Goal: Task Accomplishment & Management: Manage account settings

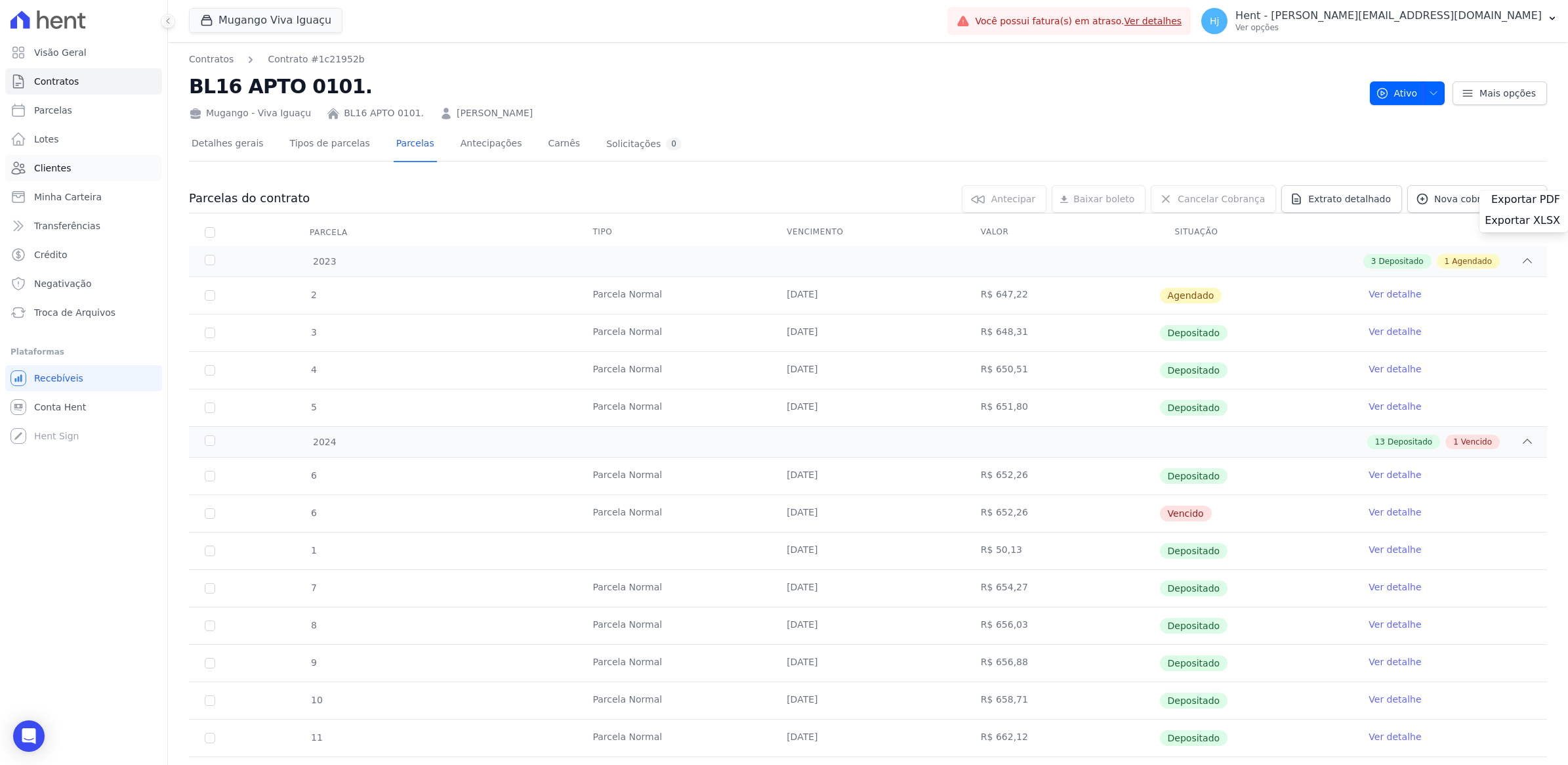
click at [51, 166] on span "Clientes" at bounding box center [52, 168] width 37 height 13
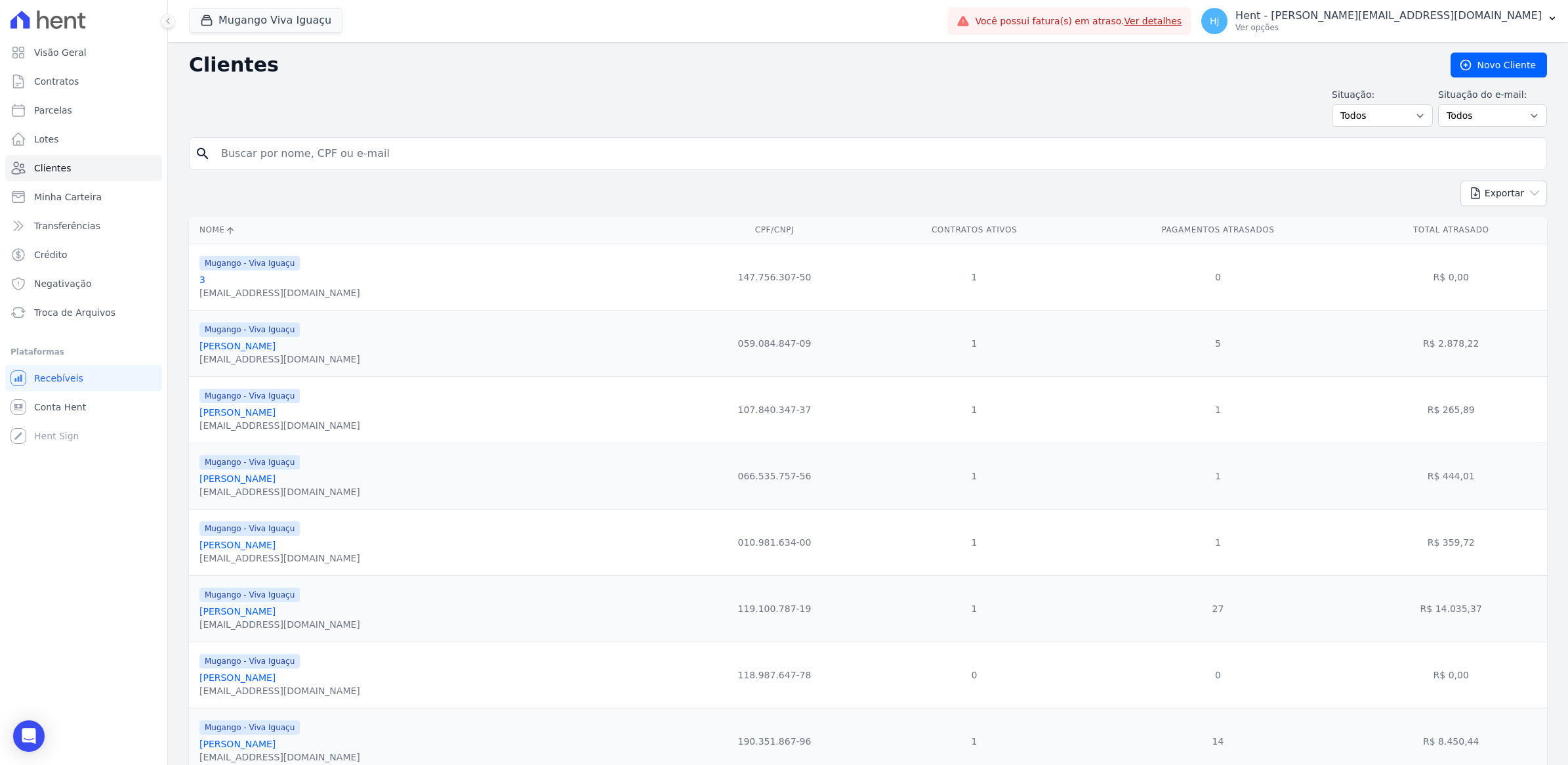
click at [340, 152] on input "search" at bounding box center [877, 153] width 1328 height 26
paste input "[PERSON_NAME]"
type input "[PERSON_NAME]"
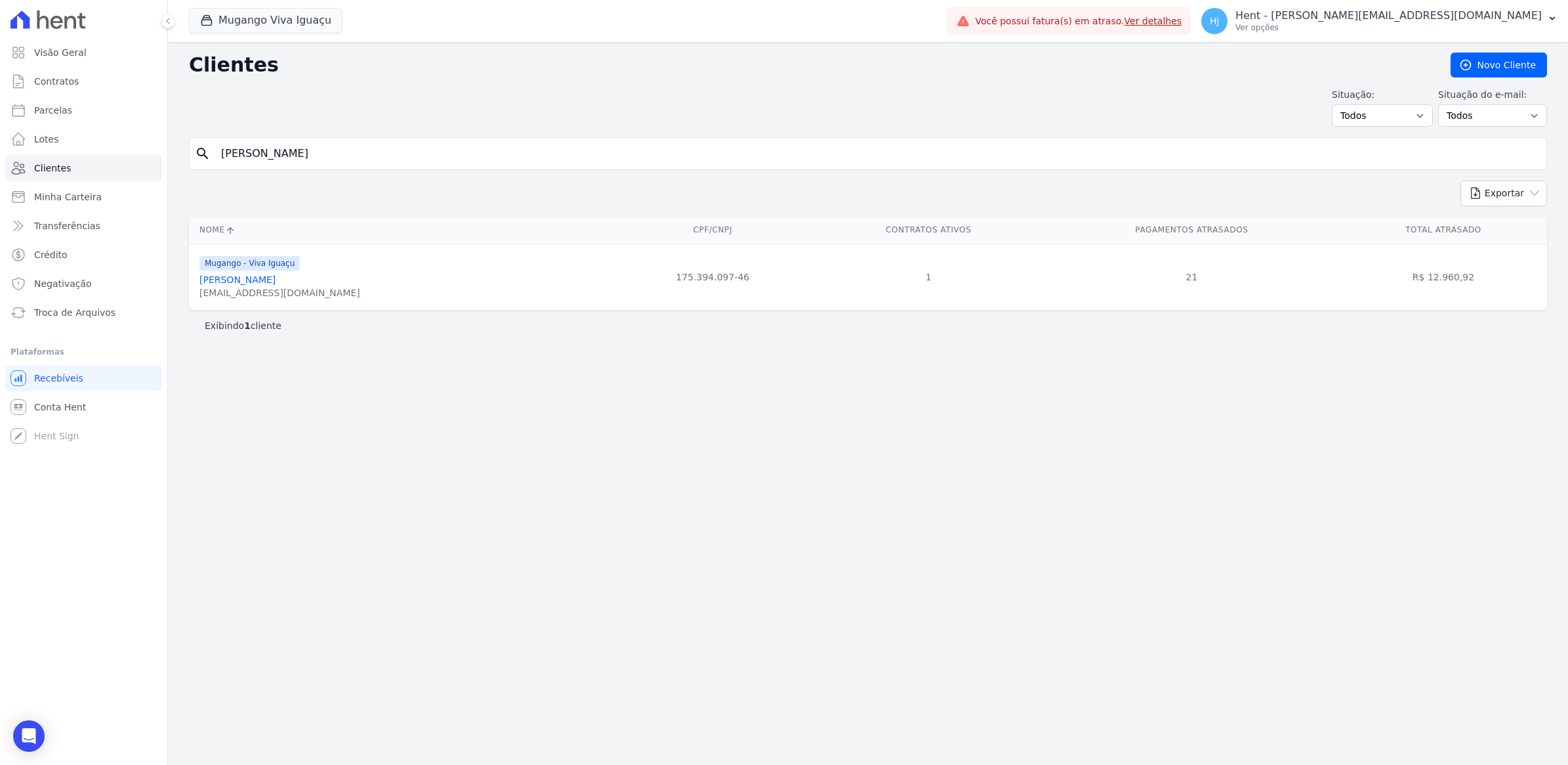
click at [246, 280] on link "[PERSON_NAME]" at bounding box center [237, 280] width 76 height 11
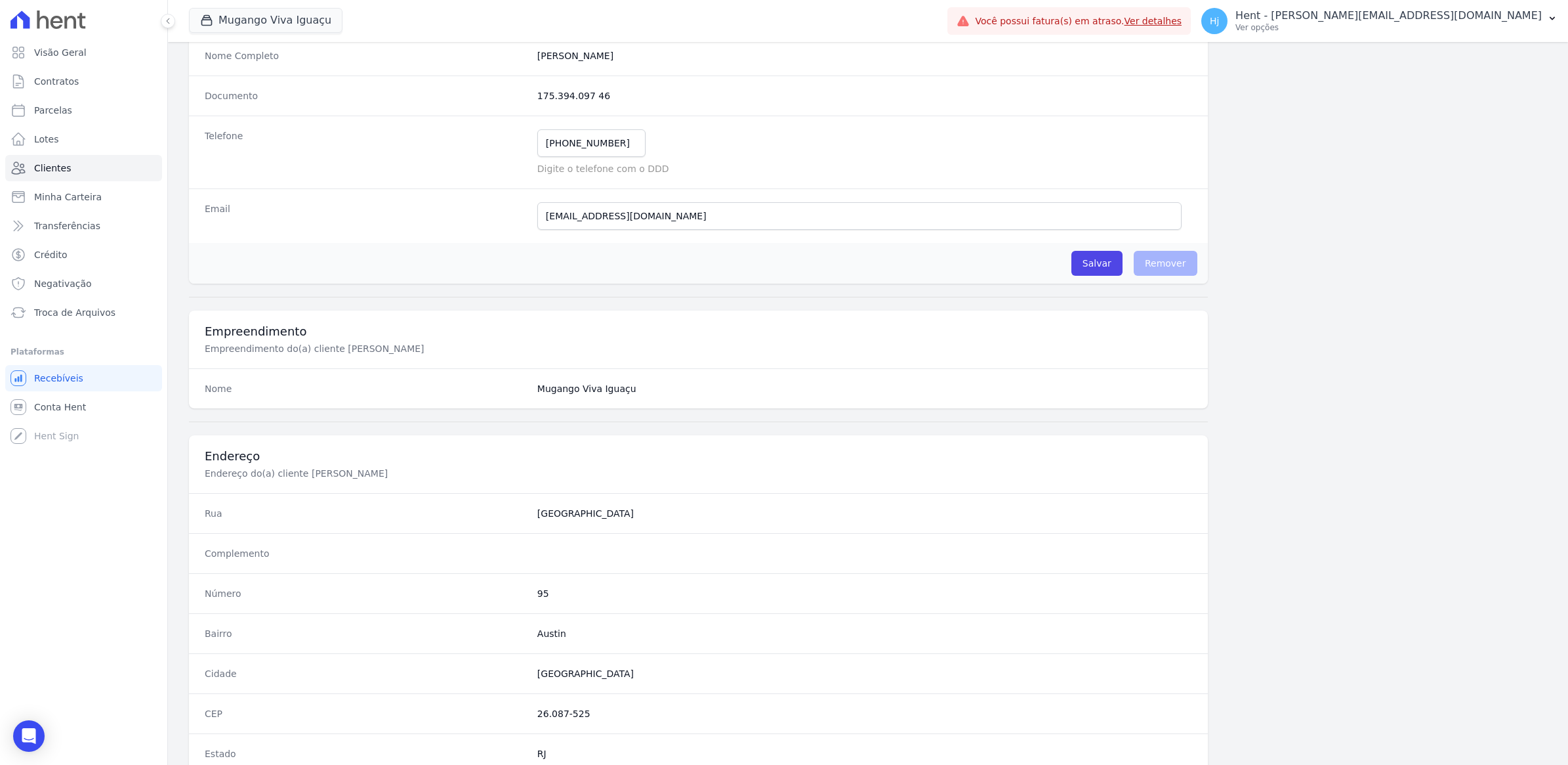
scroll to position [467, 0]
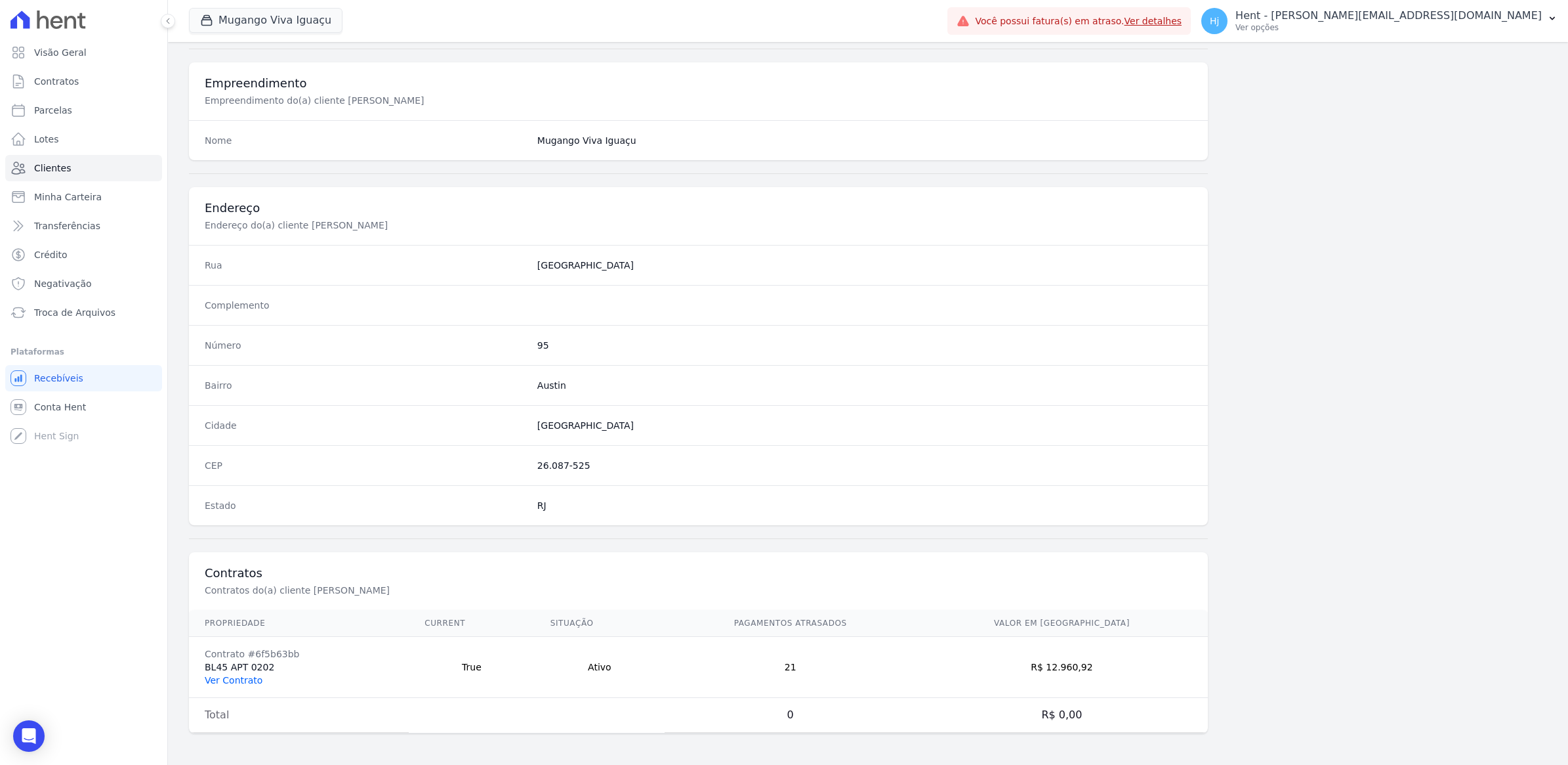
click at [232, 675] on link "Ver Contrato" at bounding box center [234, 680] width 57 height 11
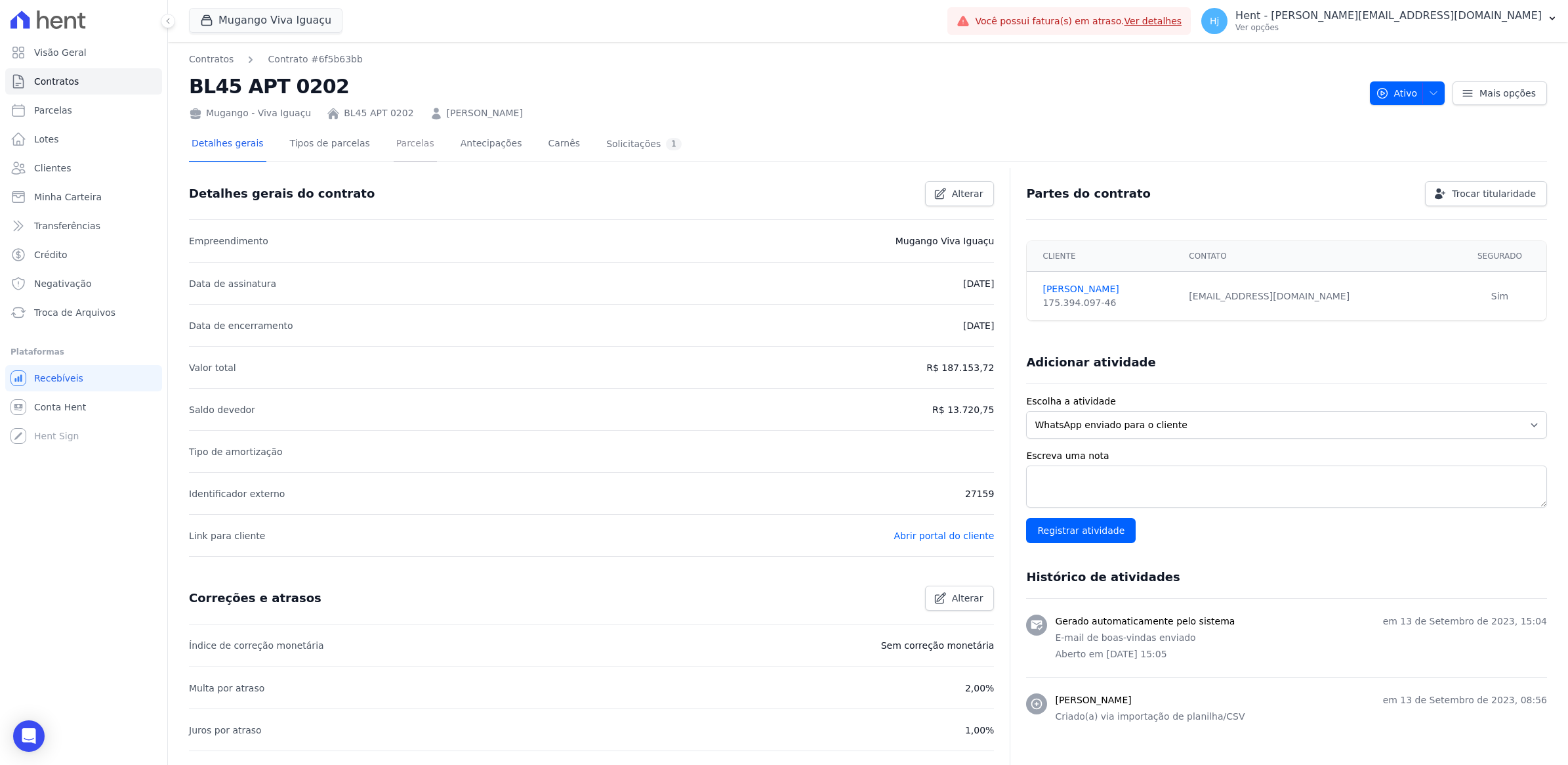
click at [401, 143] on link "Parcelas" at bounding box center [415, 144] width 43 height 34
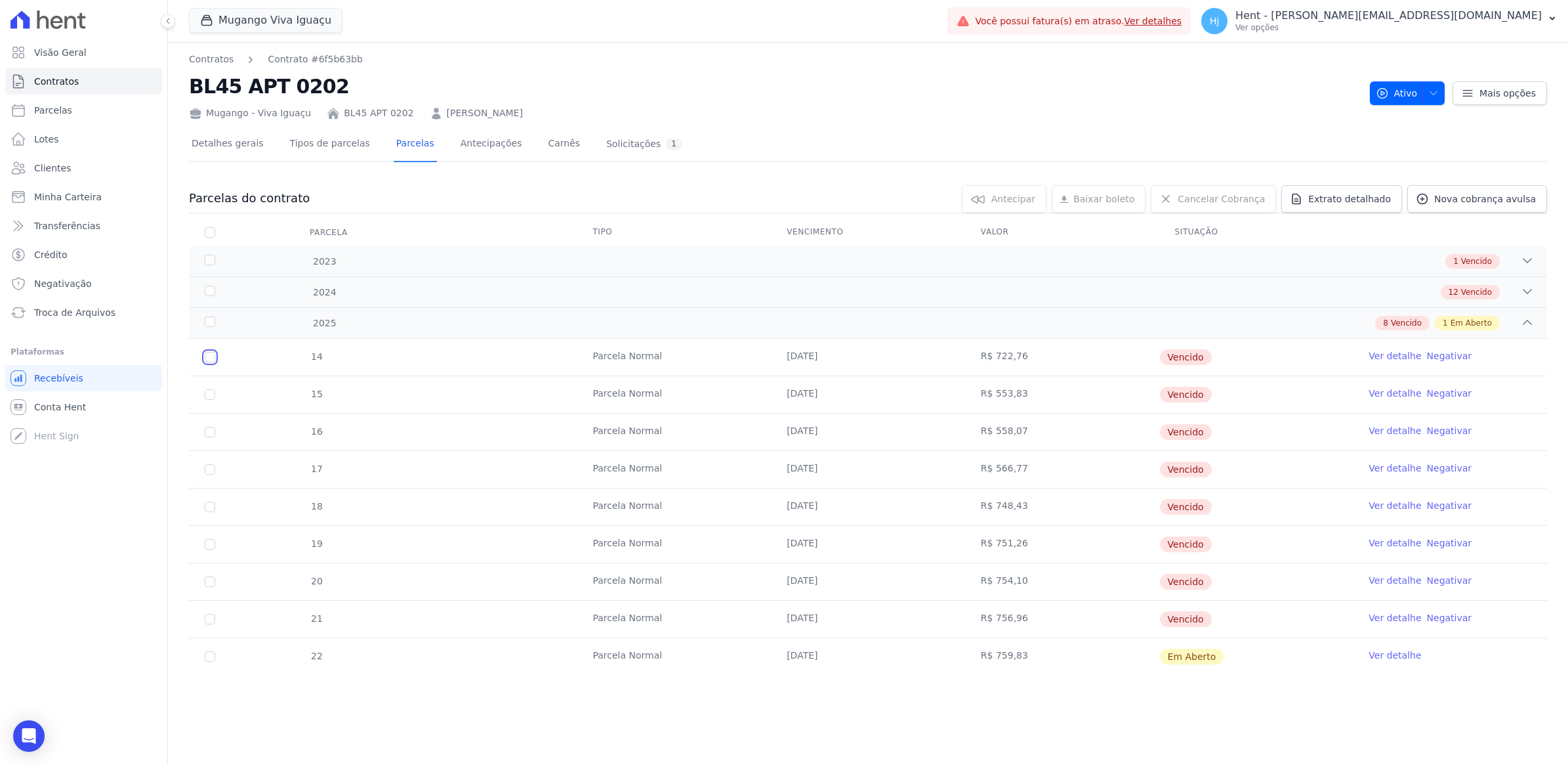
click at [208, 357] on input "checkbox" at bounding box center [210, 357] width 11 height 11
checkbox input "true"
click at [1300, 257] on div "1 Vencido" at bounding box center [935, 262] width 1198 height 15
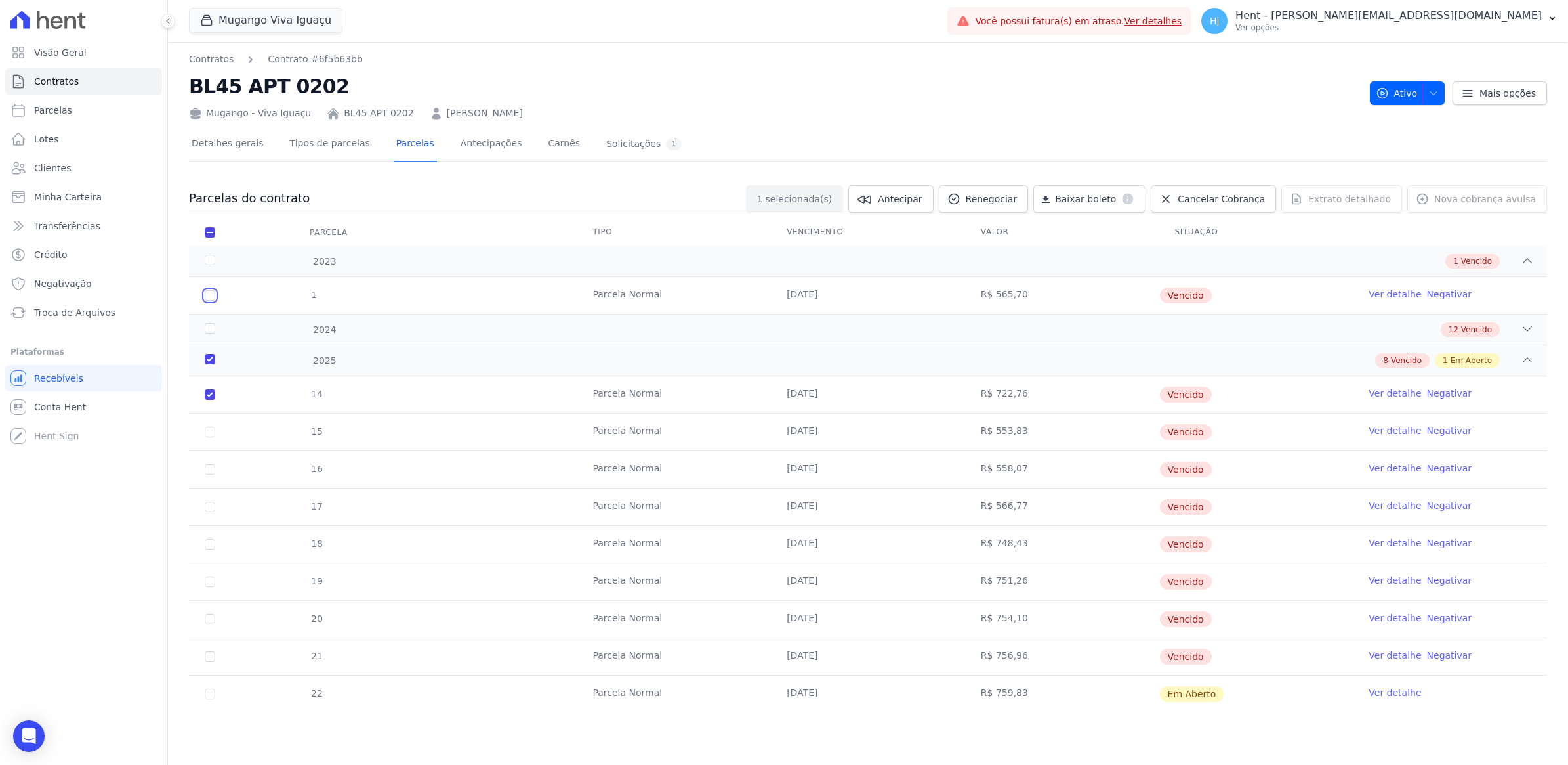
click at [212, 297] on input "checkbox" at bounding box center [210, 295] width 11 height 11
checkbox input "true"
click at [482, 326] on div "12 Vencido" at bounding box center [935, 330] width 1198 height 15
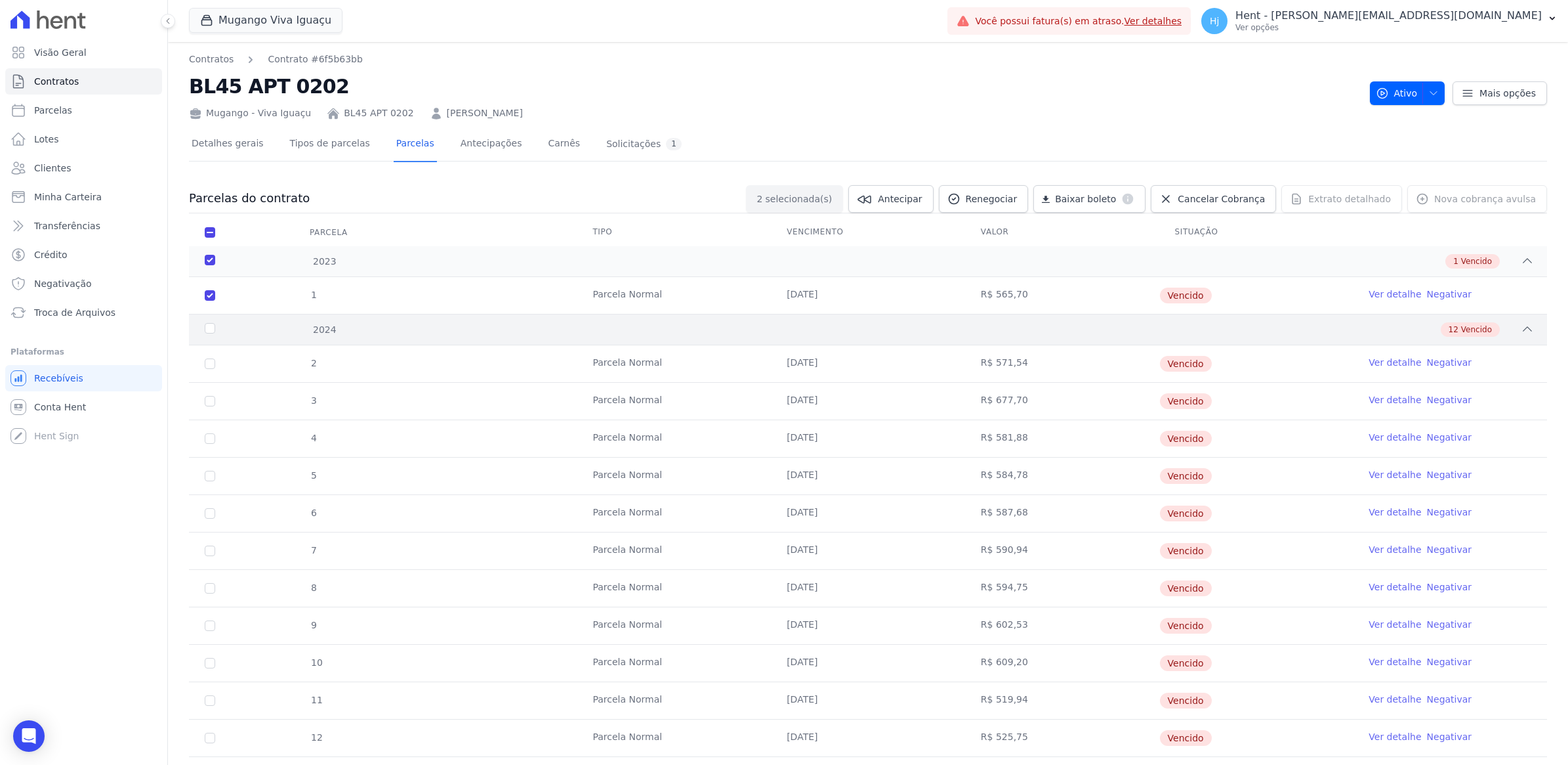
click at [211, 331] on div "2024" at bounding box center [266, 330] width 126 height 14
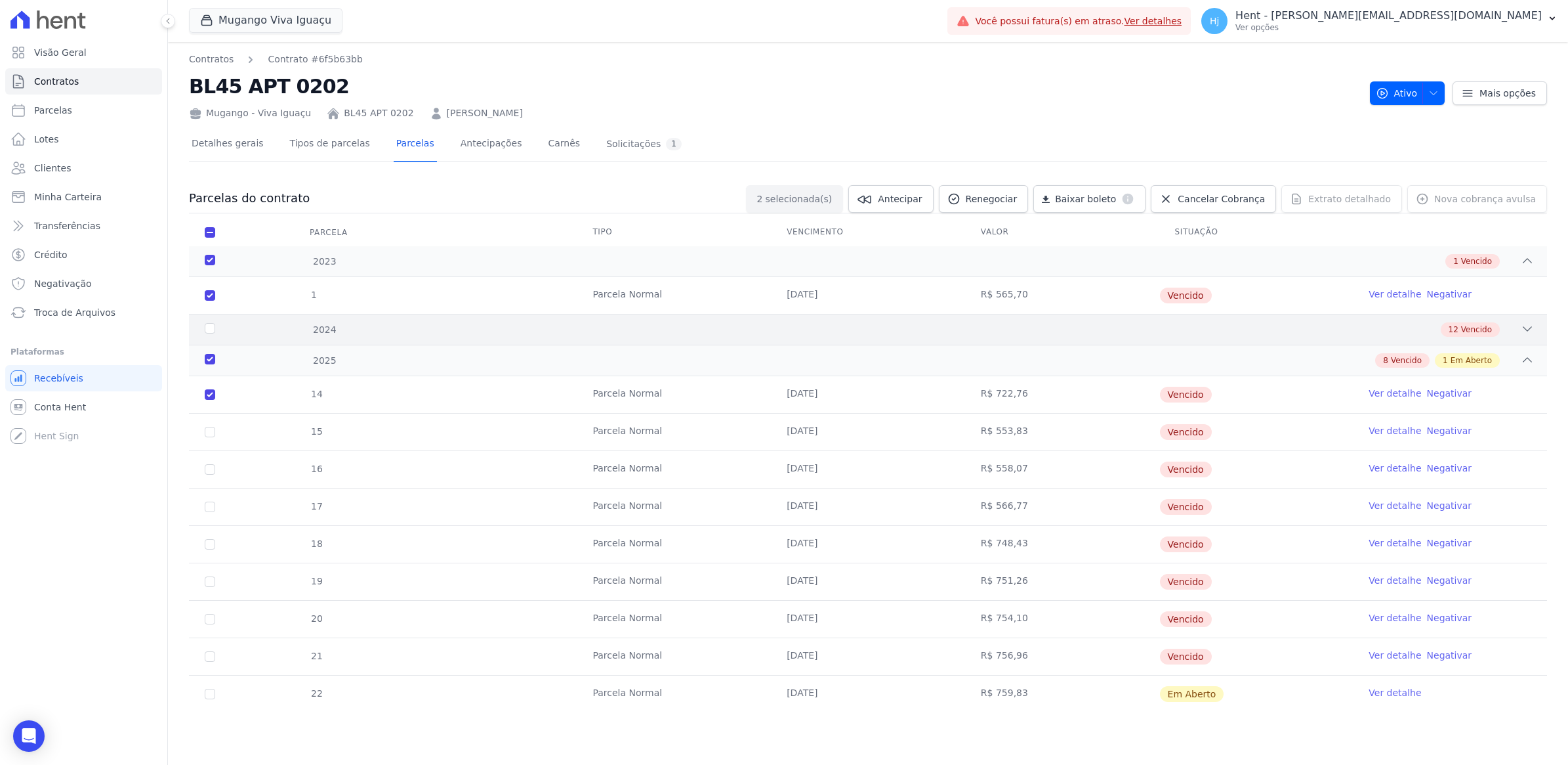
click at [211, 326] on div "2024" at bounding box center [266, 330] width 126 height 14
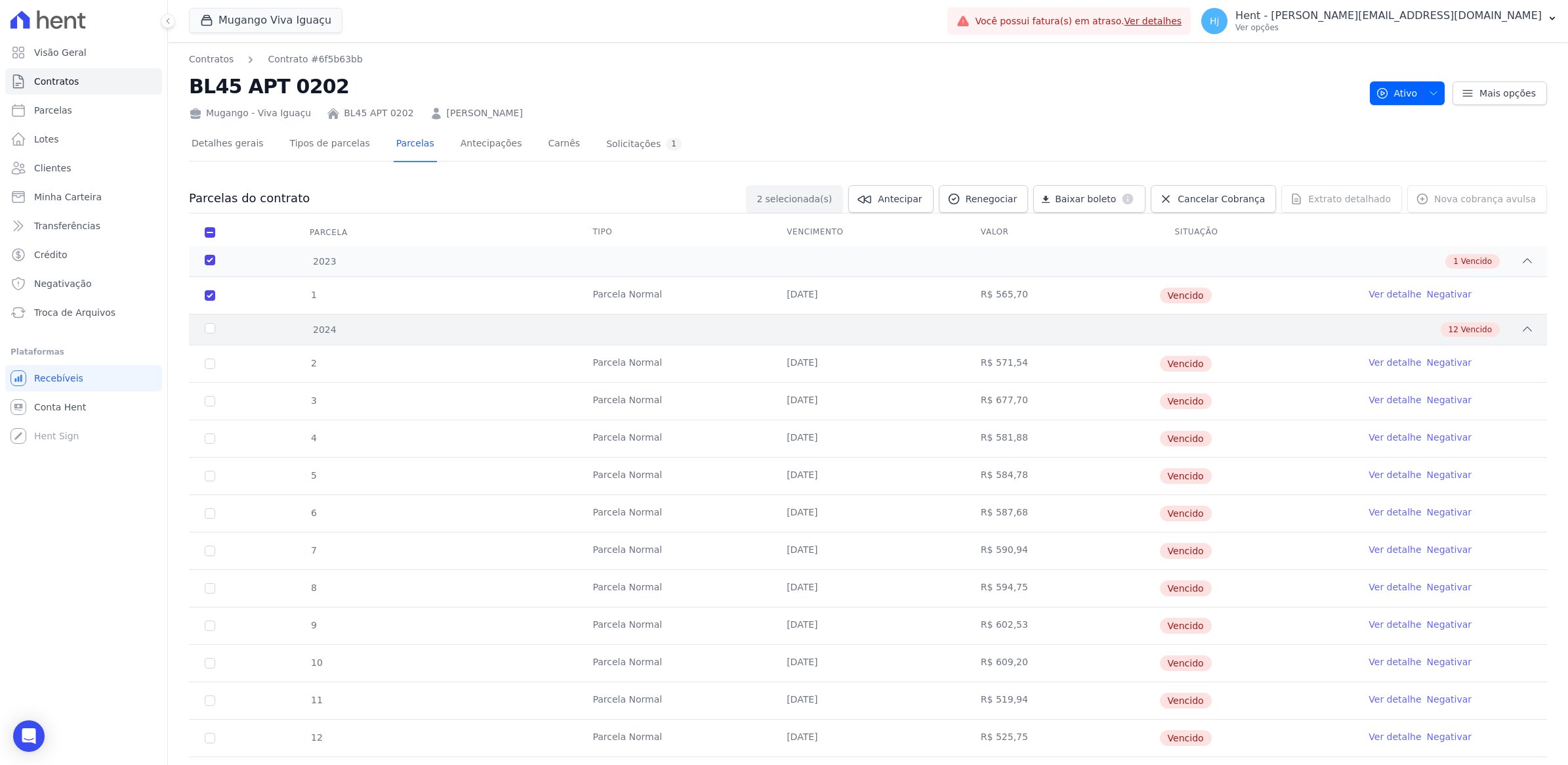
click at [211, 326] on div "2024" at bounding box center [266, 330] width 126 height 14
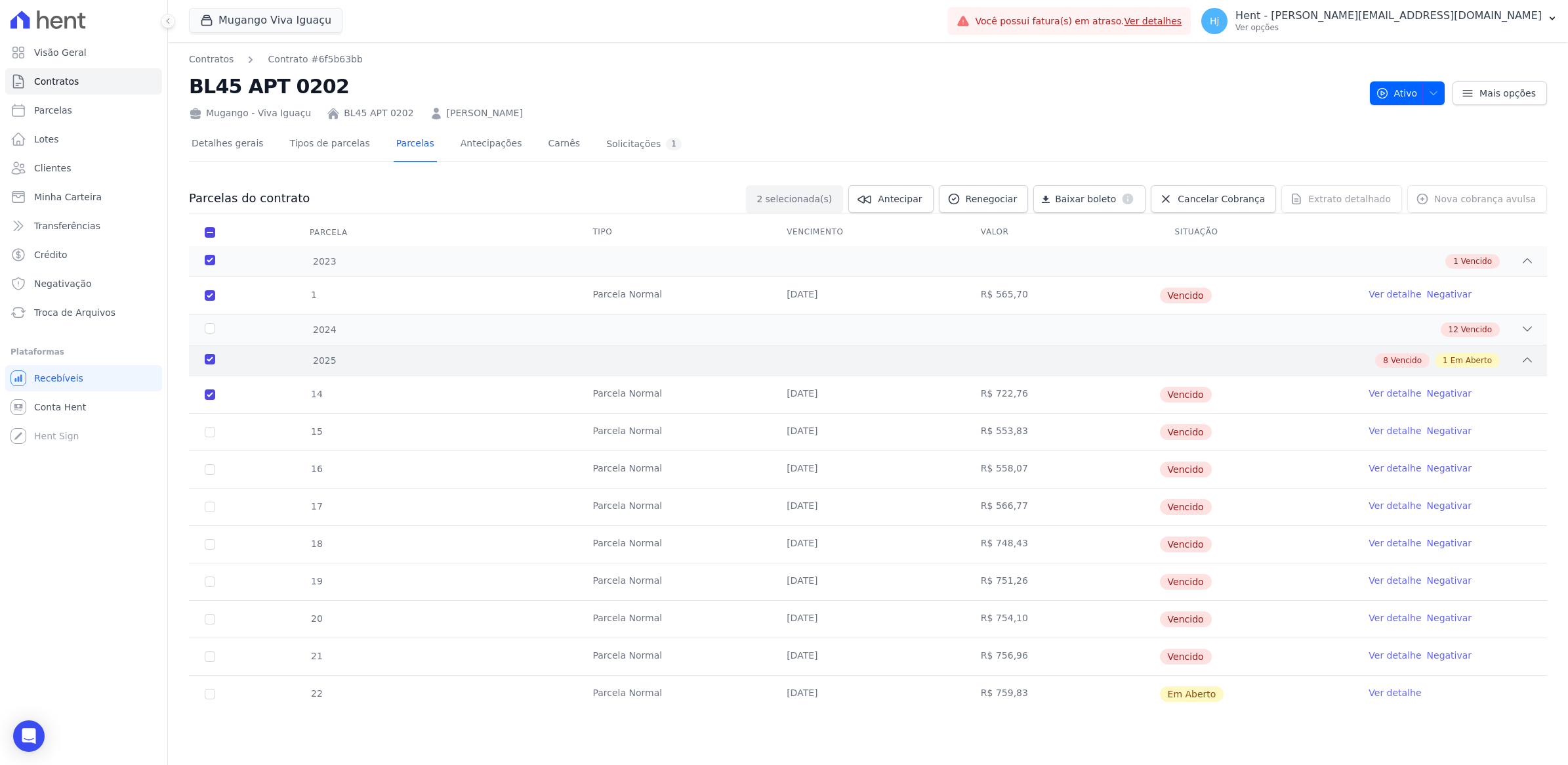
click at [209, 361] on div "2025" at bounding box center [266, 360] width 126 height 14
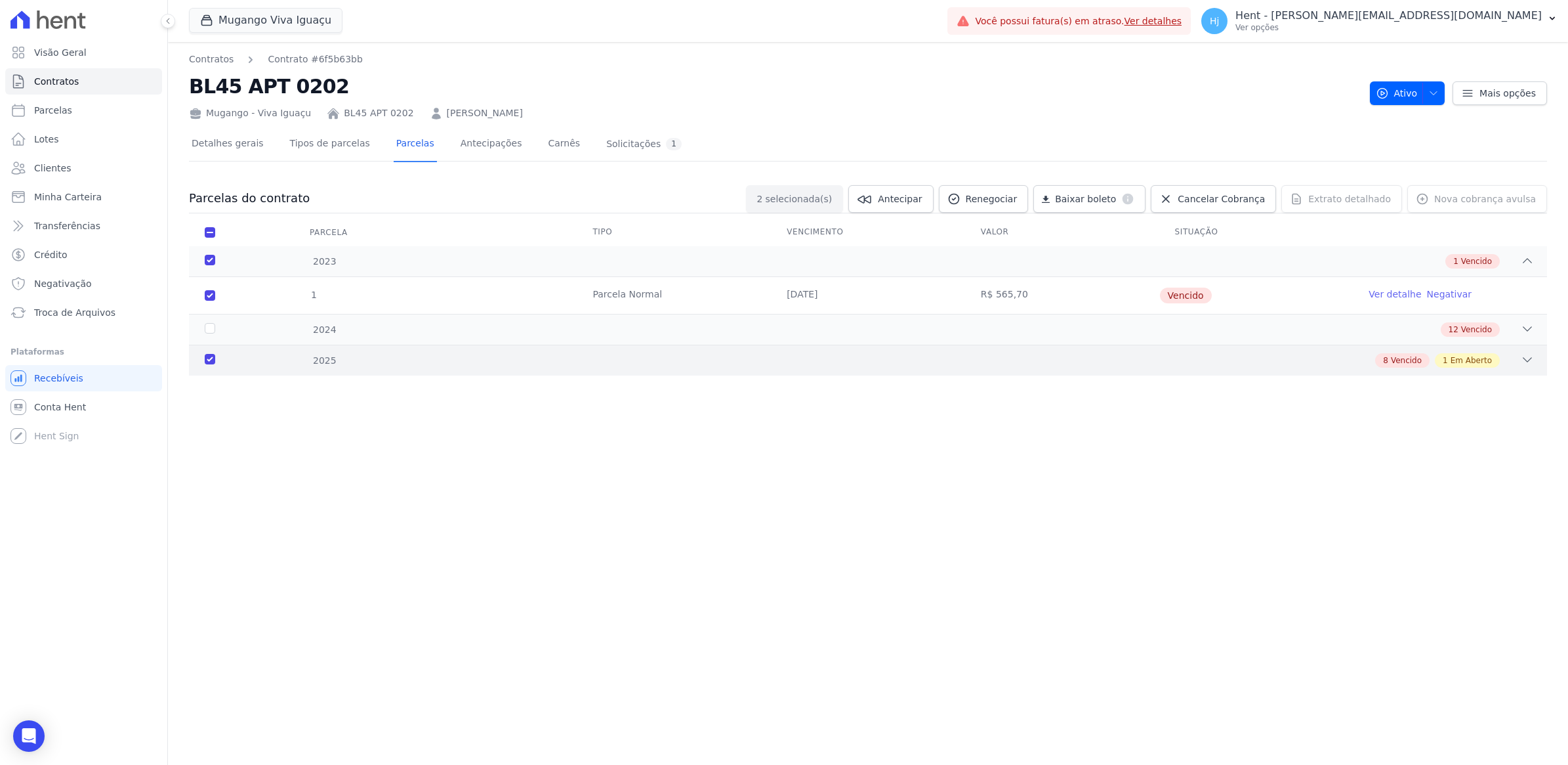
click at [209, 361] on div "2025" at bounding box center [266, 360] width 126 height 14
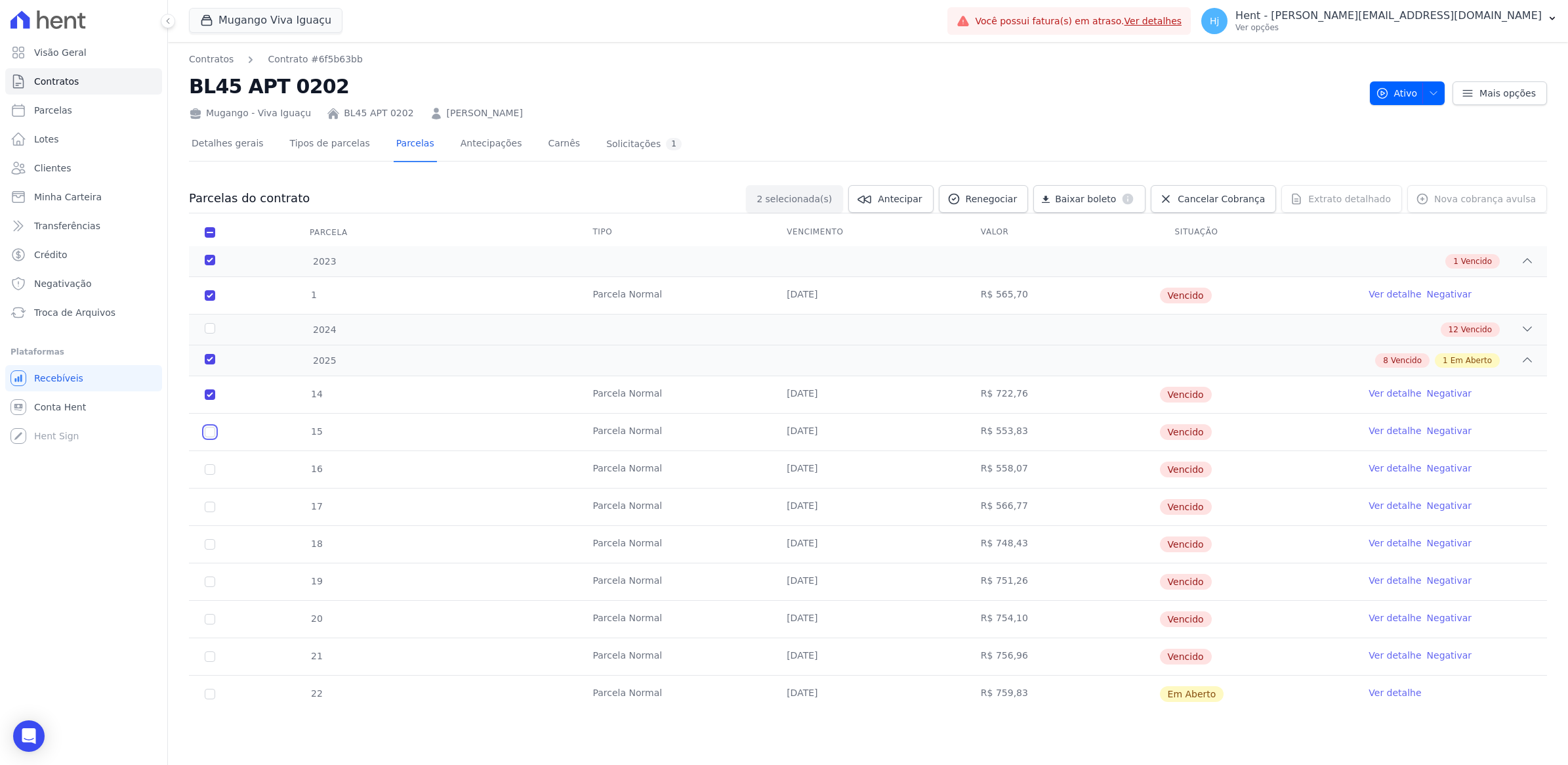
click at [209, 434] on input "checkbox" at bounding box center [210, 431] width 11 height 11
checkbox input "true"
click at [208, 469] on input "checkbox" at bounding box center [210, 469] width 11 height 11
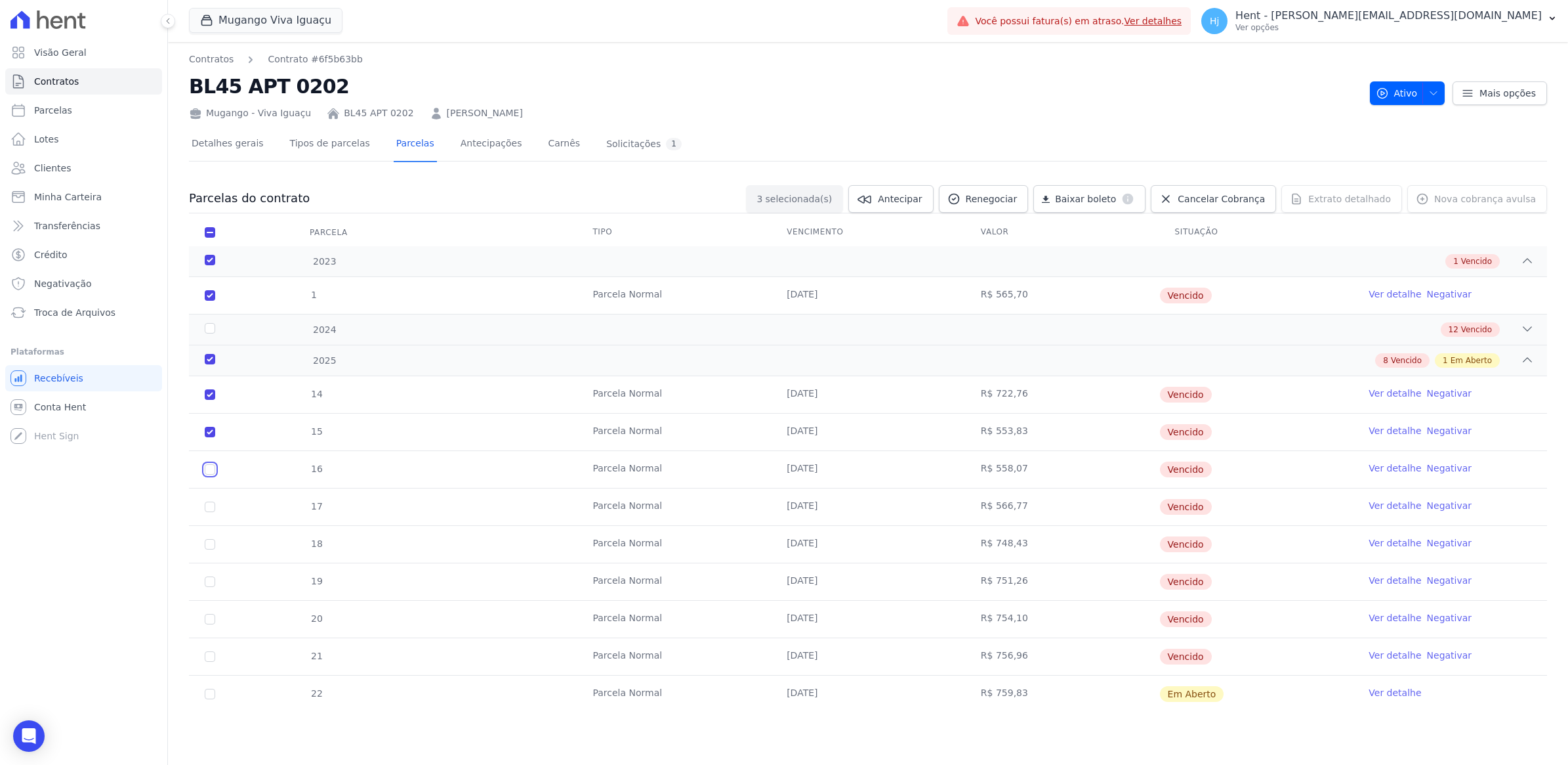
checkbox input "true"
click at [211, 509] on input "checkbox" at bounding box center [210, 507] width 11 height 11
checkbox input "true"
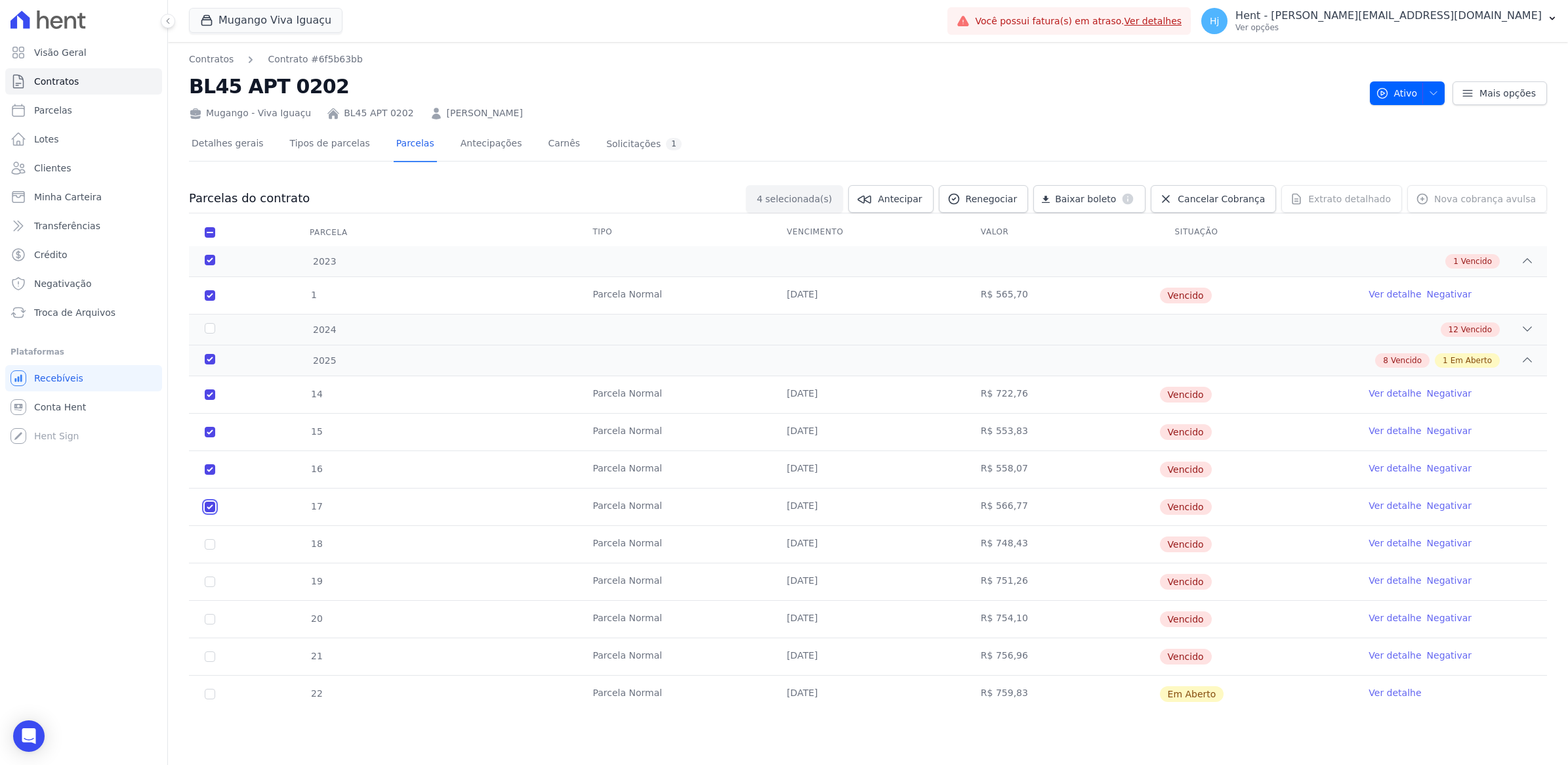
checkbox input "true"
click at [211, 542] on input "checkbox" at bounding box center [210, 544] width 11 height 11
checkbox input "true"
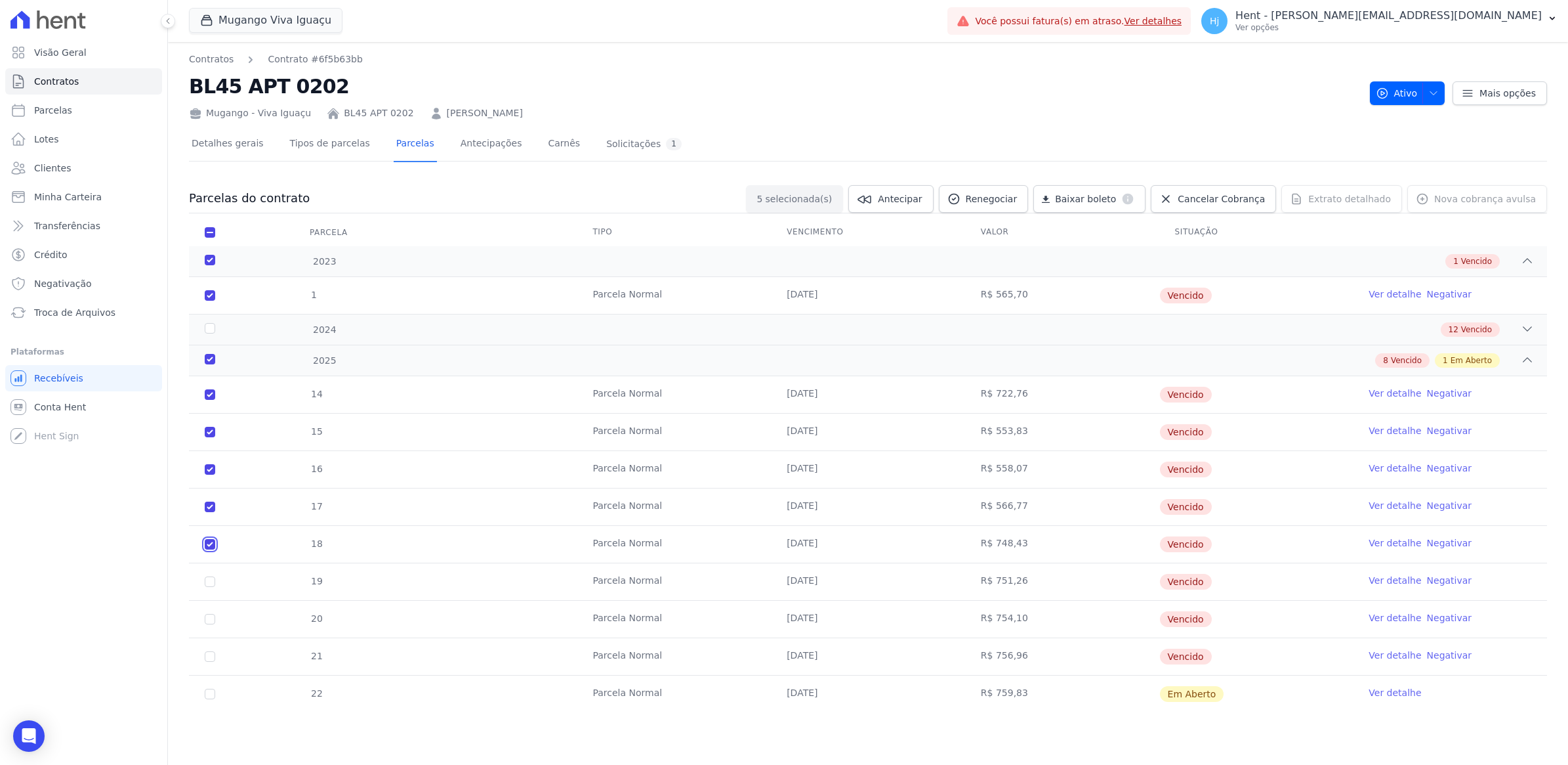
checkbox input "true"
click at [209, 586] on input "checkbox" at bounding box center [210, 581] width 11 height 11
checkbox input "true"
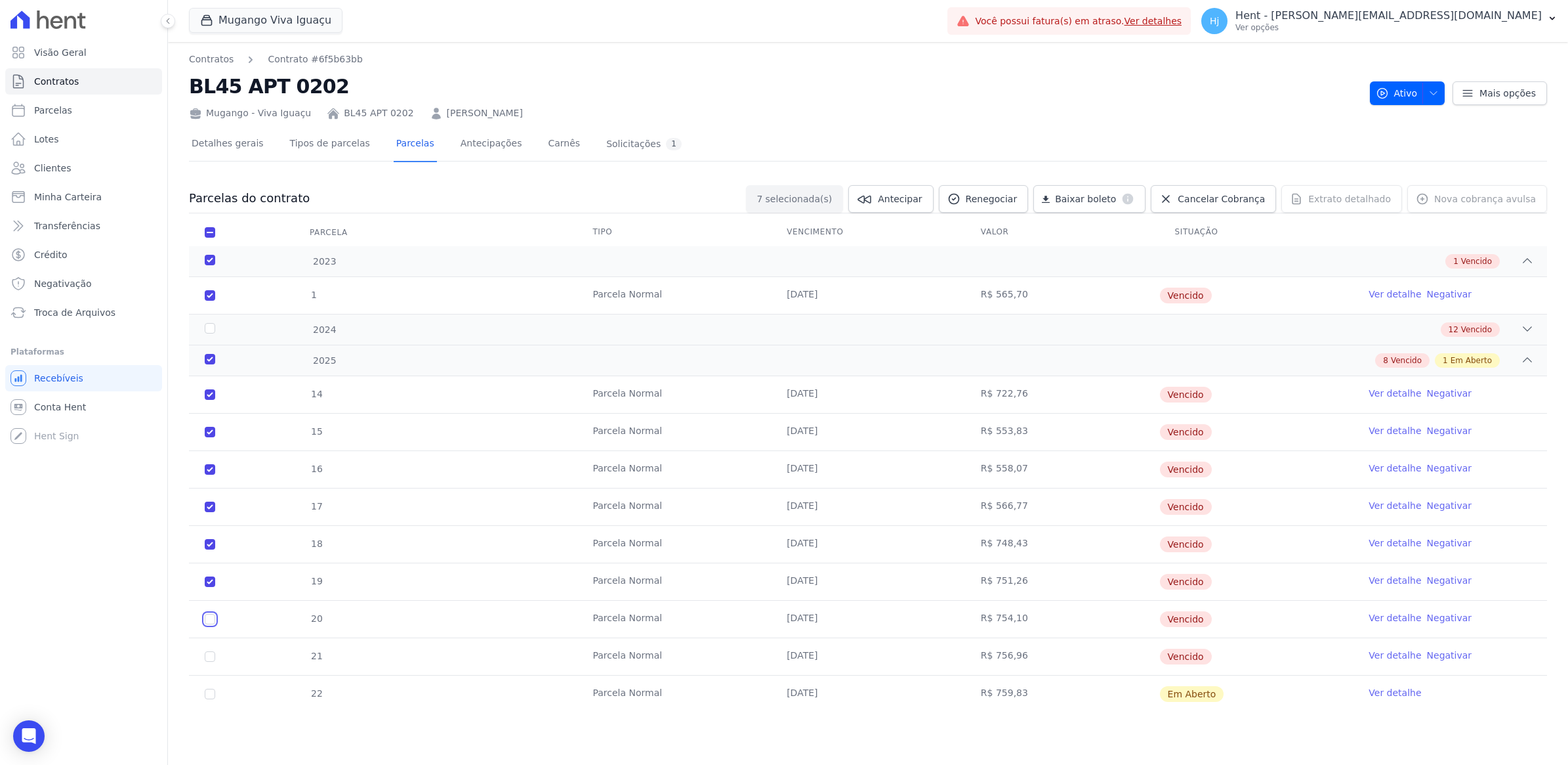
click at [208, 619] on input "checkbox" at bounding box center [210, 619] width 11 height 11
checkbox input "true"
click at [217, 660] on td "21" at bounding box center [210, 656] width 42 height 37
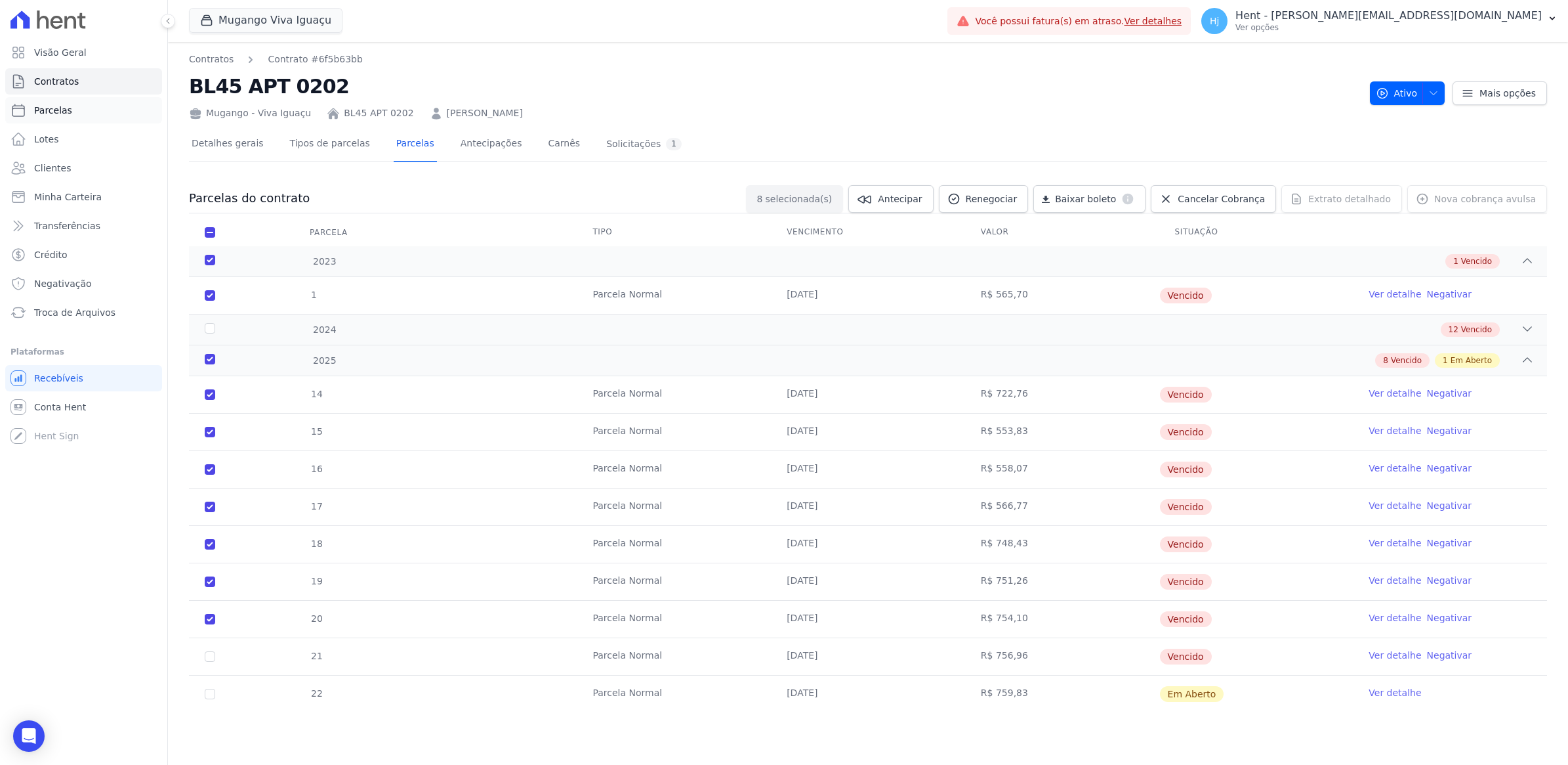
click at [57, 106] on span "Parcelas" at bounding box center [53, 110] width 38 height 13
select select
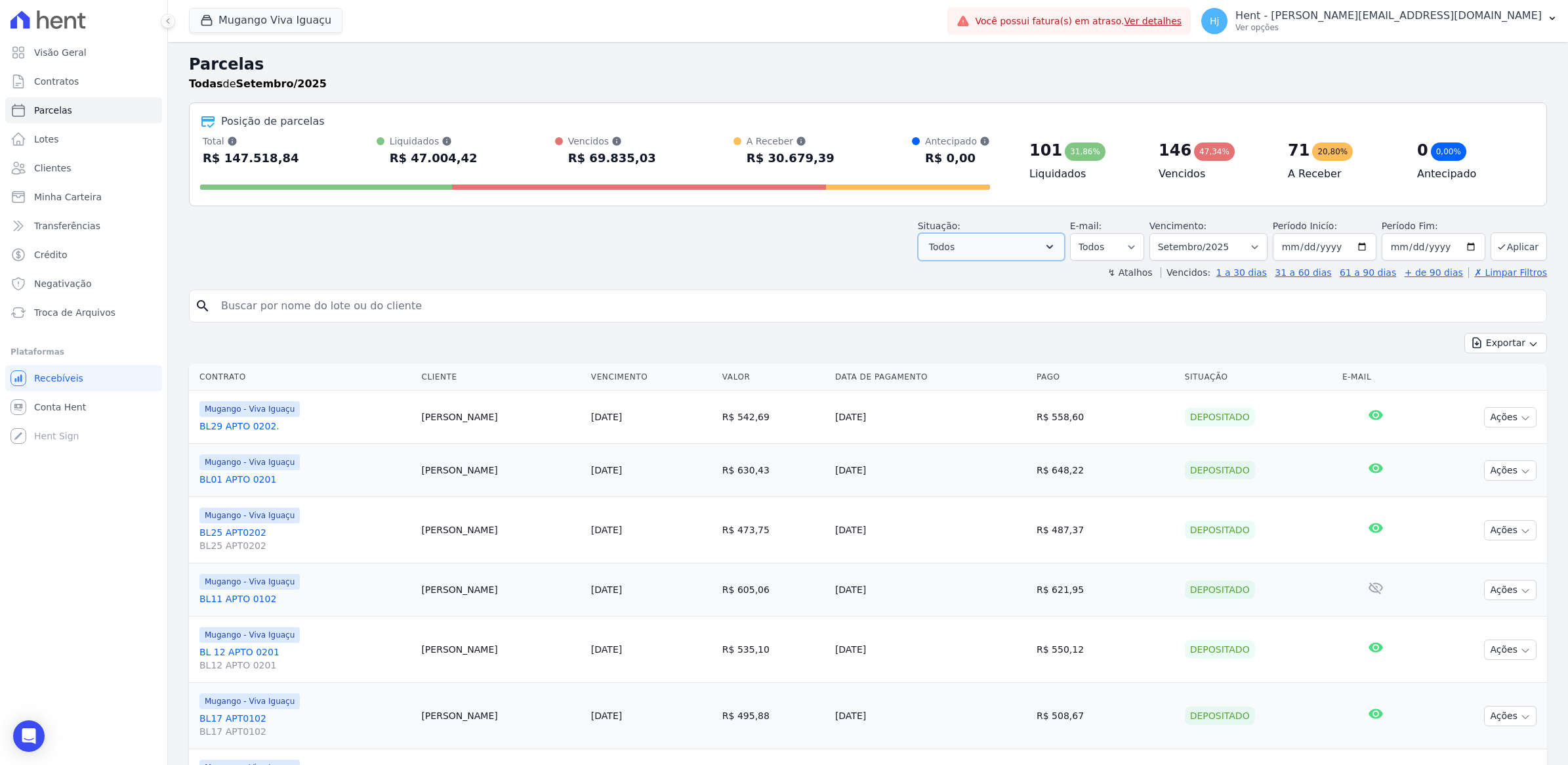
click at [1052, 247] on icon "button" at bounding box center [1050, 247] width 13 height 13
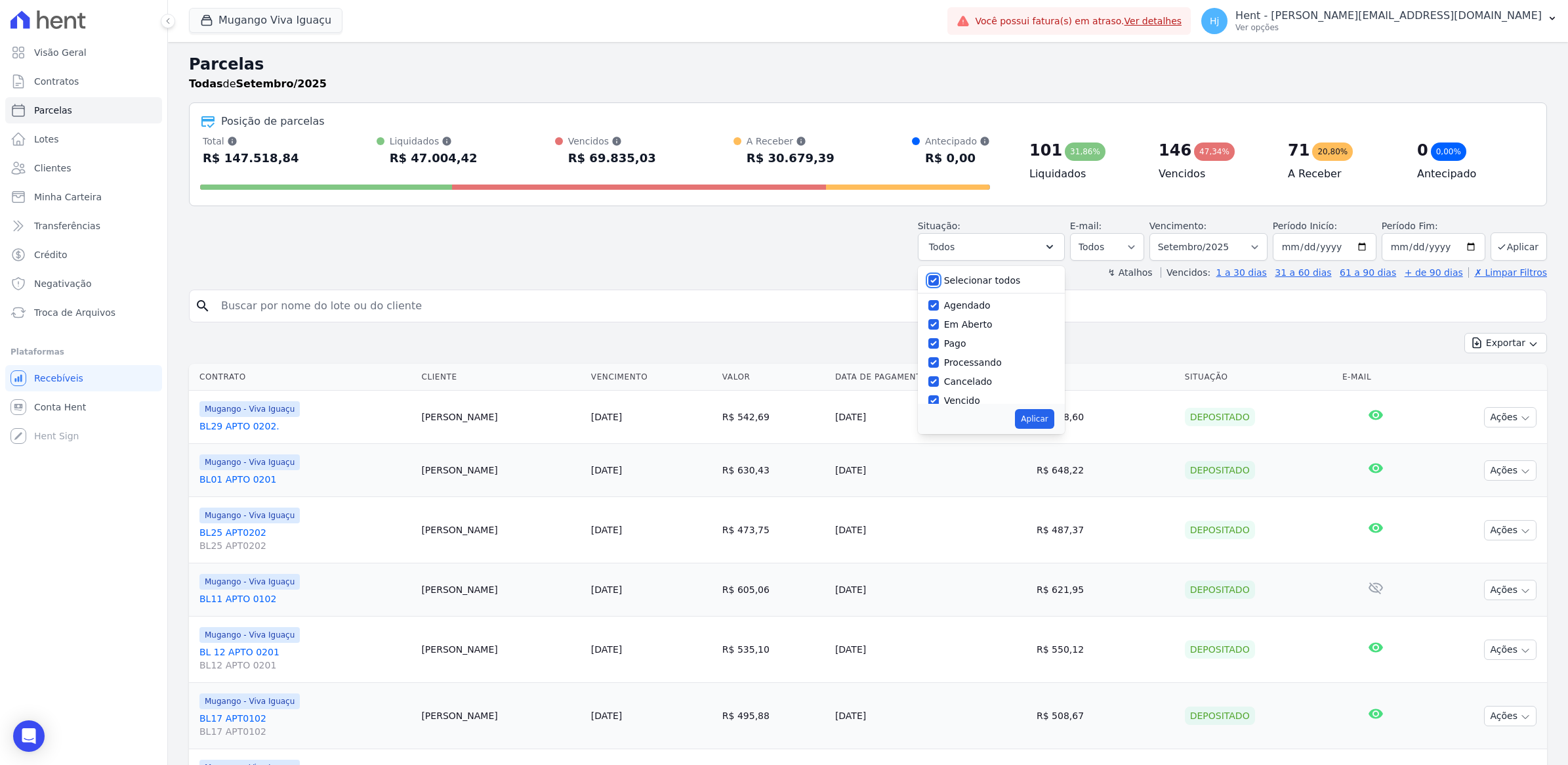
click at [939, 280] on input "Selecionar todos" at bounding box center [934, 280] width 11 height 11
checkbox input "false"
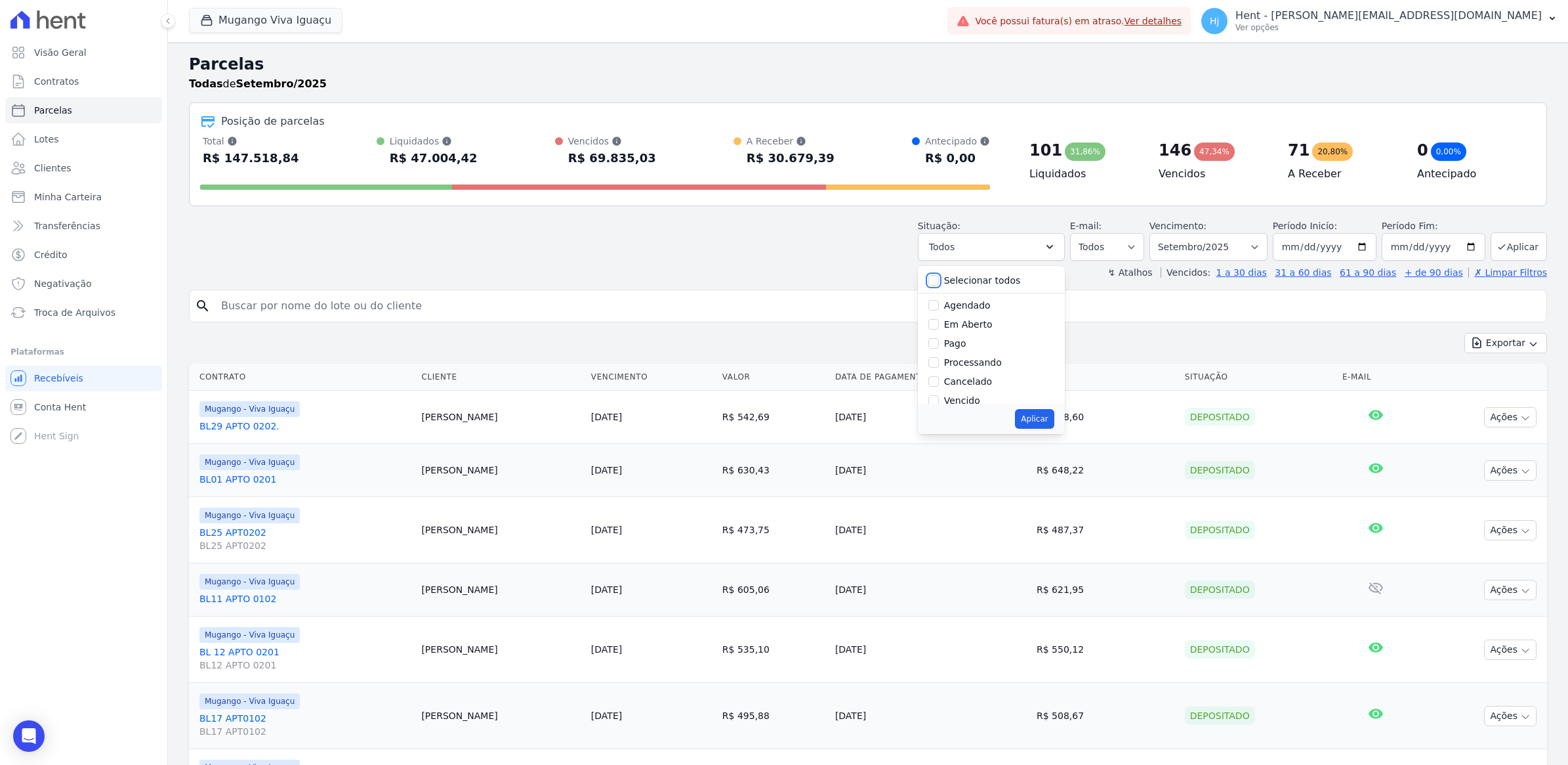
checkbox input "false"
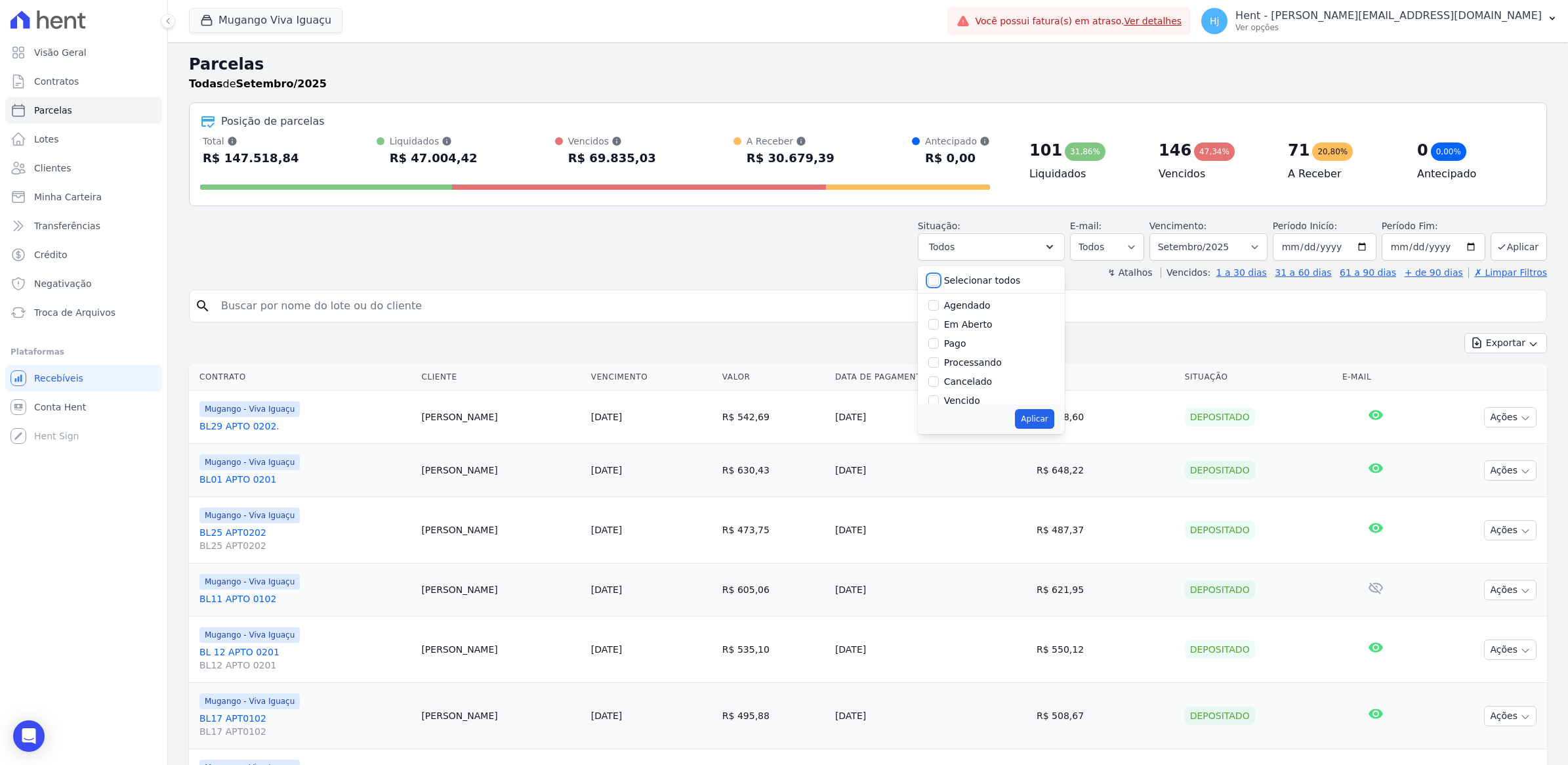
checkbox input "false"
click at [966, 320] on label "Vencido" at bounding box center [962, 318] width 36 height 11
click at [939, 320] on input "Vencido" at bounding box center [934, 318] width 11 height 11
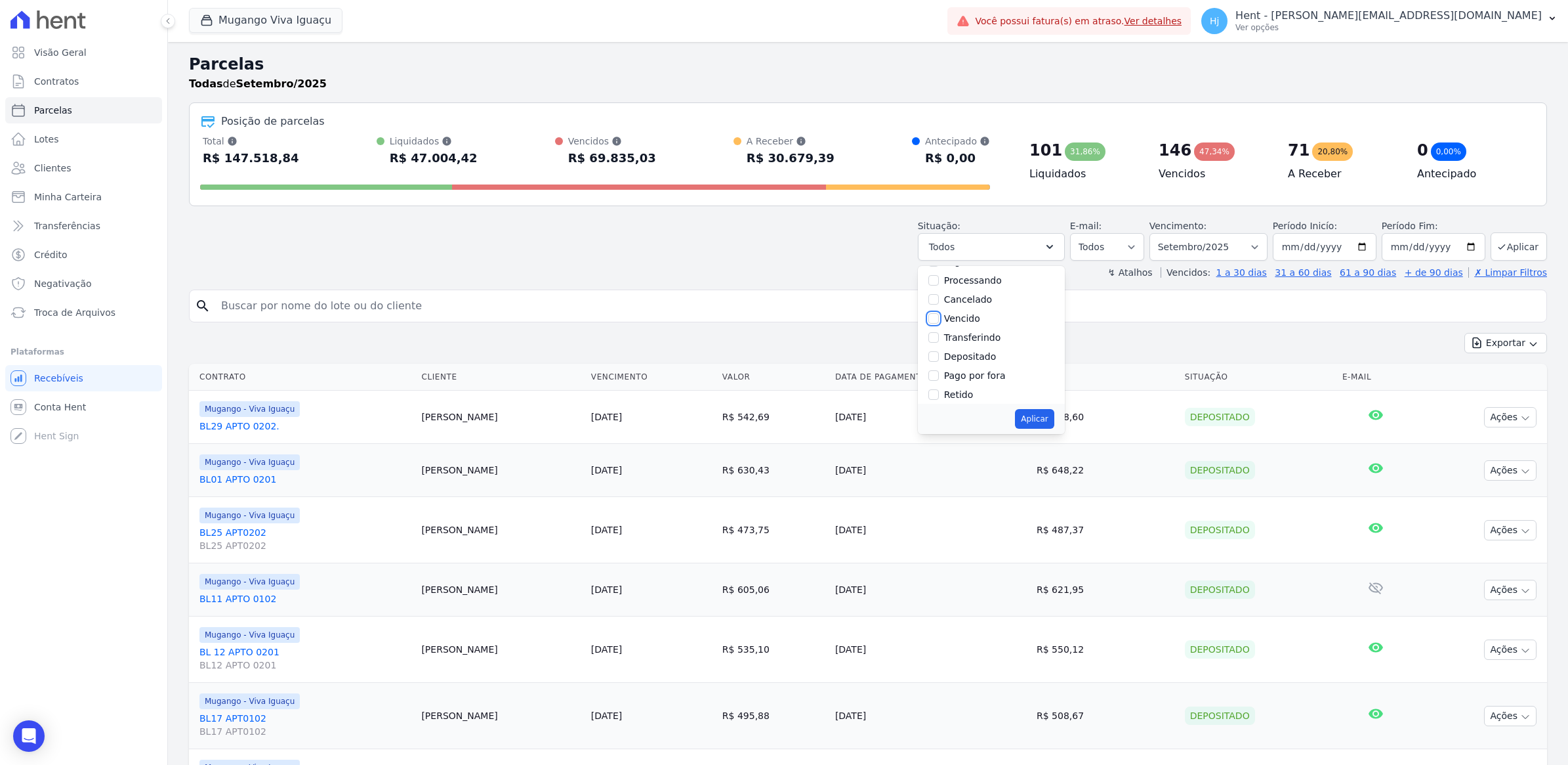
checkbox input "true"
click at [1041, 415] on button "Aplicar" at bounding box center [1034, 419] width 39 height 20
select select "overdue"
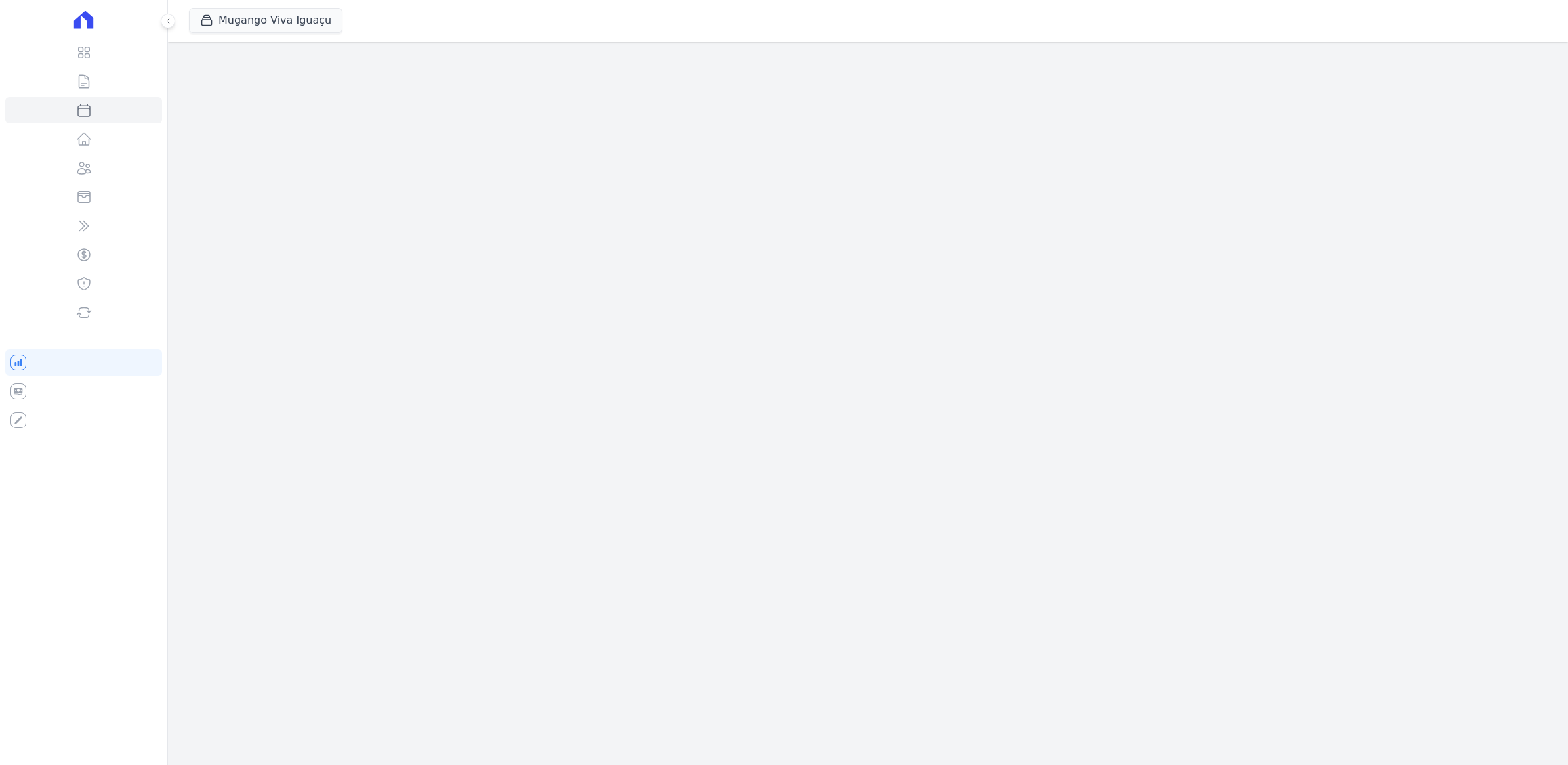
select select
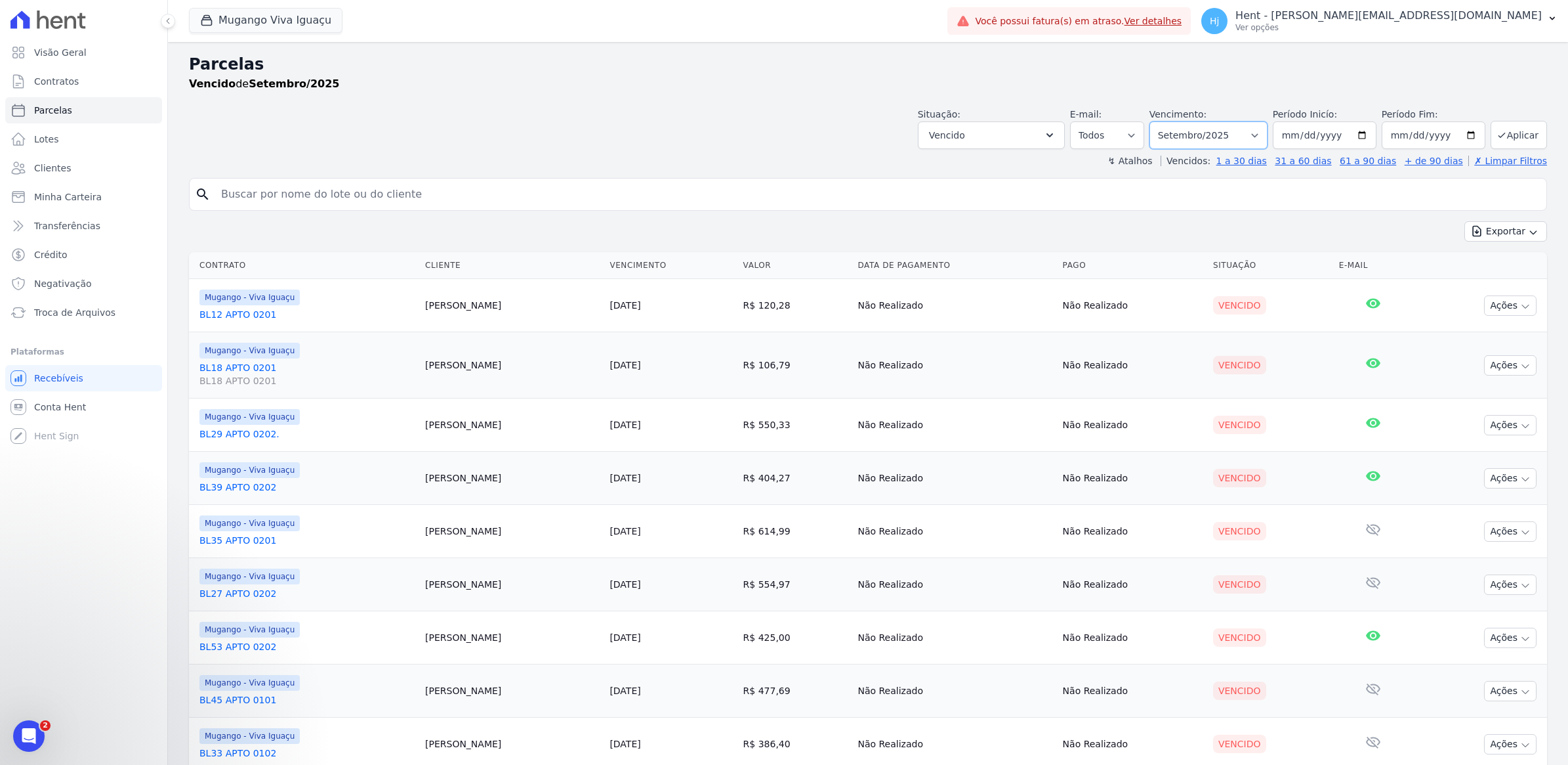
click at [1257, 134] on select "Filtrar por período ──────── Todos os meses Março/2023 Abril/2023 Maio/2023 Jun…" at bounding box center [1209, 135] width 118 height 28
select select "all"
click at [1154, 121] on select "Filtrar por período ──────── Todos os meses Março/2023 Abril/2023 Maio/2023 Jun…" at bounding box center [1209, 135] width 118 height 28
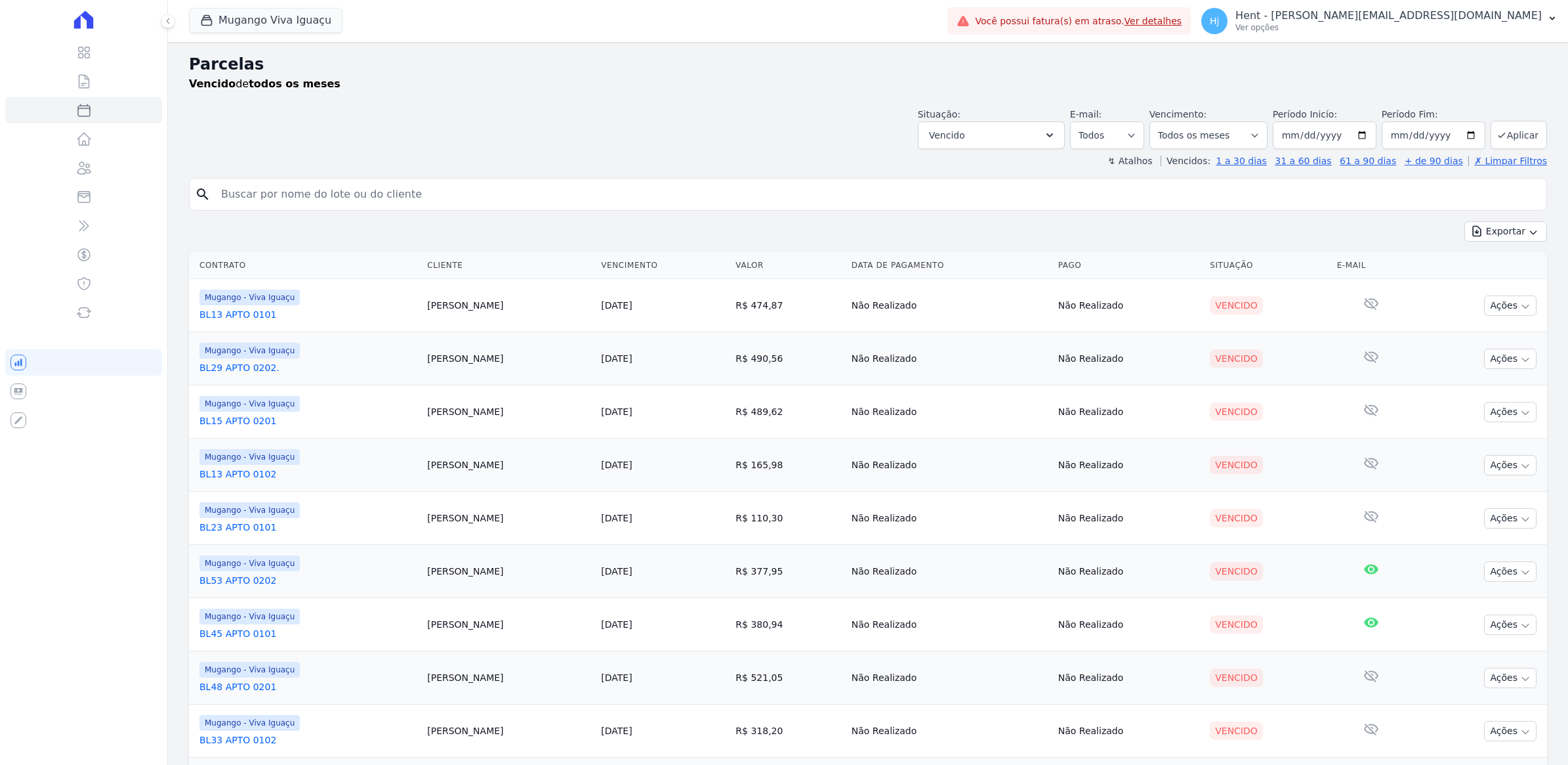
select select
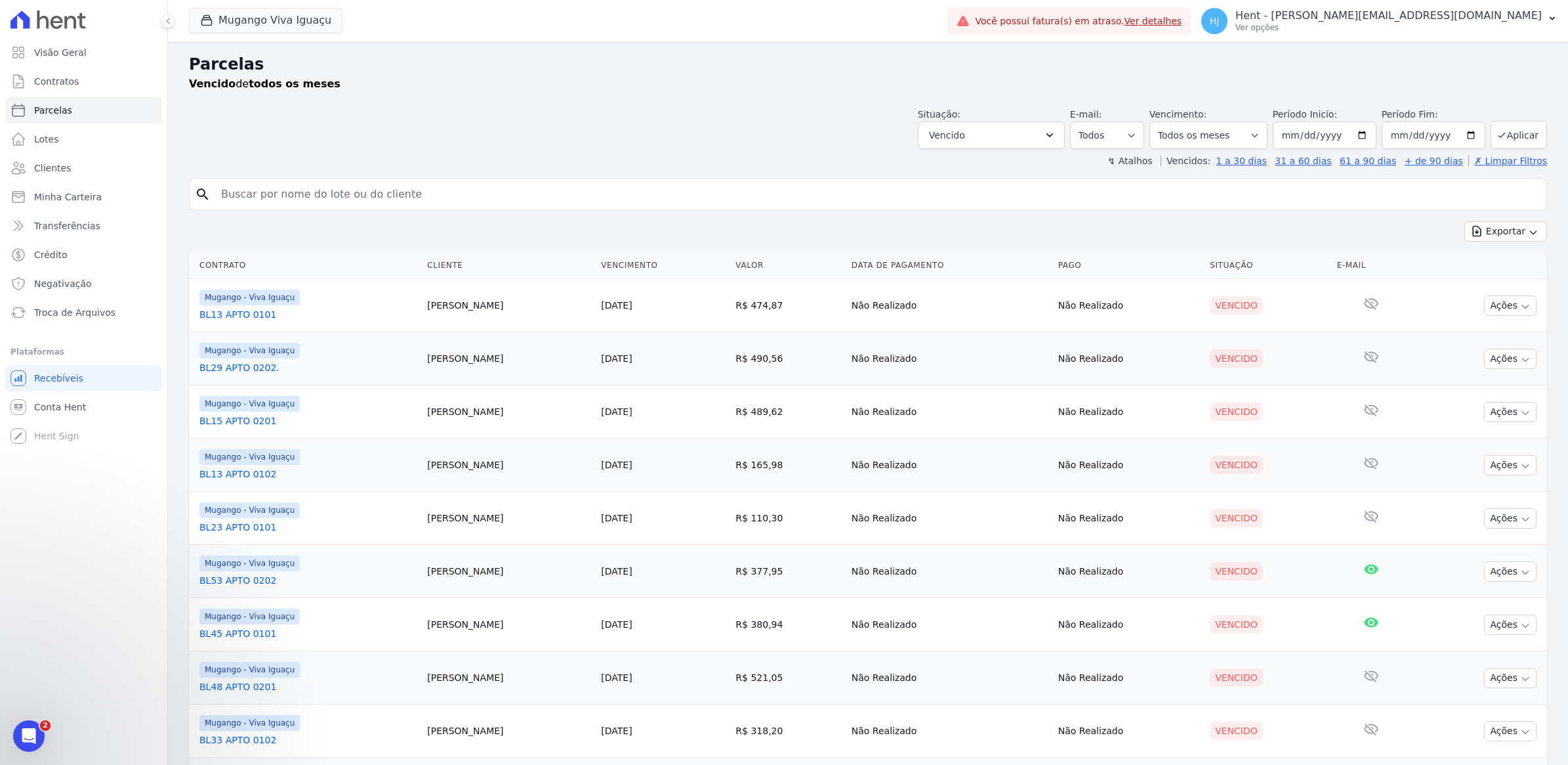
click at [691, 198] on input "search" at bounding box center [877, 194] width 1328 height 26
paste input "[PERSON_NAME]"
click at [693, 198] on input "[PERSON_NAME]" at bounding box center [877, 194] width 1328 height 26
type input "[PERSON_NAME]"
select select
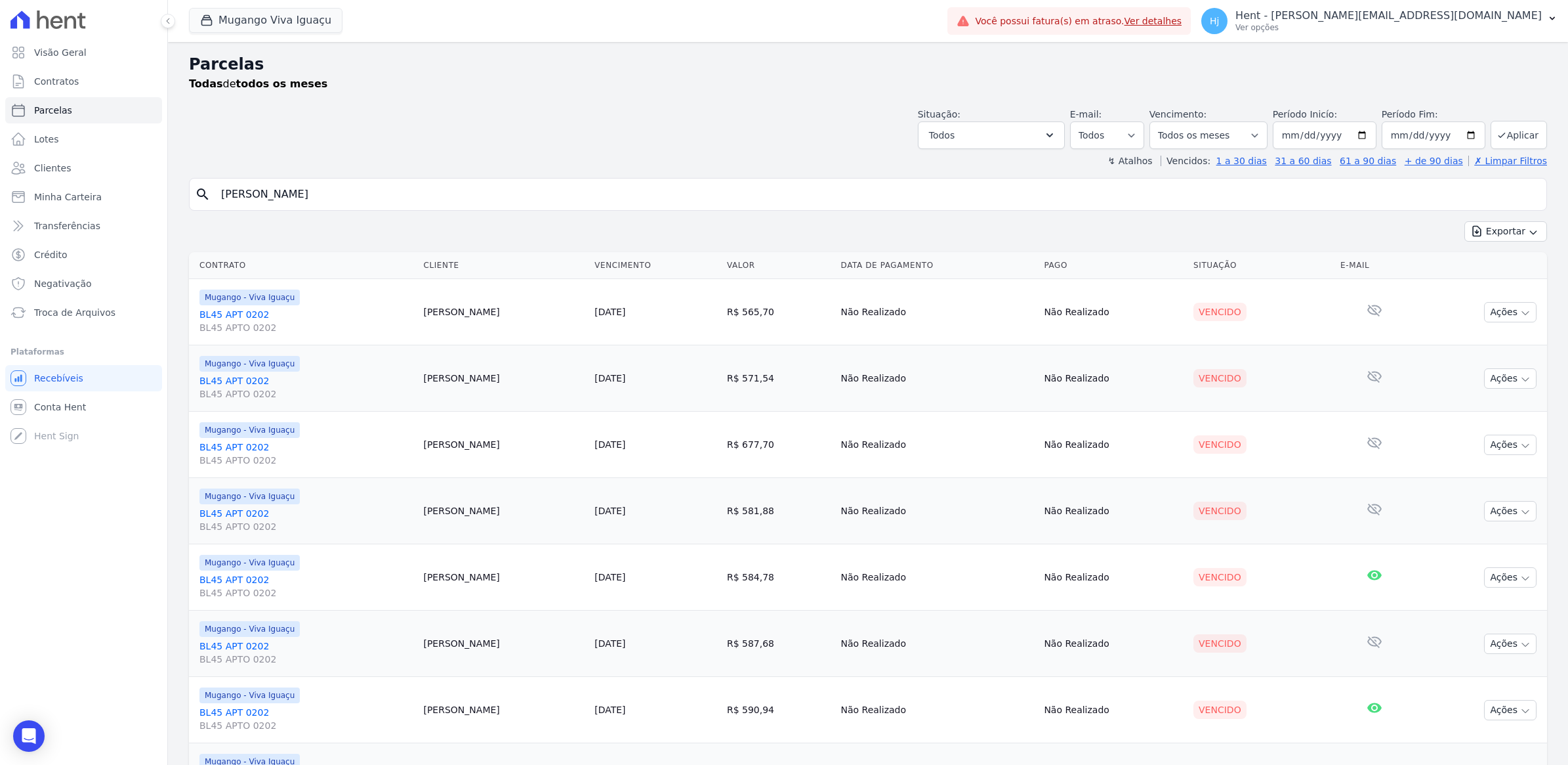
click at [234, 313] on link "BL45 APT 0202 BL45 APTO 0202" at bounding box center [306, 321] width 213 height 26
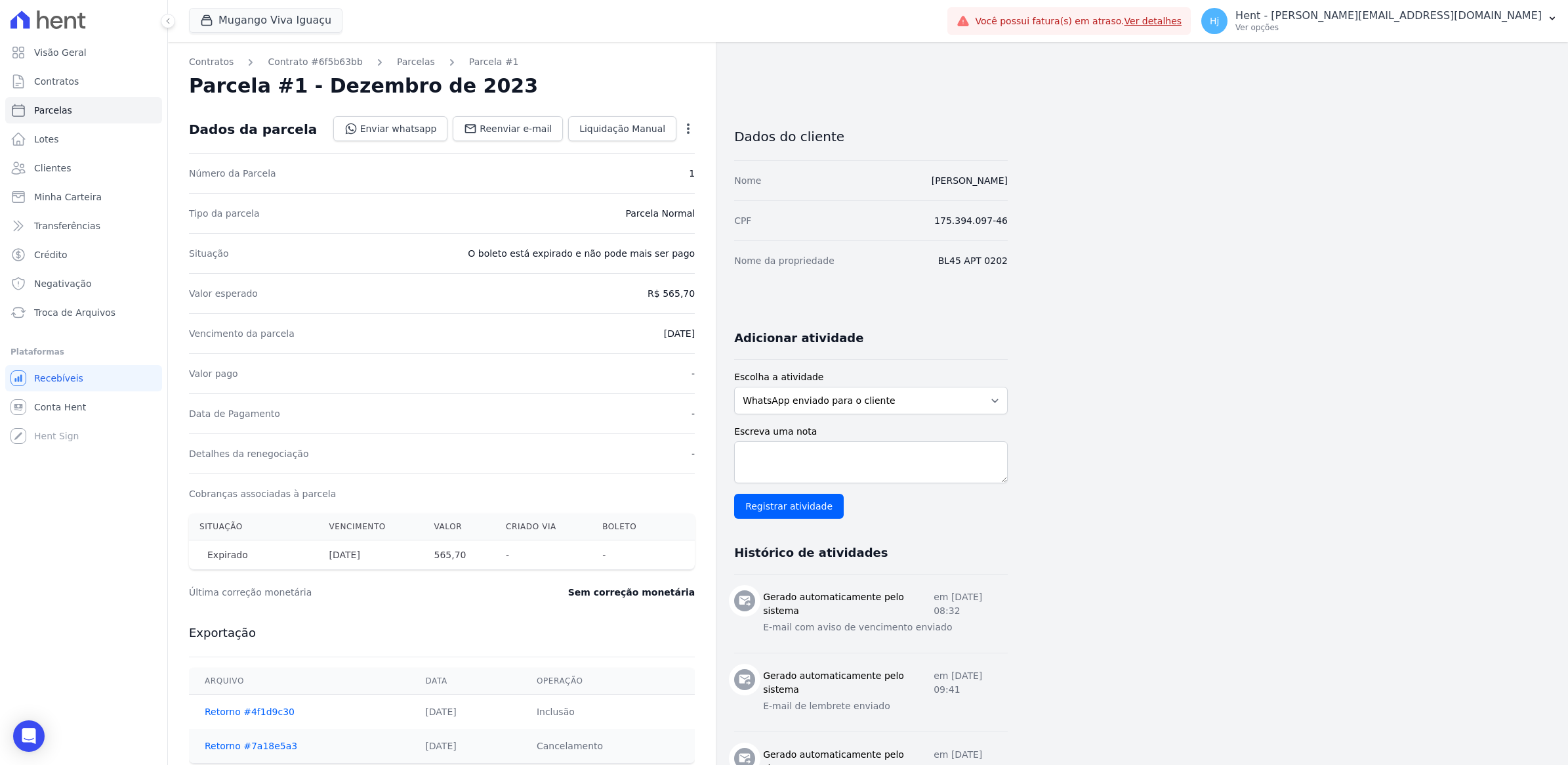
click at [687, 128] on icon "button" at bounding box center [688, 129] width 2 height 11
select select
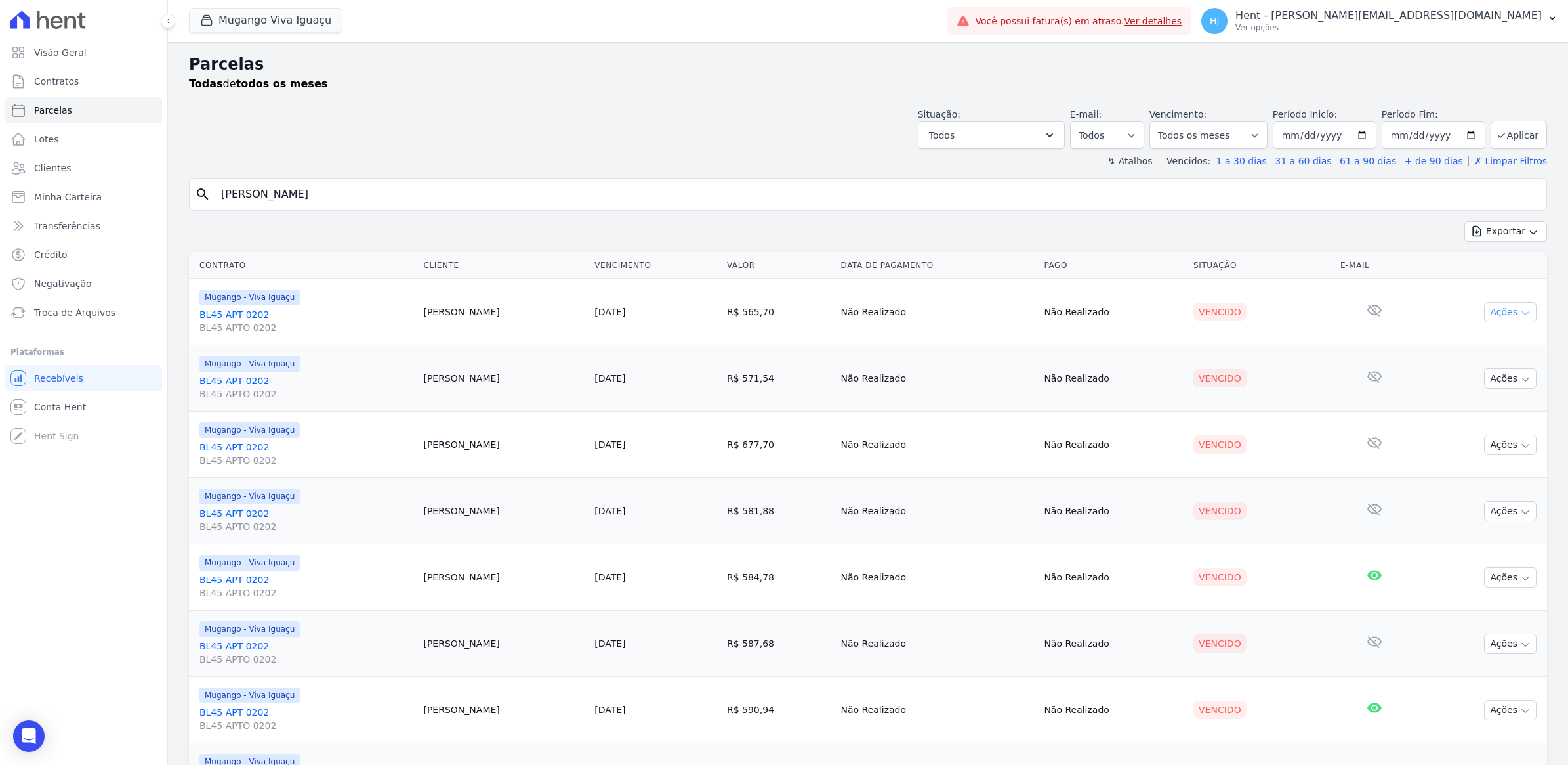
click at [1510, 307] on button "Ações" at bounding box center [1511, 312] width 52 height 20
click at [66, 162] on span "Clientes" at bounding box center [52, 168] width 37 height 13
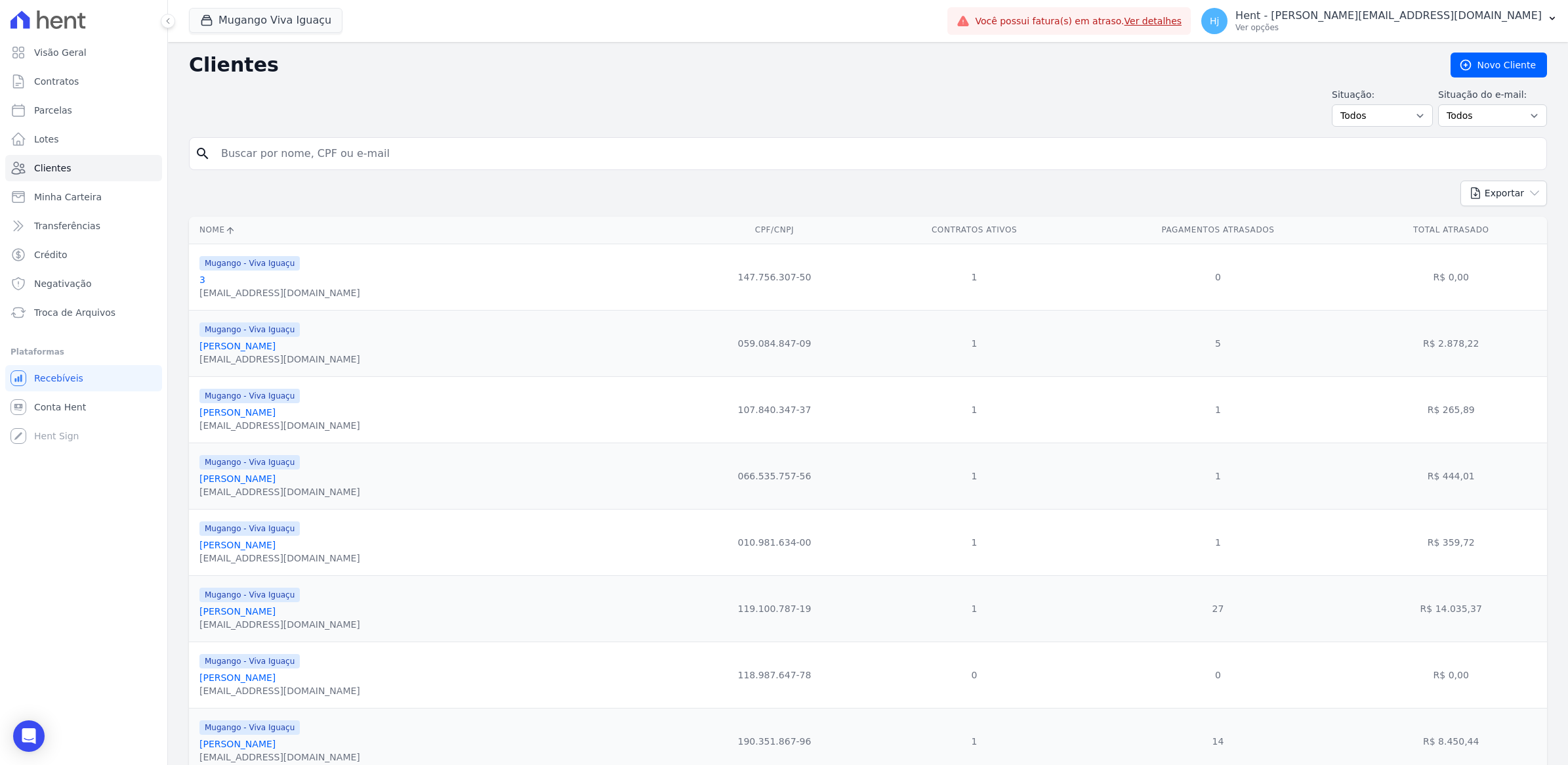
click at [383, 148] on input "search" at bounding box center [877, 153] width 1328 height 26
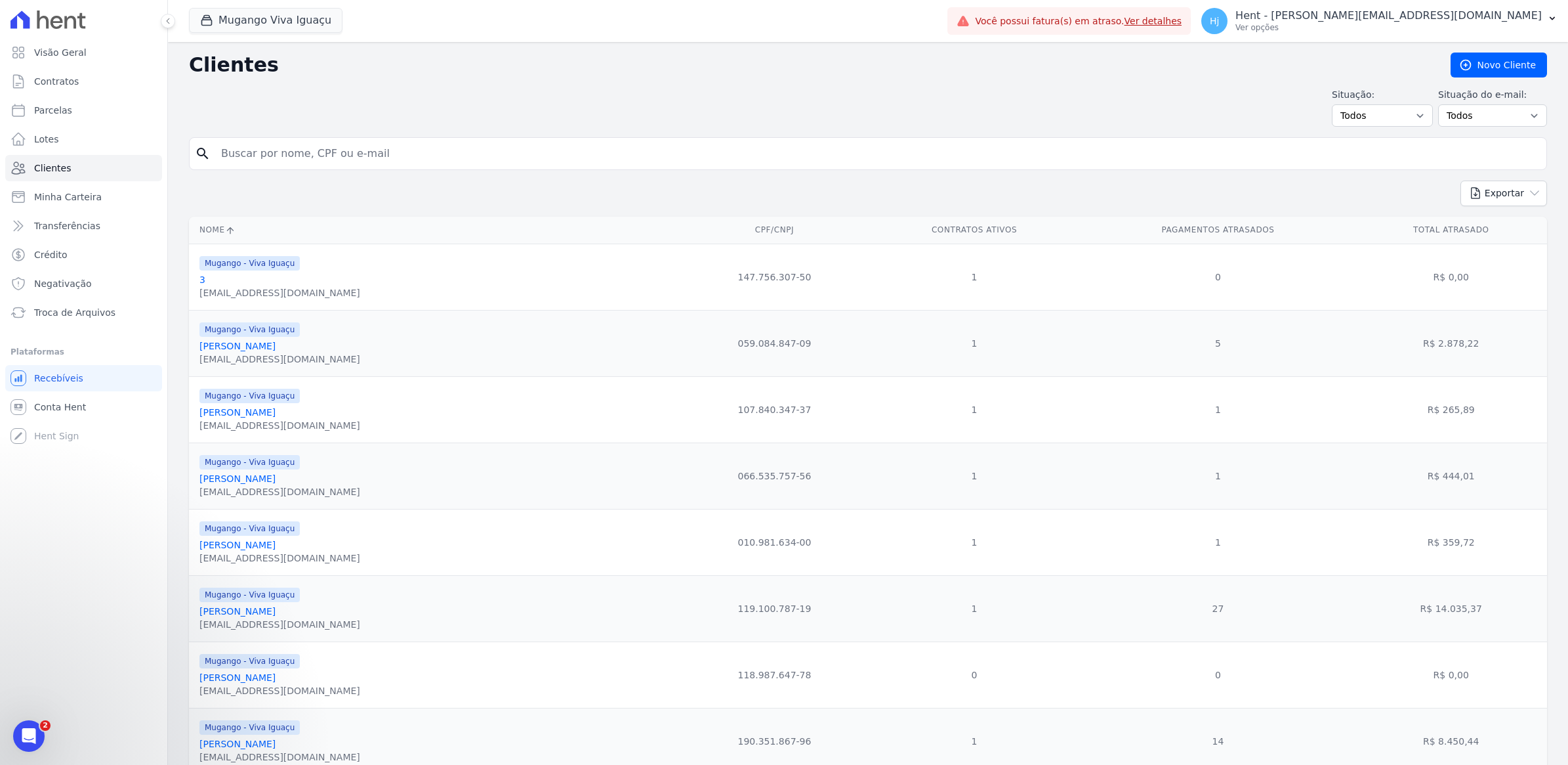
paste input "[PERSON_NAME]"
type input "[PERSON_NAME]"
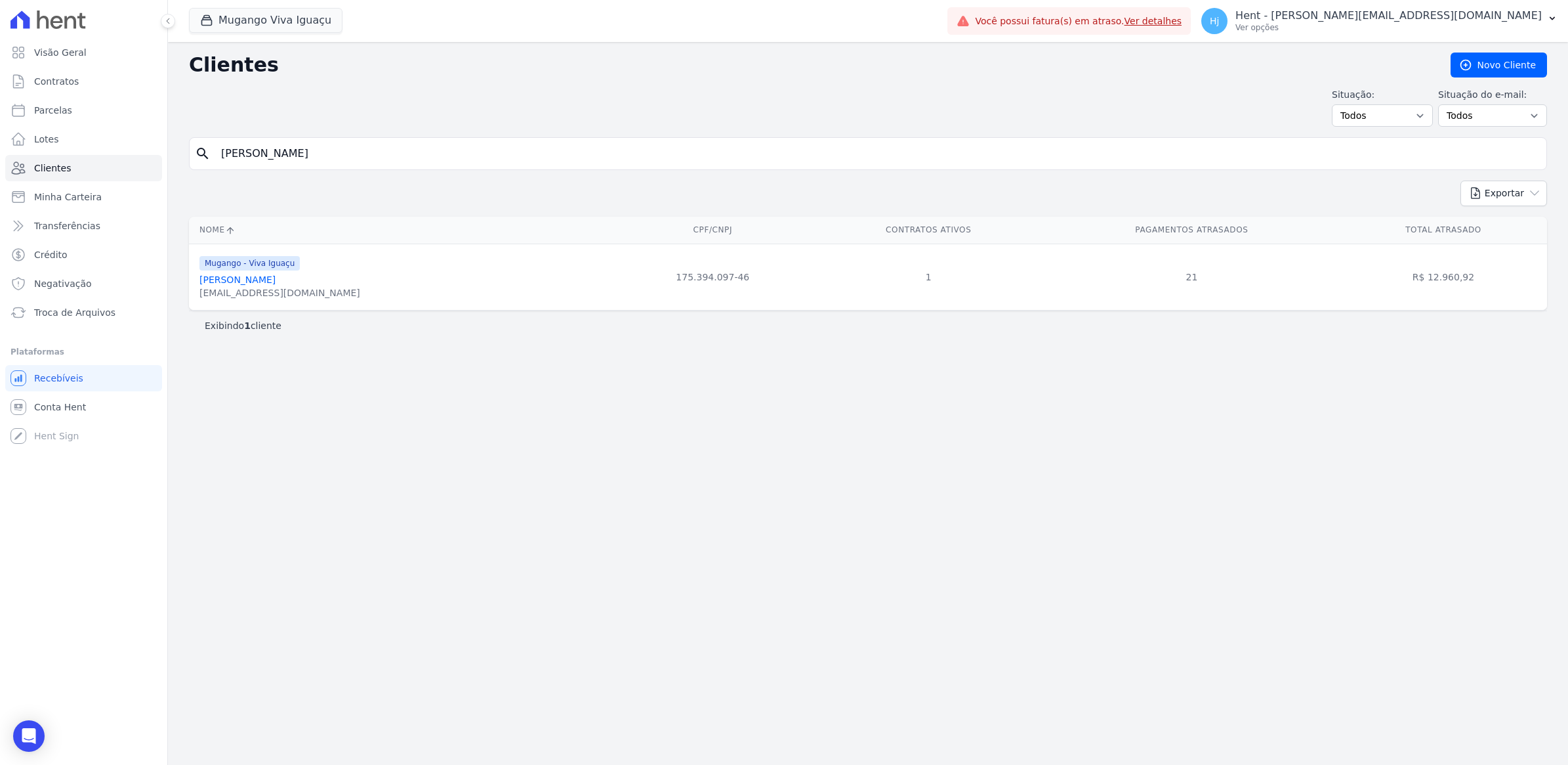
click at [257, 275] on link "[PERSON_NAME]" at bounding box center [237, 280] width 76 height 11
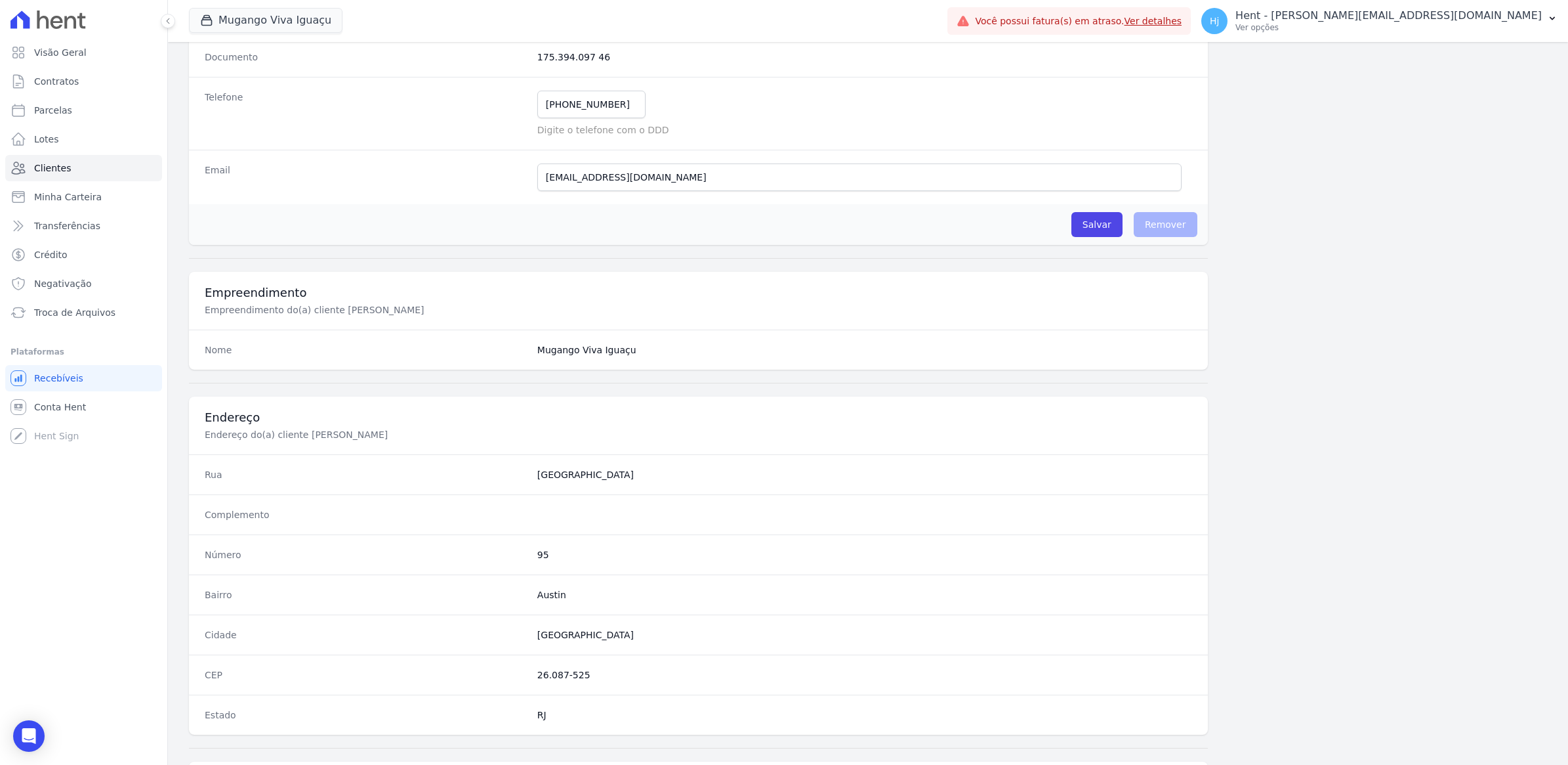
scroll to position [467, 0]
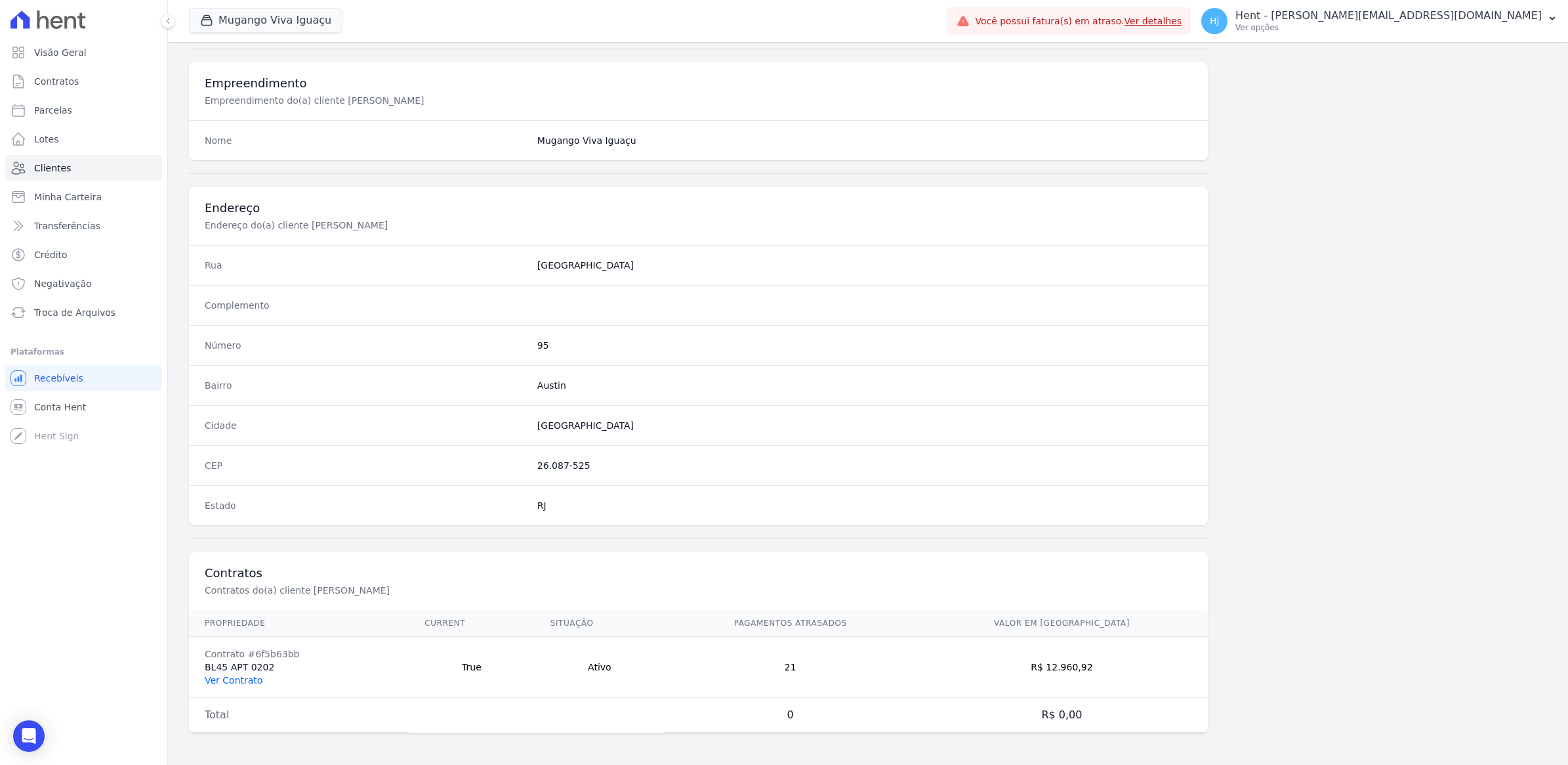
click at [220, 675] on link "Ver Contrato" at bounding box center [234, 680] width 57 height 11
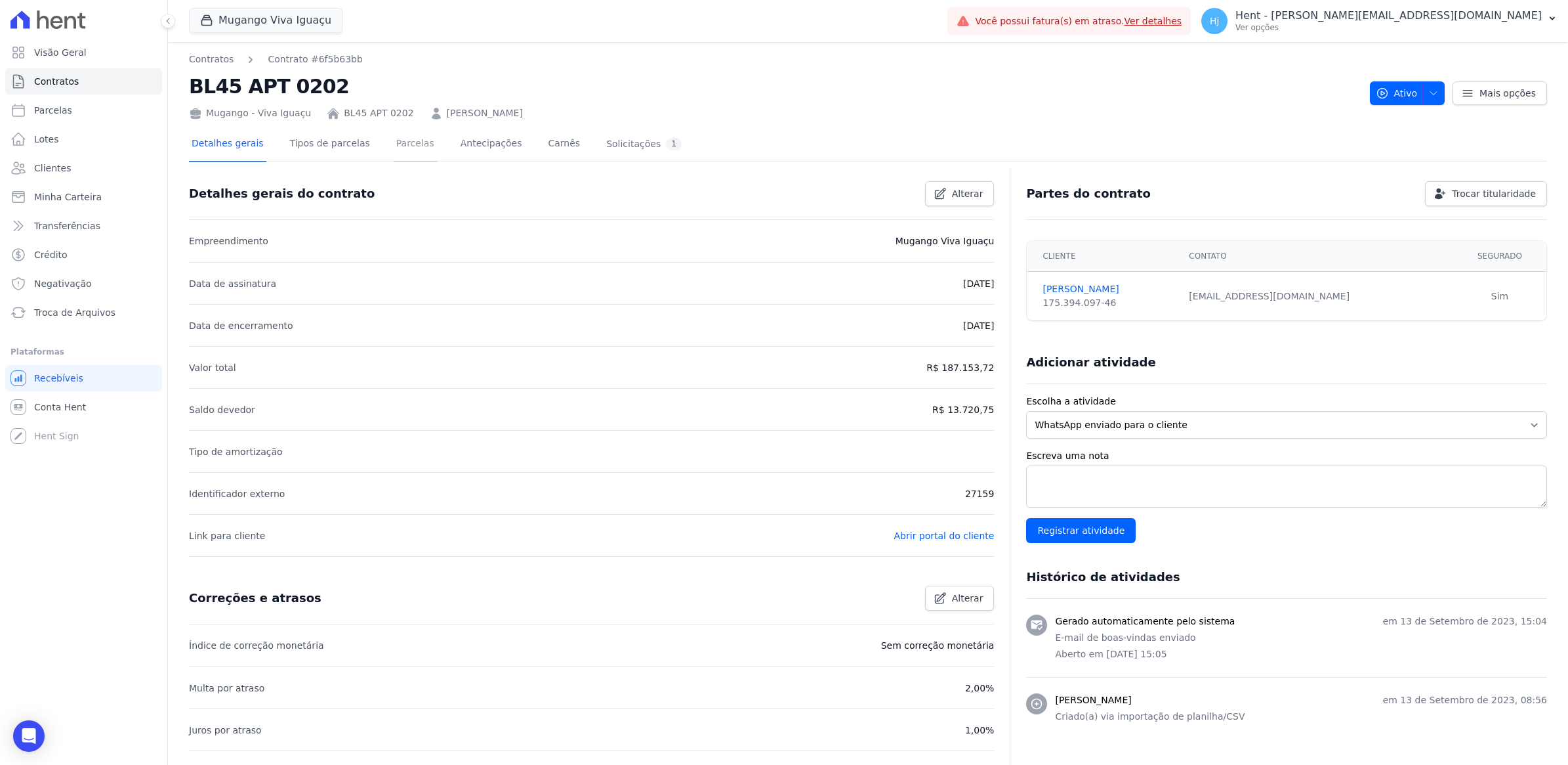
click at [405, 142] on link "Parcelas" at bounding box center [415, 144] width 43 height 34
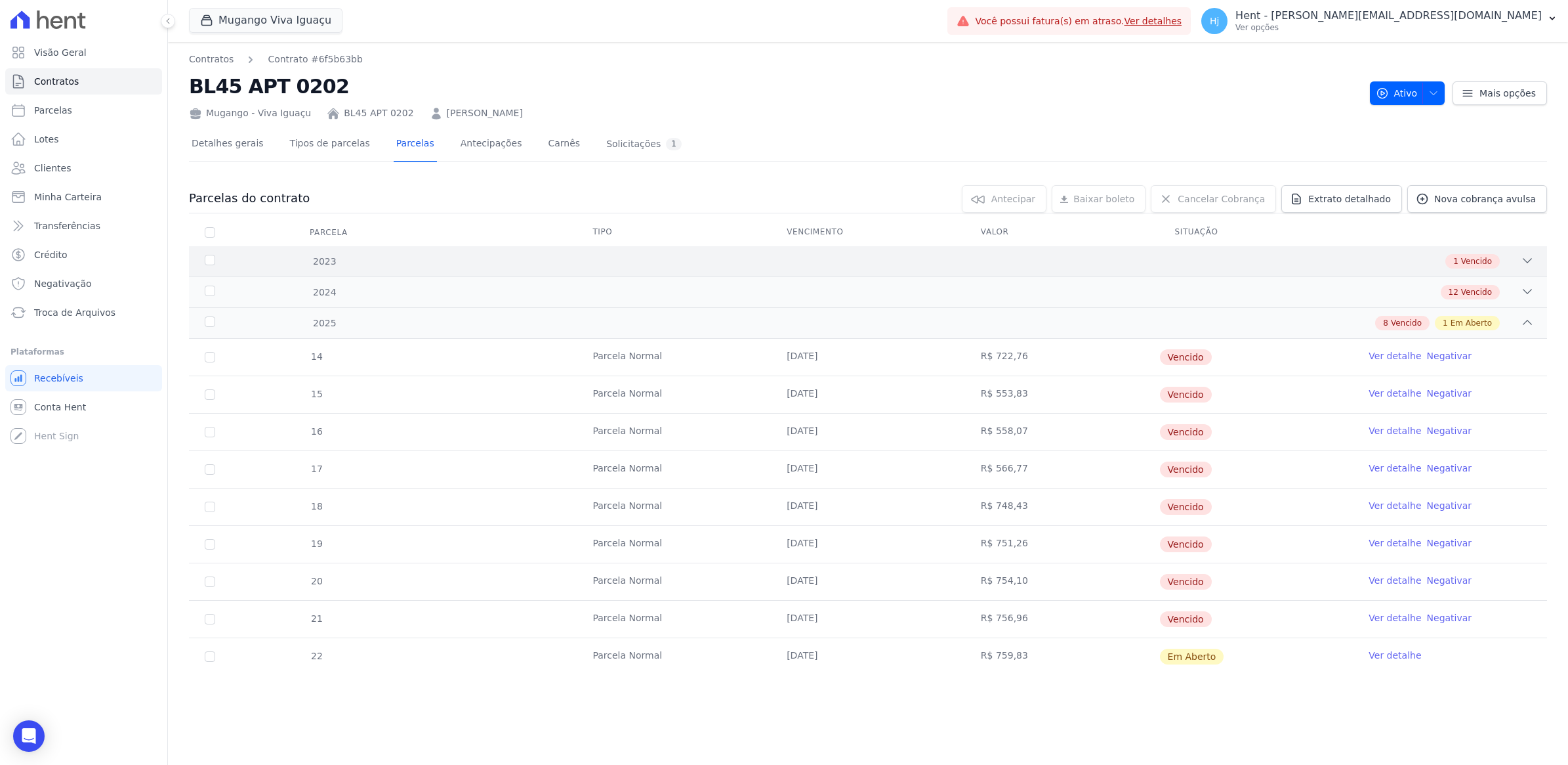
click at [1284, 261] on div "1 Vencido" at bounding box center [935, 262] width 1198 height 15
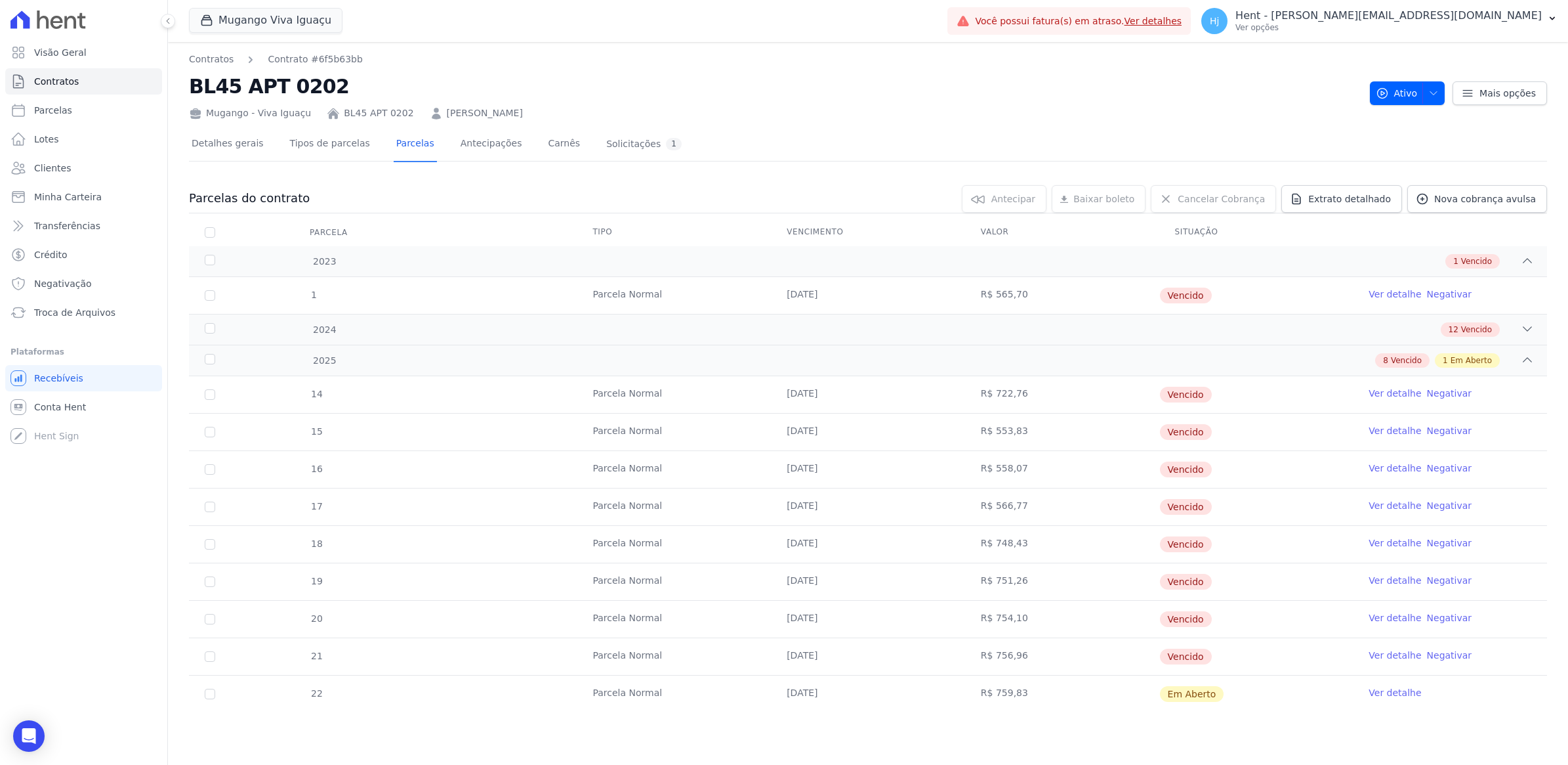
click at [204, 298] on td "1" at bounding box center [210, 295] width 42 height 37
click at [210, 293] on input "checkbox" at bounding box center [210, 295] width 11 height 11
checkbox input "true"
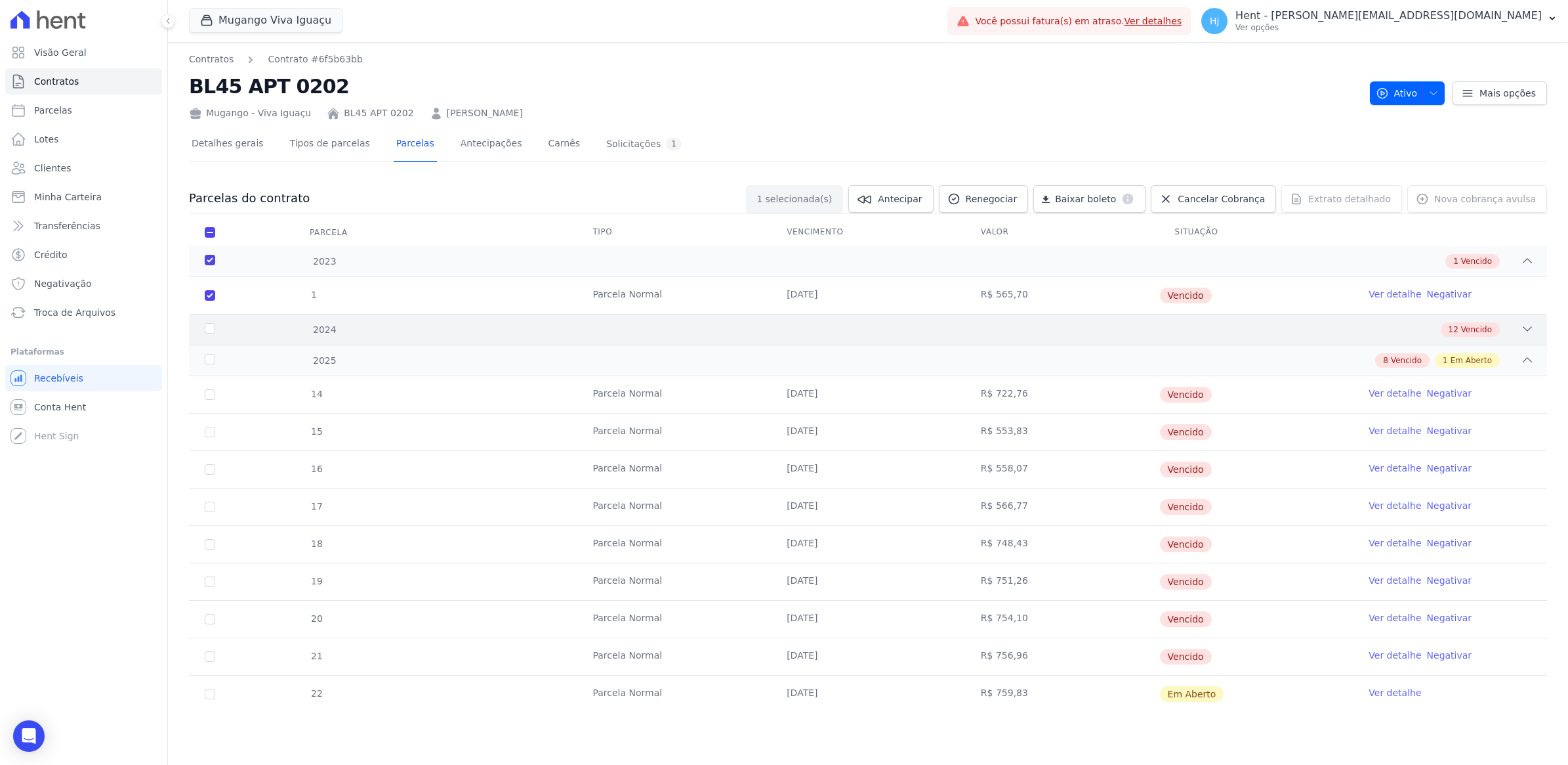
click at [211, 329] on div "2024" at bounding box center [266, 330] width 126 height 14
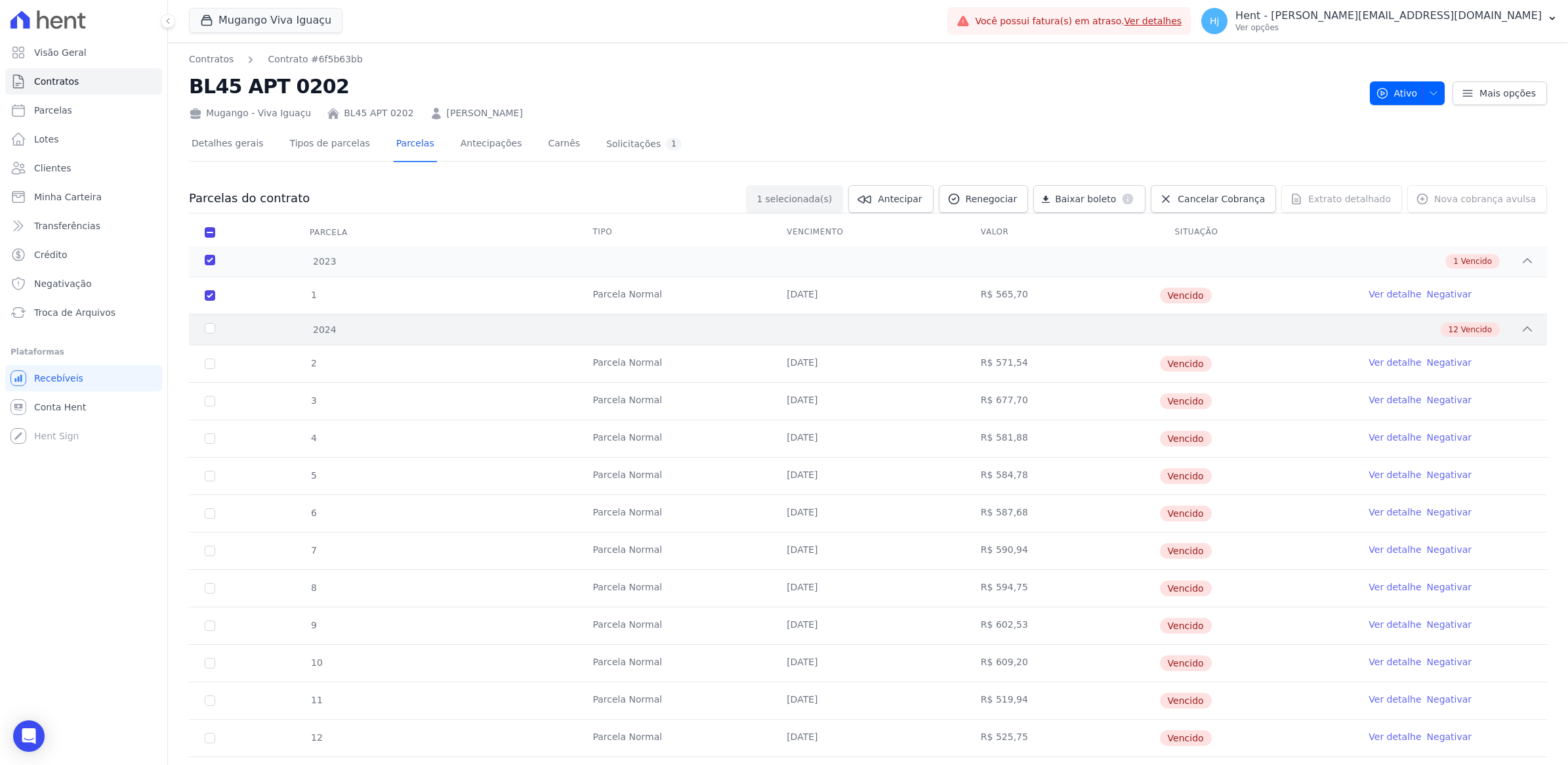
click at [208, 330] on div "2024" at bounding box center [266, 330] width 126 height 14
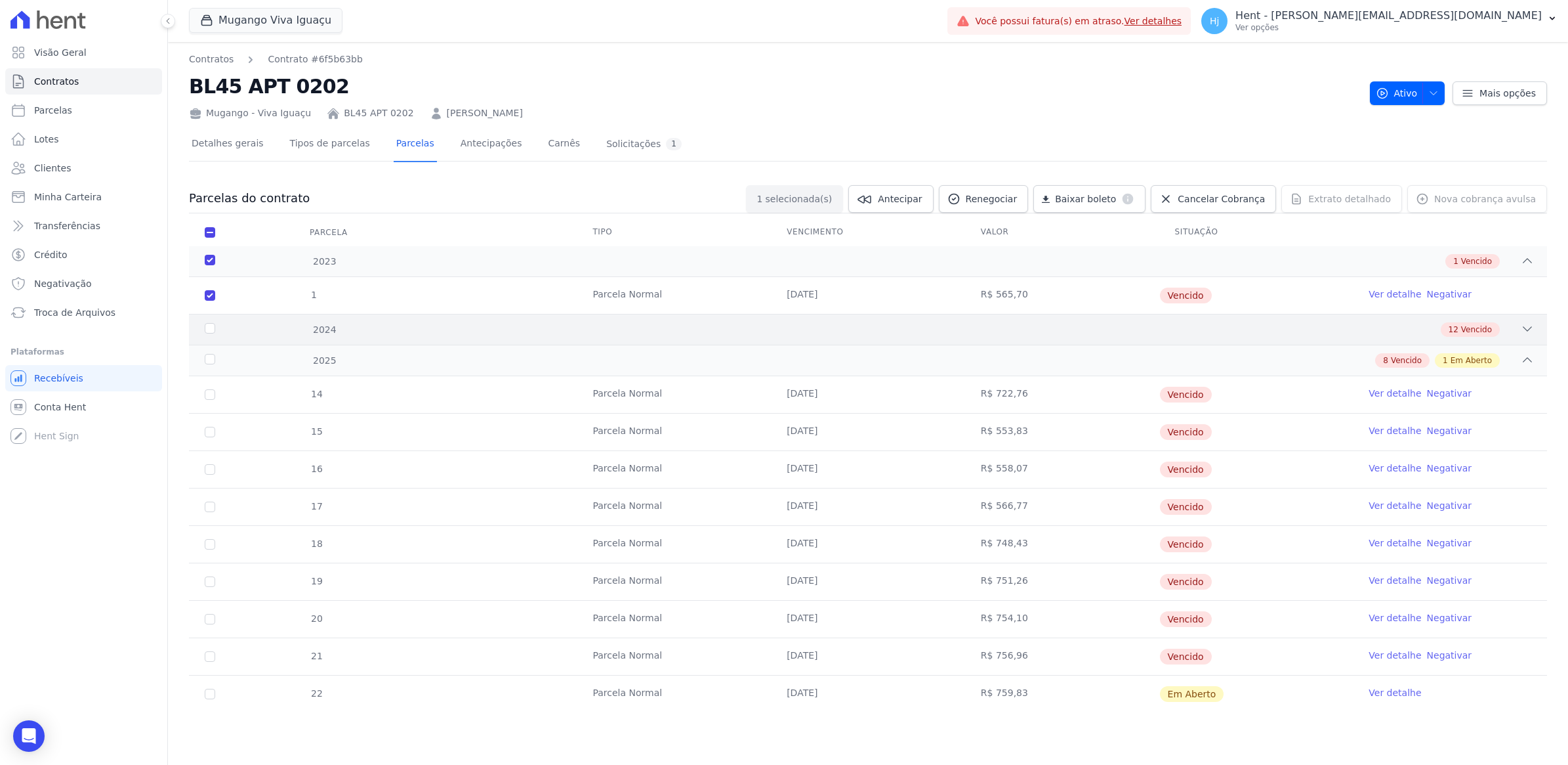
click at [208, 330] on div "2024" at bounding box center [266, 330] width 126 height 14
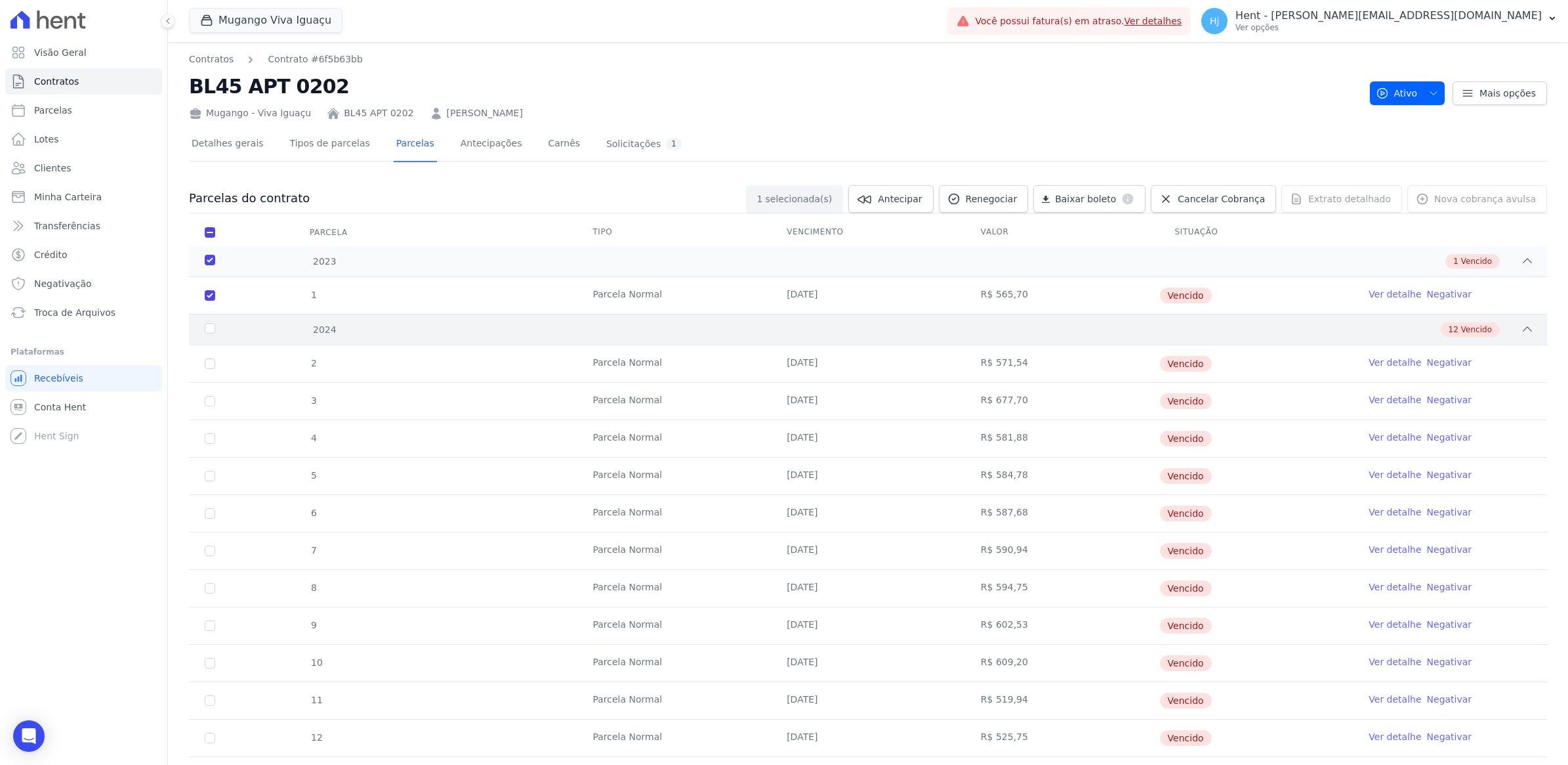
click at [208, 323] on div "2024" at bounding box center [266, 330] width 126 height 14
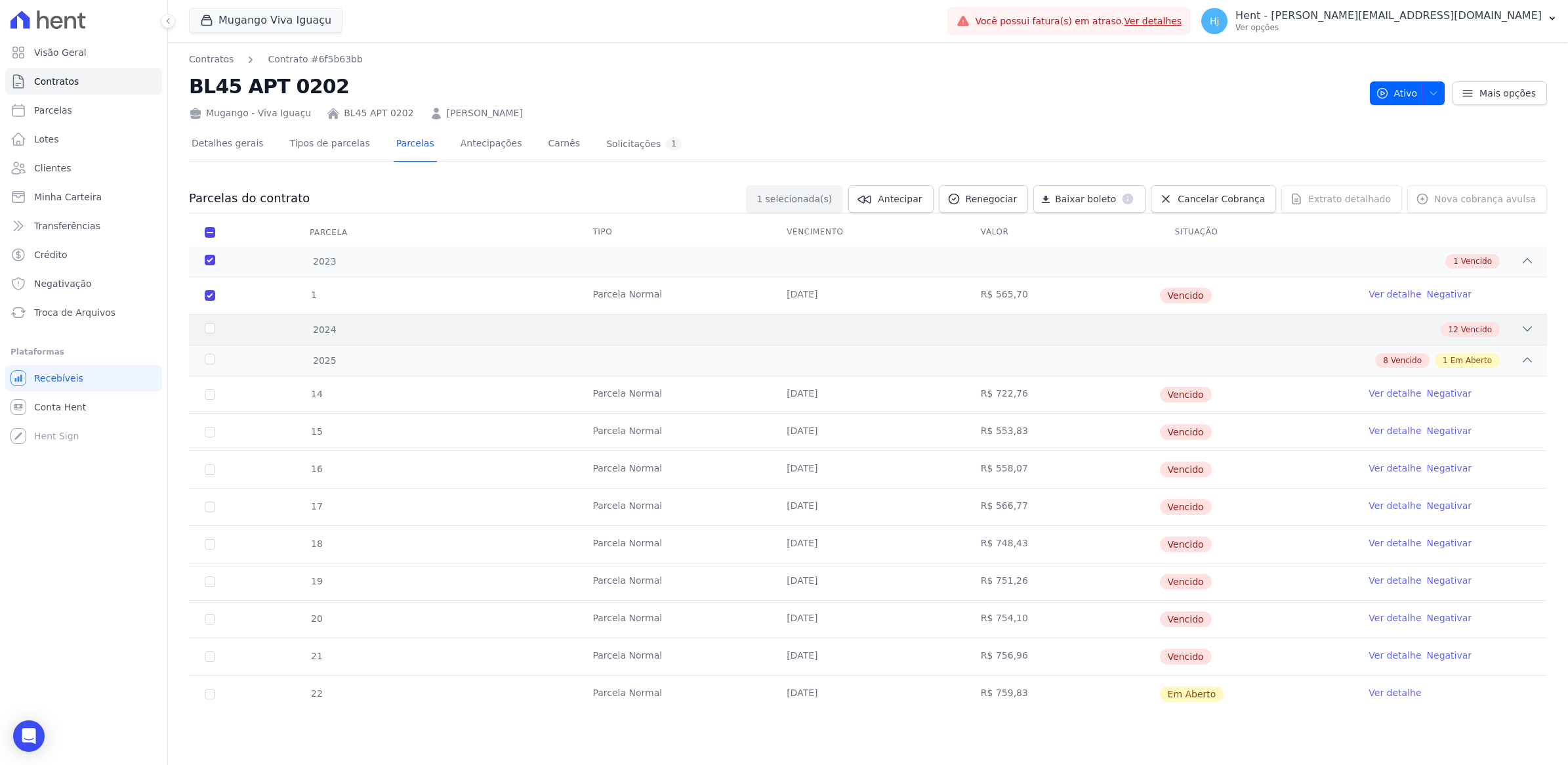
click at [208, 323] on div "2024" at bounding box center [266, 330] width 126 height 14
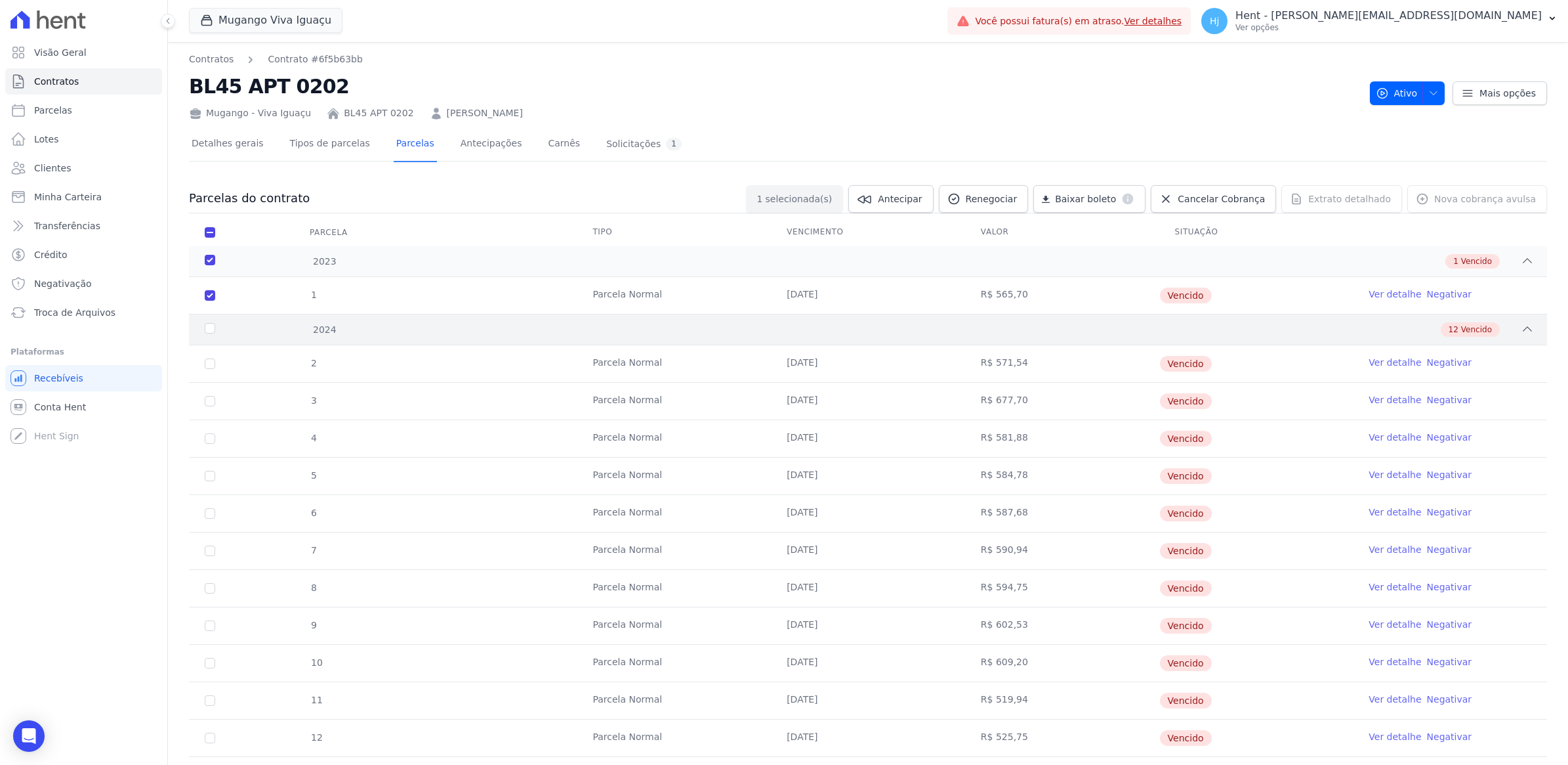
click at [1466, 333] on span "Vencido" at bounding box center [1477, 330] width 31 height 11
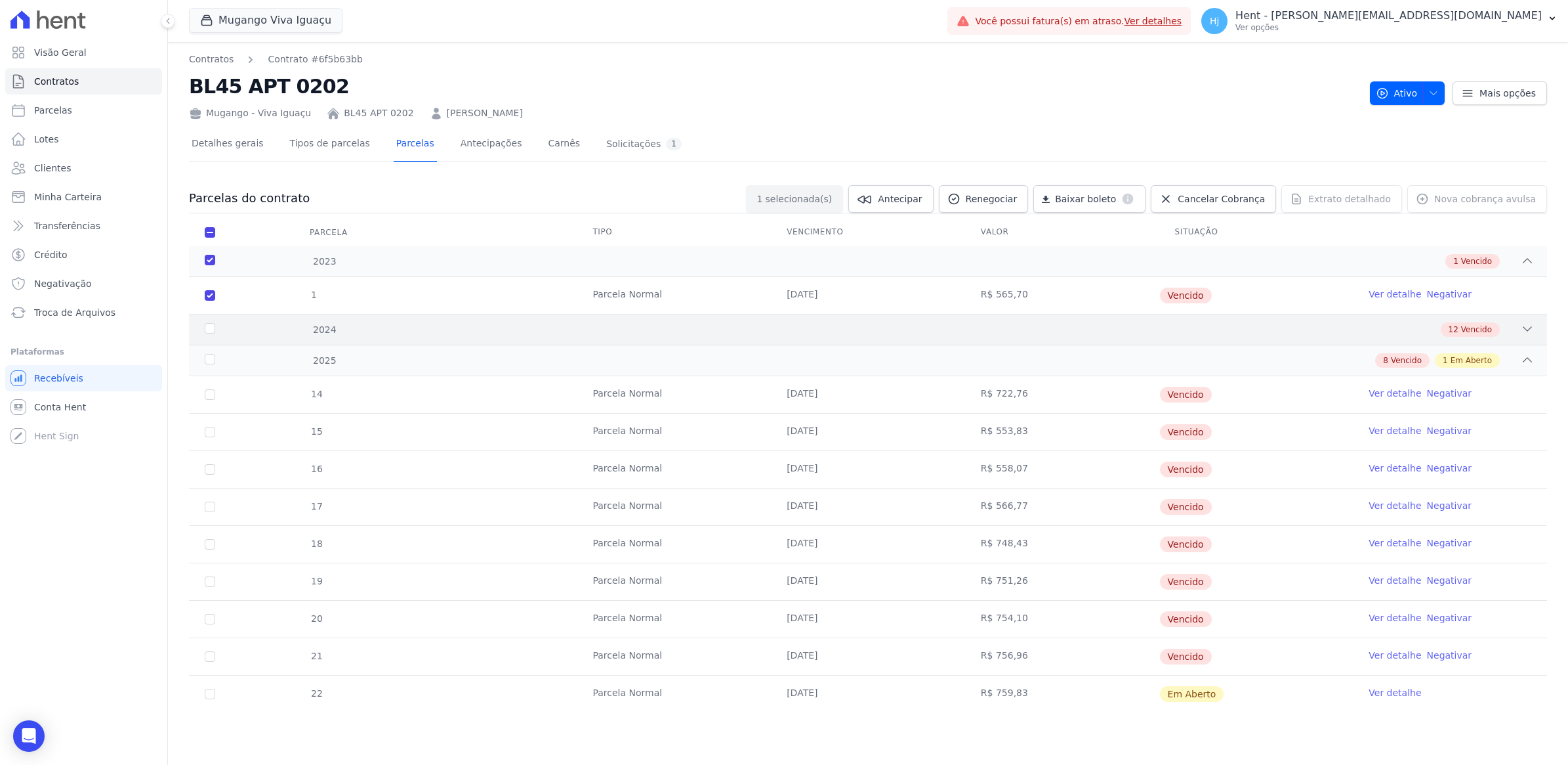
click at [1466, 333] on span "Vencido" at bounding box center [1477, 330] width 31 height 11
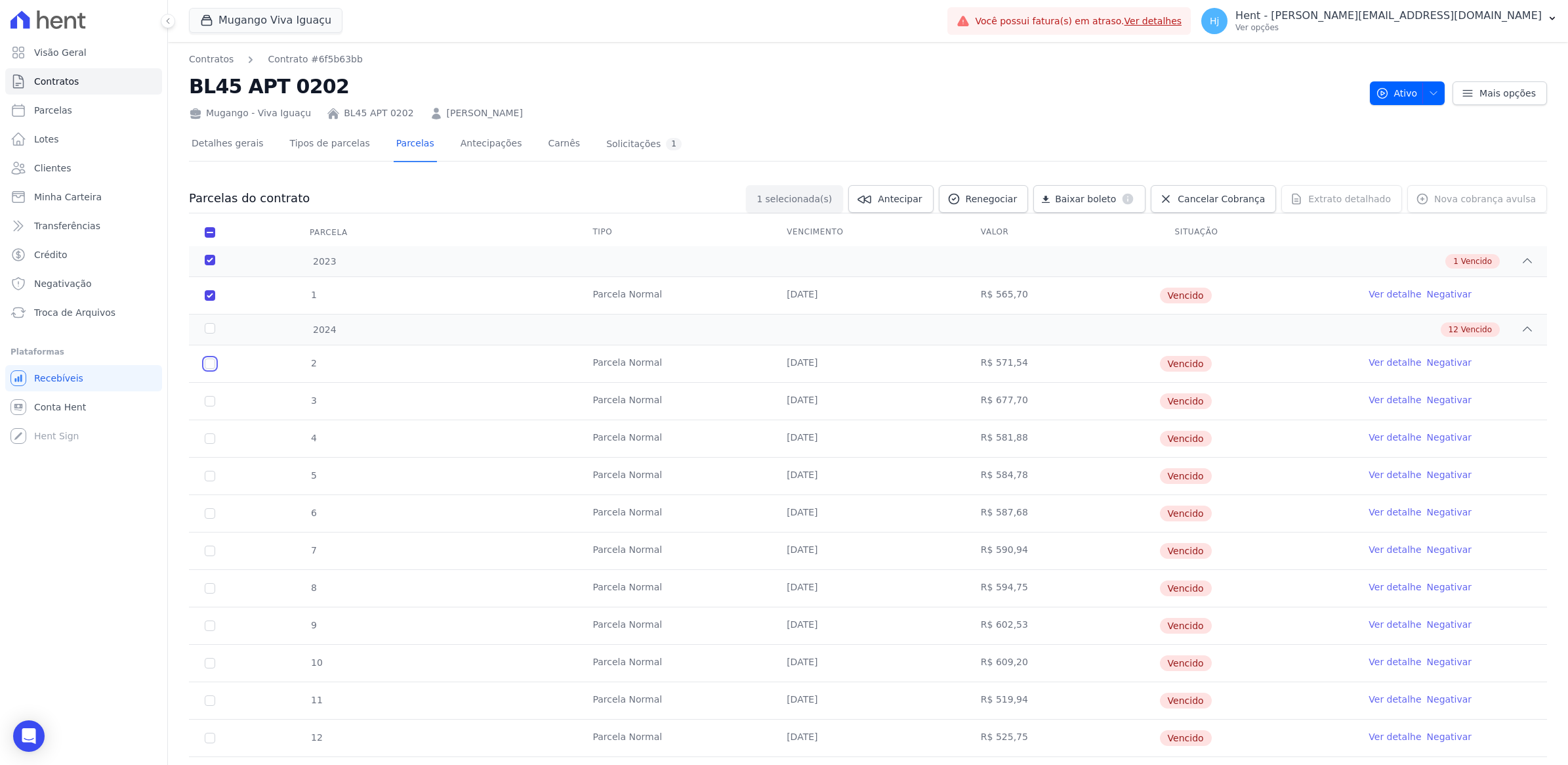
click at [212, 366] on input "checkbox" at bounding box center [210, 363] width 11 height 11
checkbox input "true"
click at [211, 407] on td "3" at bounding box center [210, 401] width 42 height 37
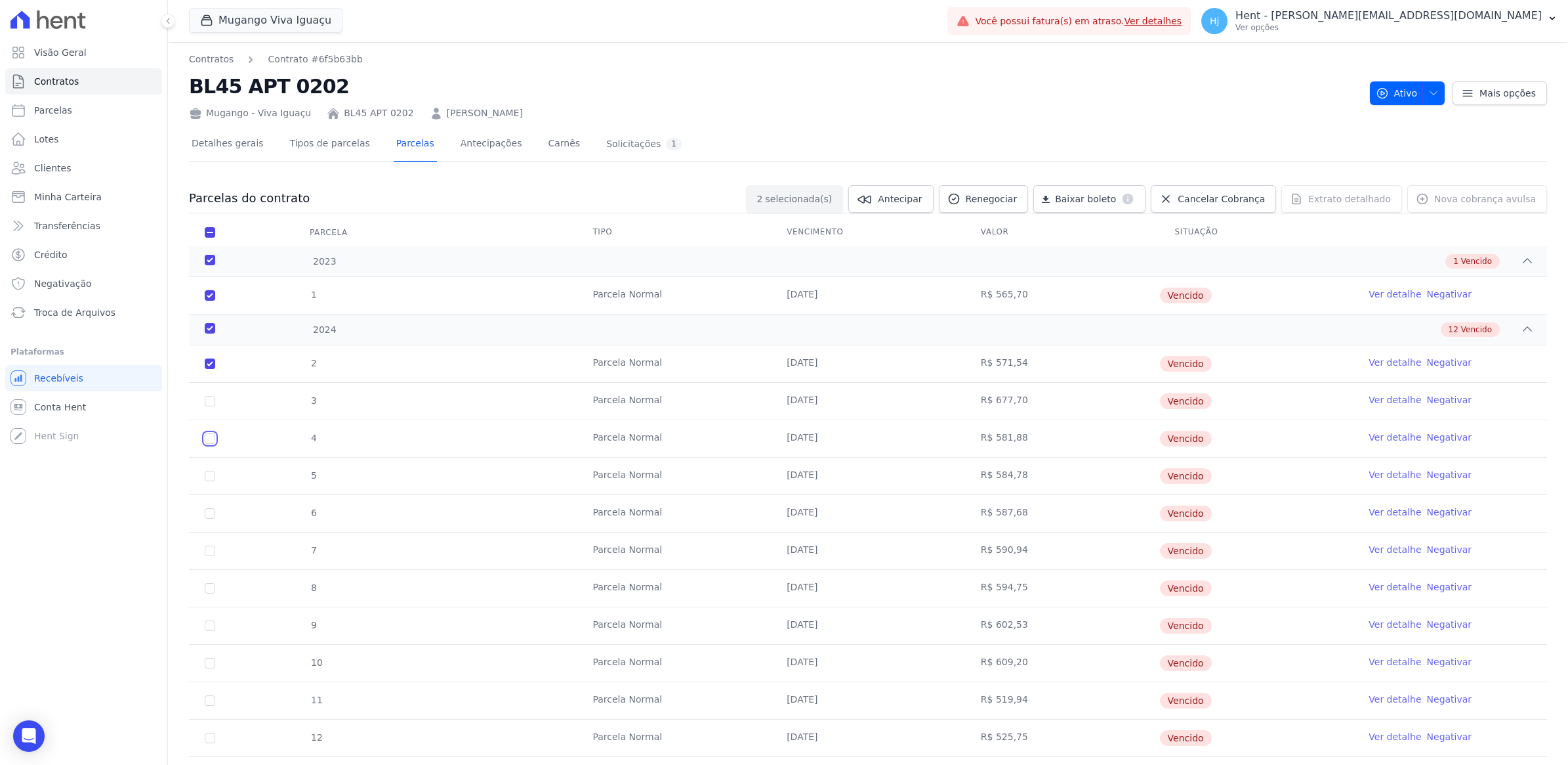
click at [210, 439] on input "checkbox" at bounding box center [210, 438] width 11 height 11
checkbox input "true"
click at [209, 403] on input "checkbox" at bounding box center [210, 401] width 11 height 11
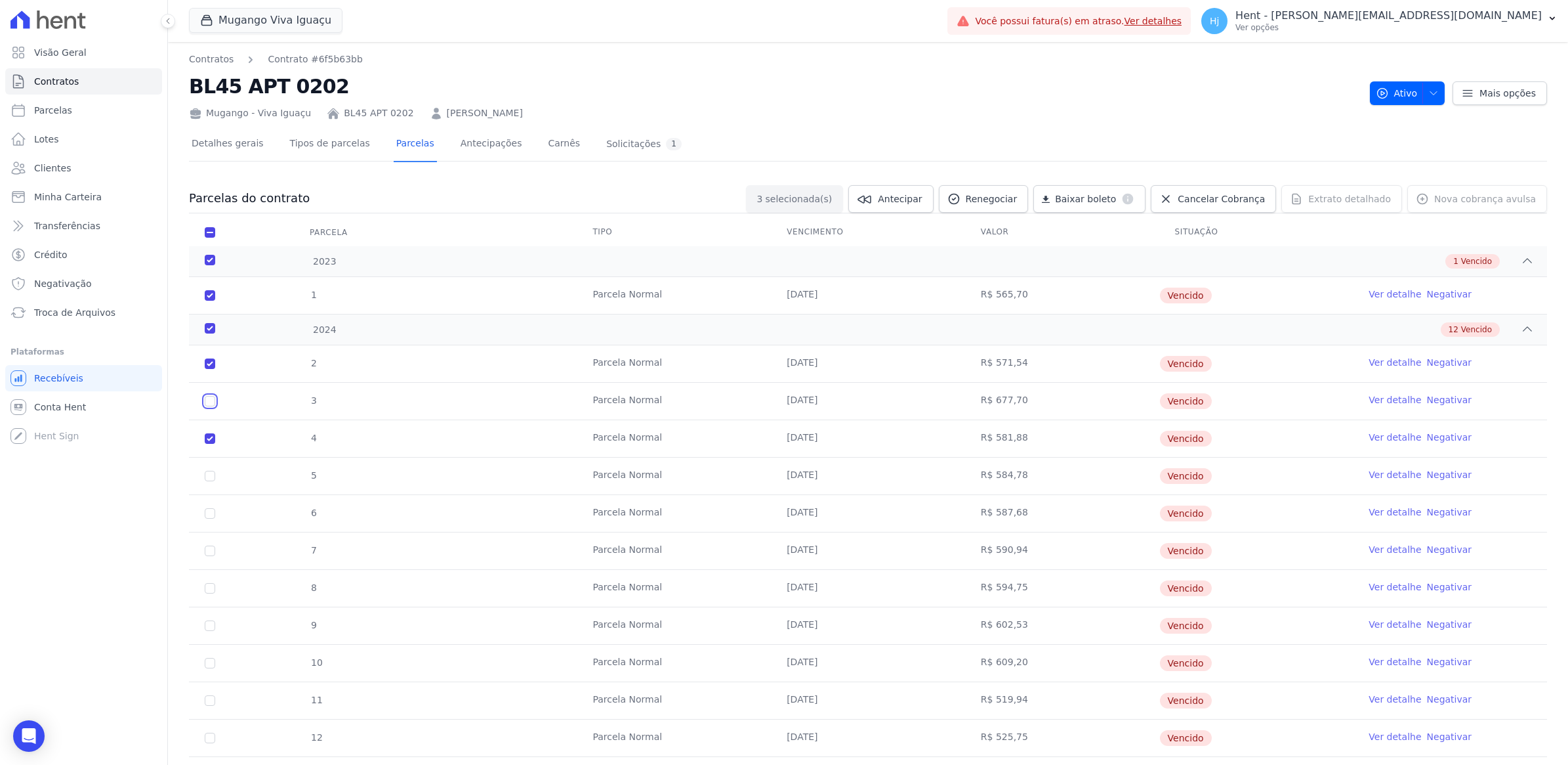
checkbox input "true"
click at [209, 476] on input "checkbox" at bounding box center [210, 476] width 11 height 11
checkbox input "true"
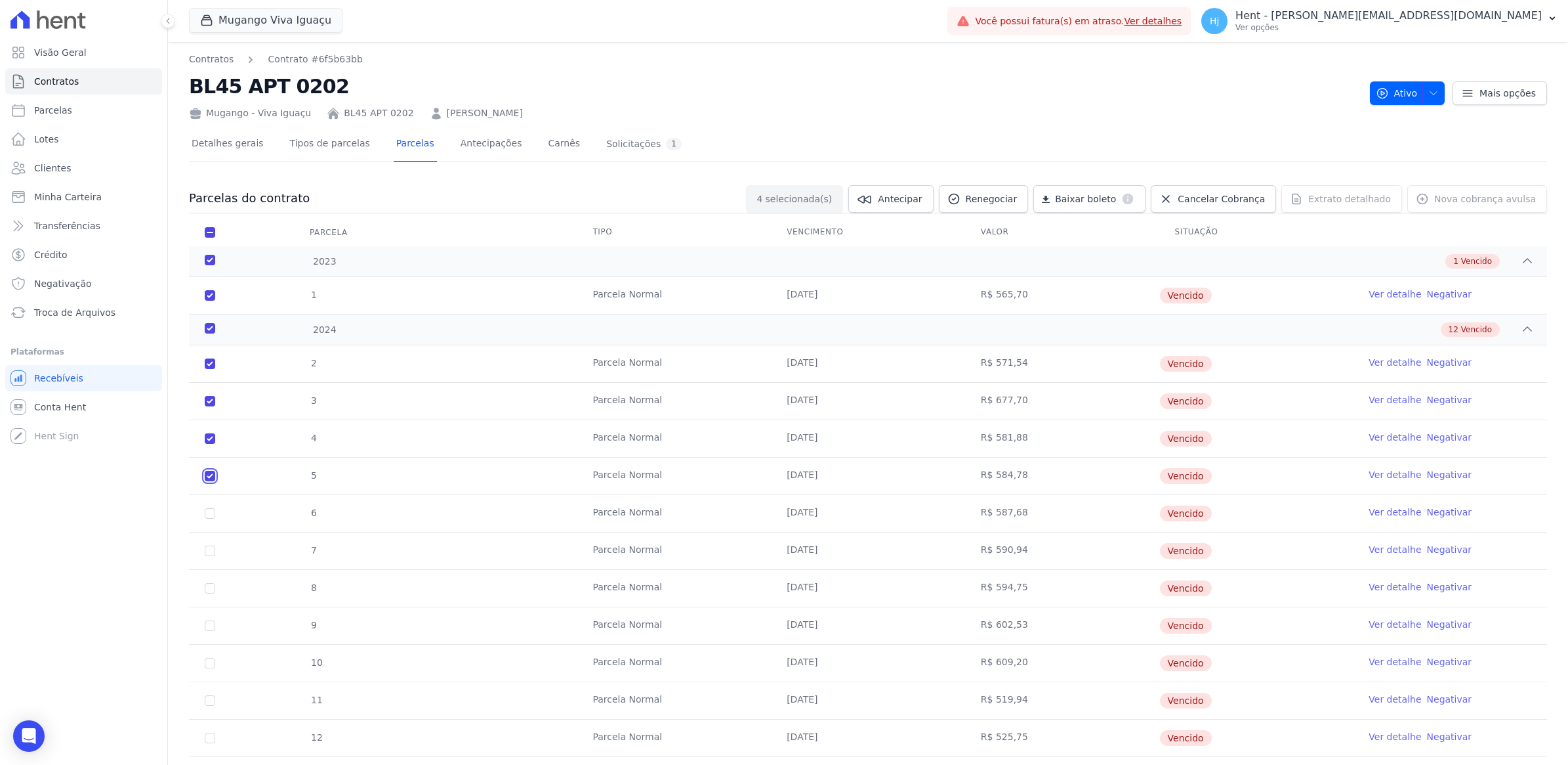
checkbox input "true"
click at [207, 512] on input "checkbox" at bounding box center [210, 513] width 11 height 11
checkbox input "true"
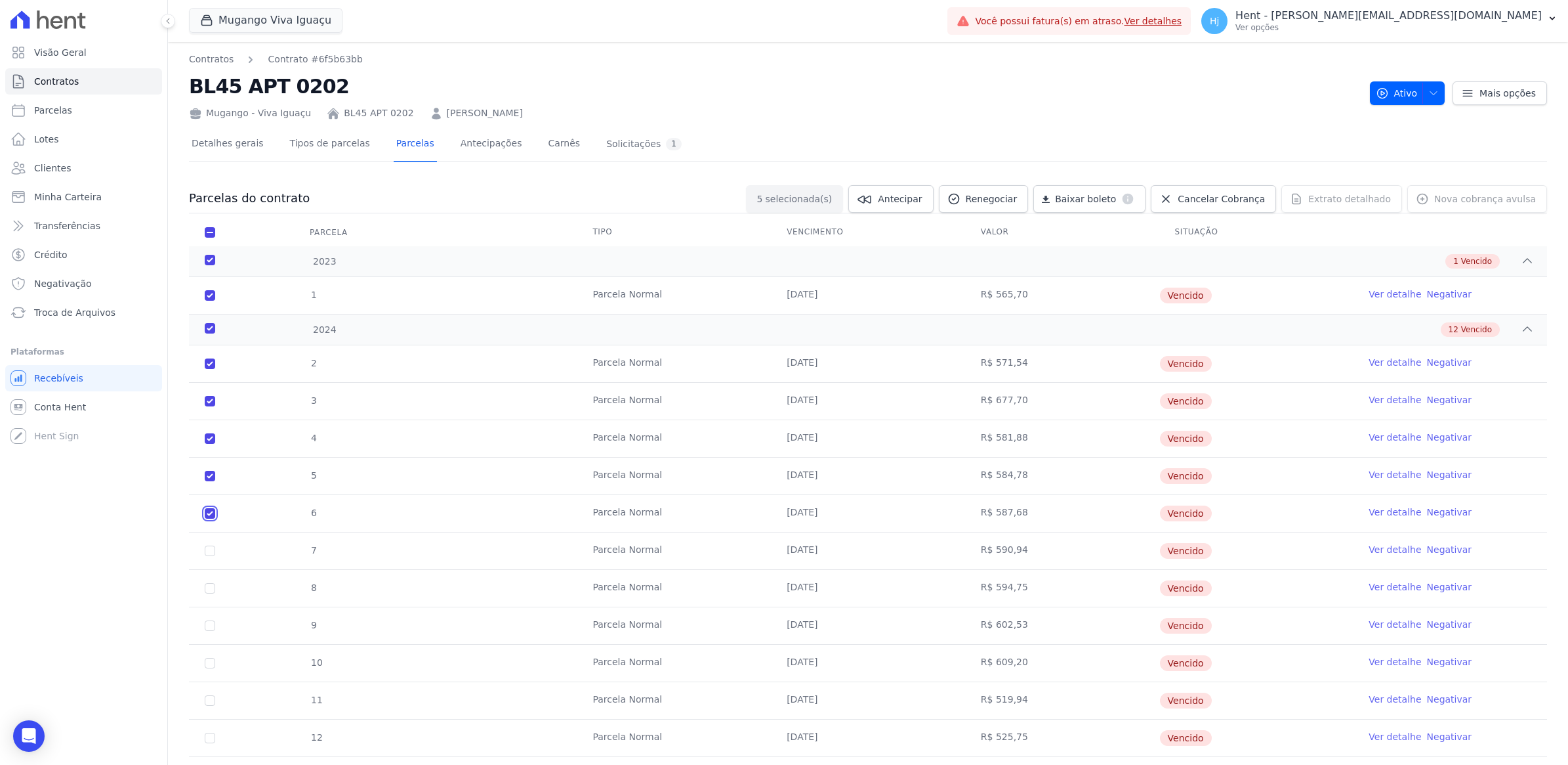
checkbox input "true"
click at [210, 553] on input "checkbox" at bounding box center [210, 550] width 11 height 11
checkbox input "true"
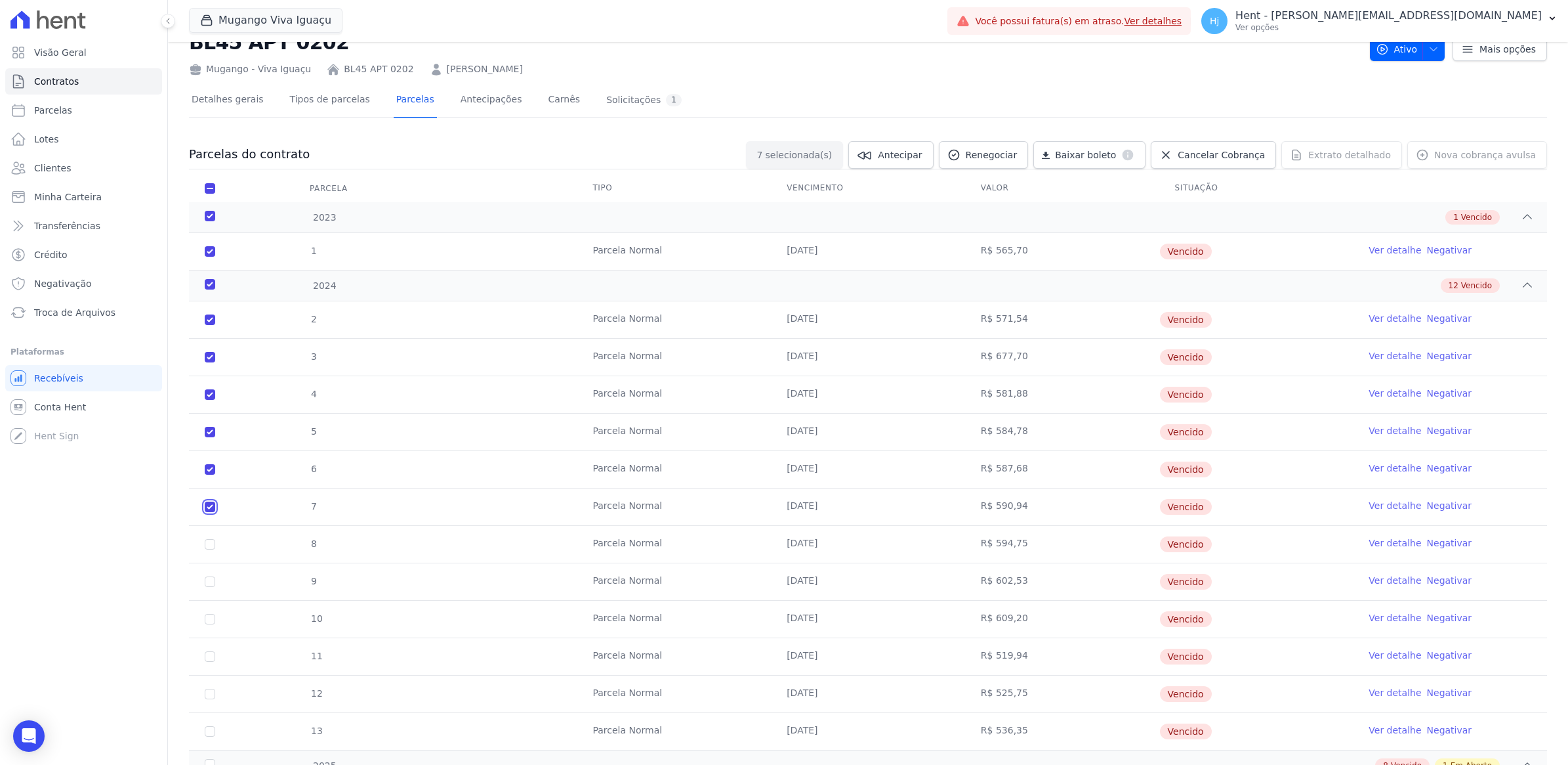
scroll to position [164, 0]
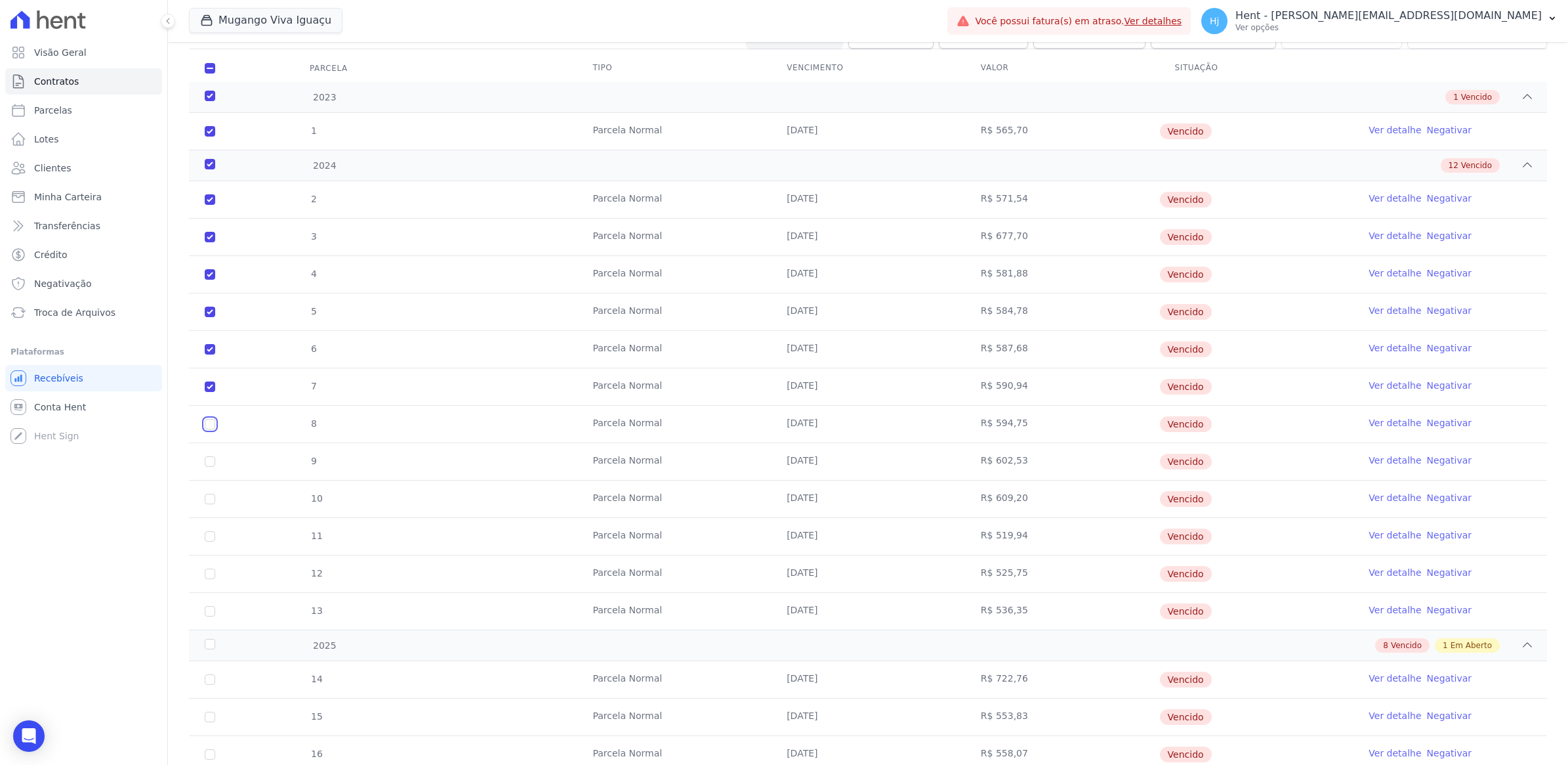
click at [208, 425] on input "checkbox" at bounding box center [210, 424] width 11 height 11
checkbox input "true"
click at [211, 466] on input "checkbox" at bounding box center [210, 461] width 11 height 11
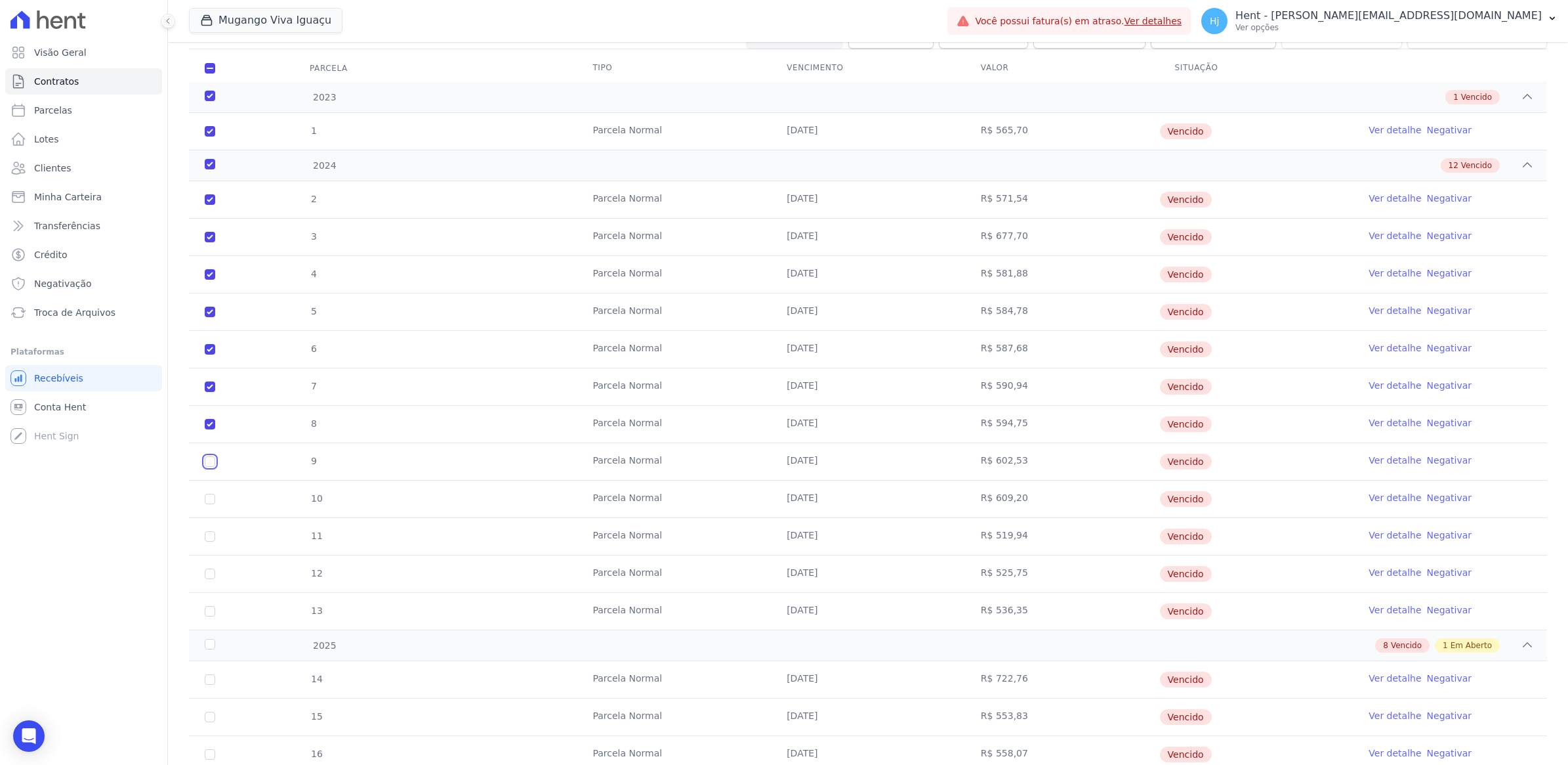
checkbox input "true"
click at [210, 500] on input "checkbox" at bounding box center [210, 499] width 11 height 11
checkbox input "true"
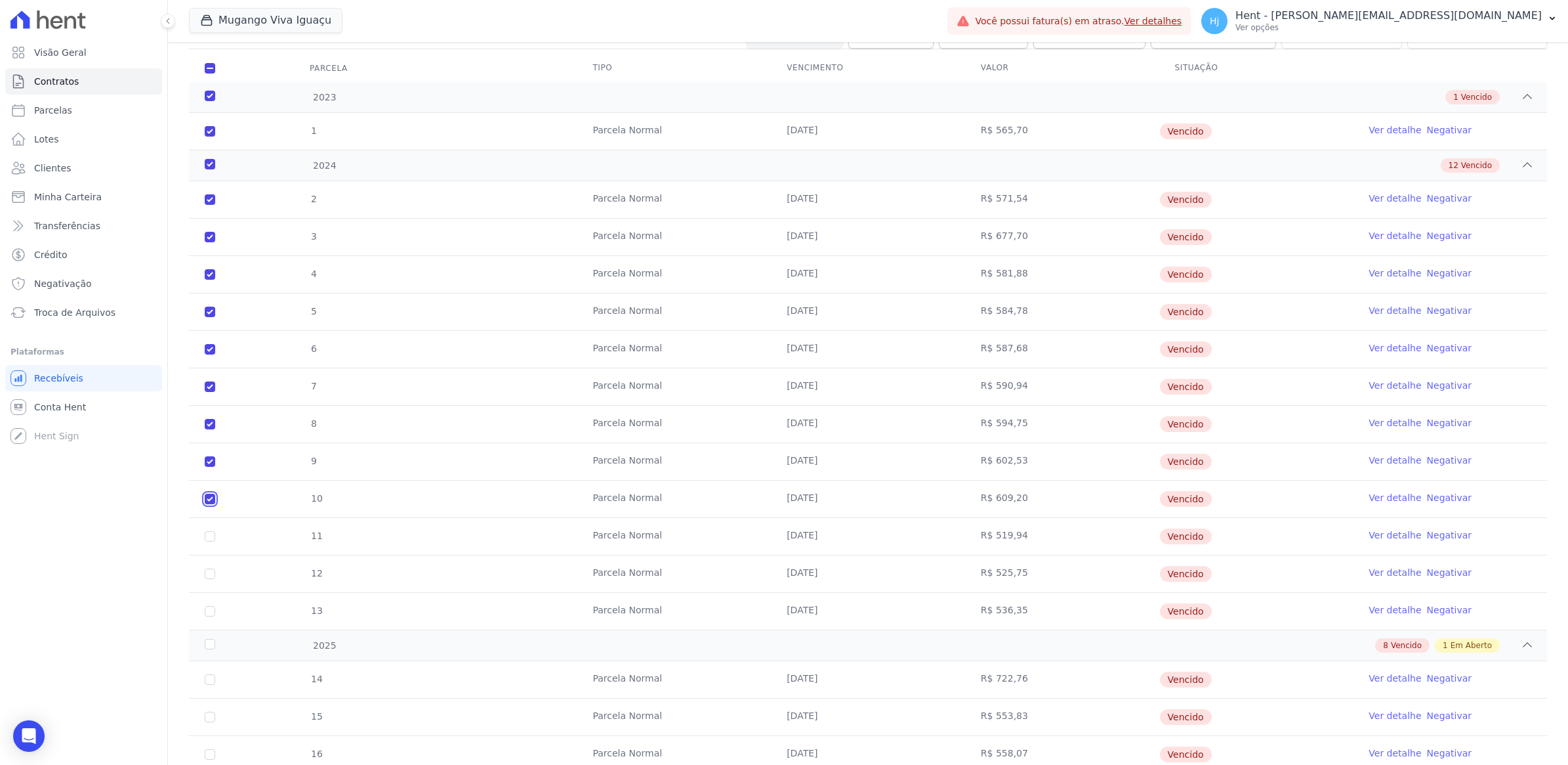
checkbox input "true"
click at [211, 535] on input "checkbox" at bounding box center [210, 536] width 11 height 11
checkbox input "true"
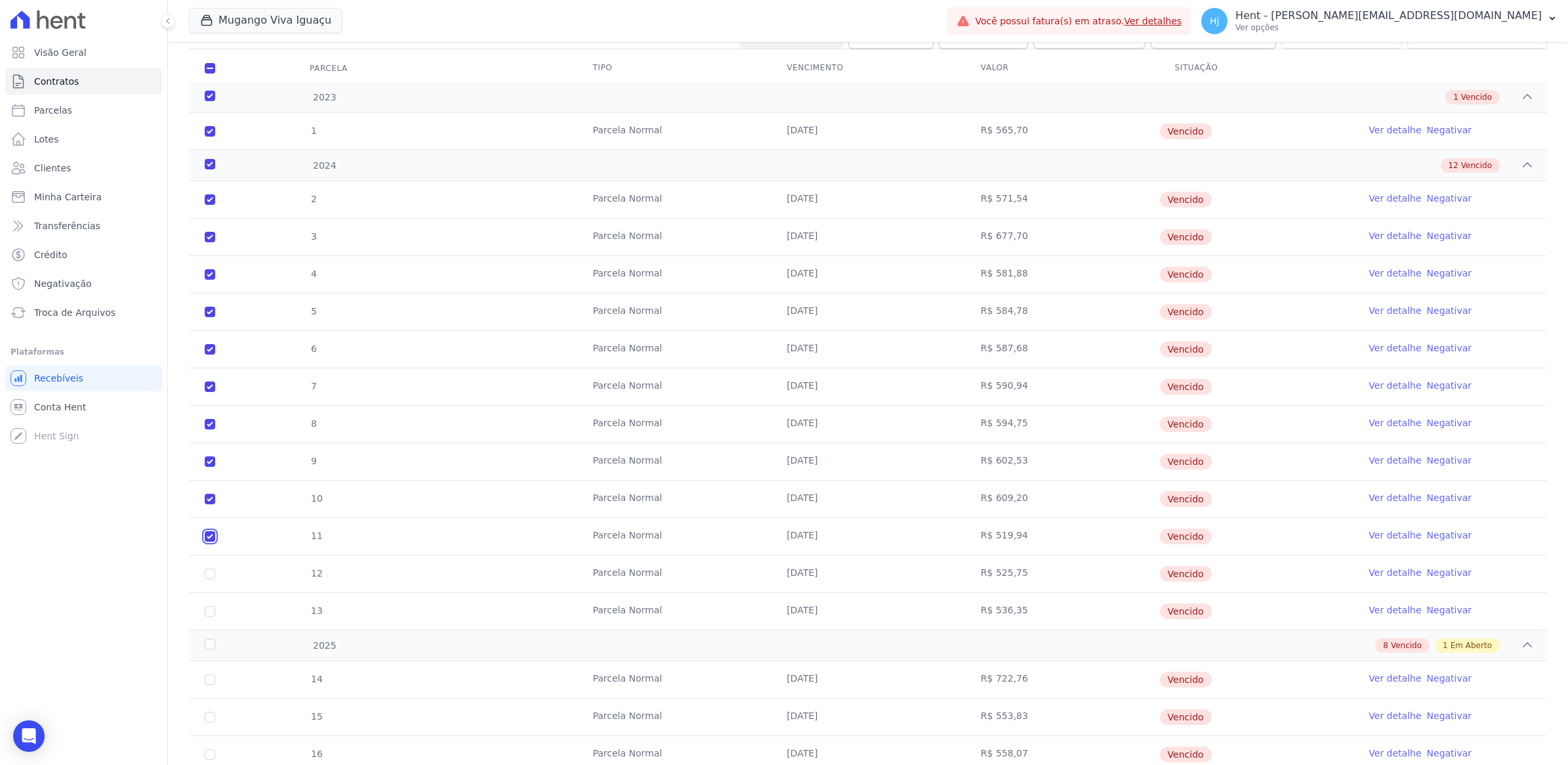
checkbox input "true"
click at [211, 576] on input "checkbox" at bounding box center [210, 573] width 11 height 11
checkbox input "true"
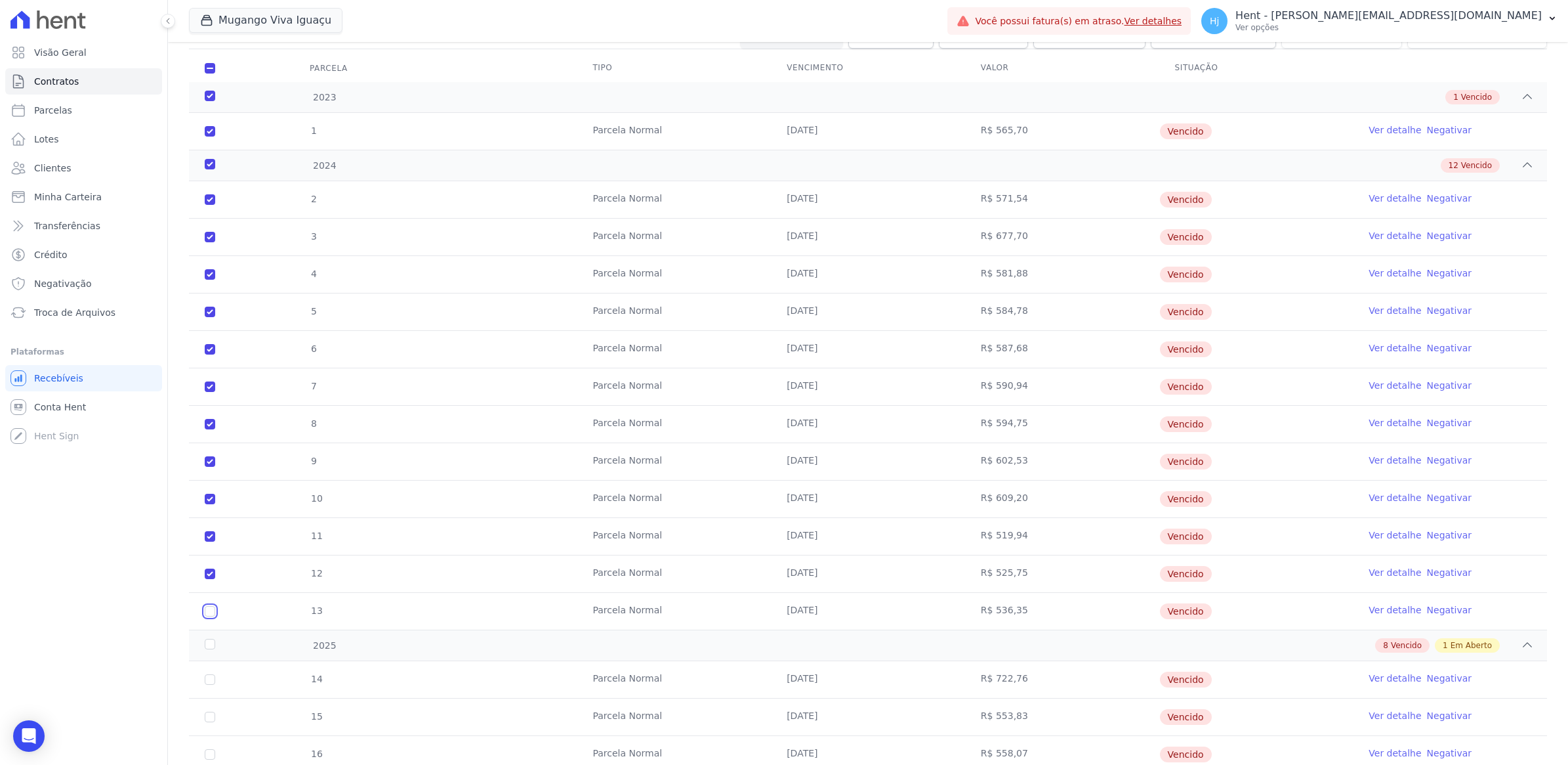
click at [209, 612] on input "checkbox" at bounding box center [210, 611] width 11 height 11
checkbox input "true"
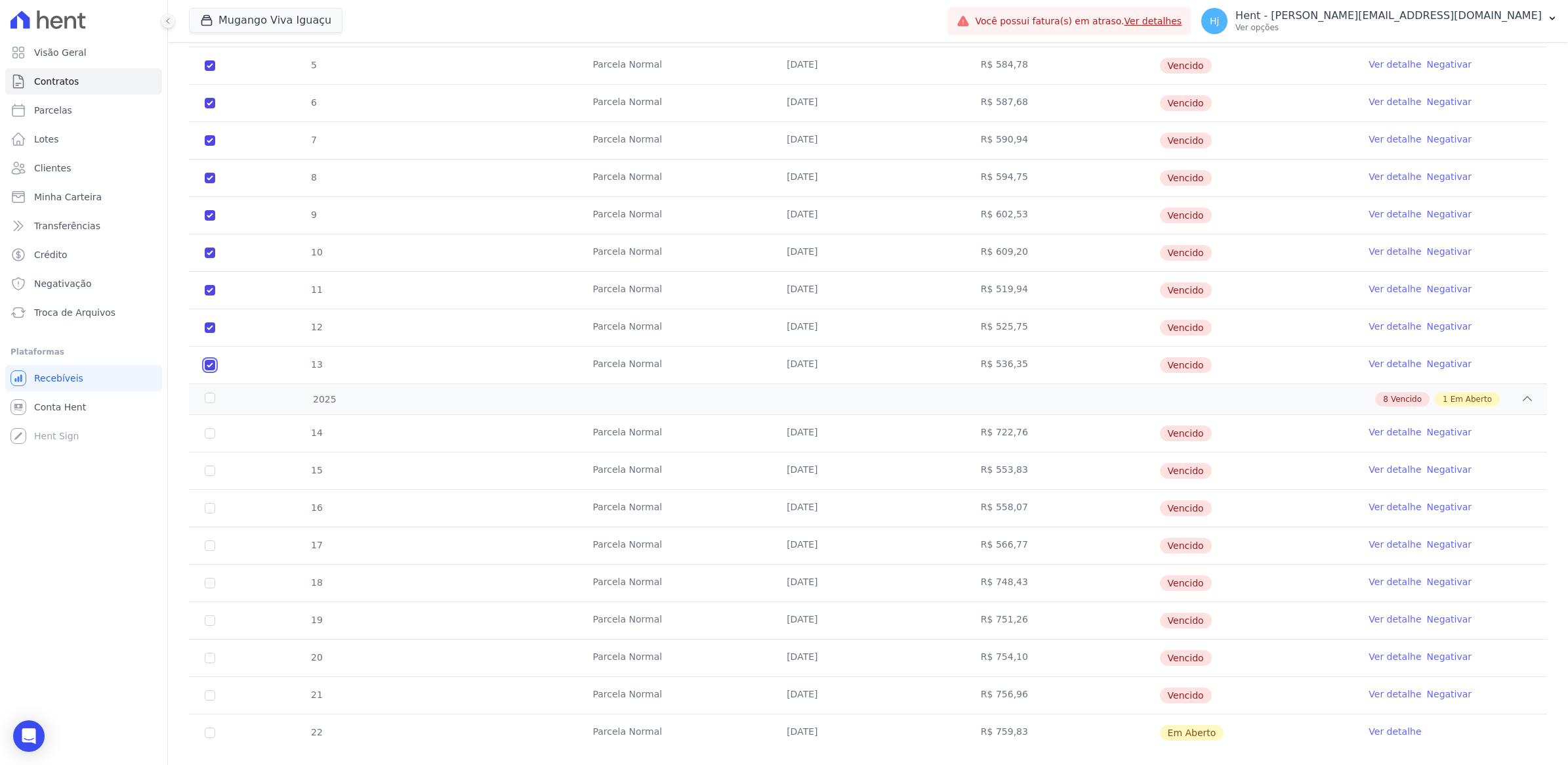
scroll to position [439, 0]
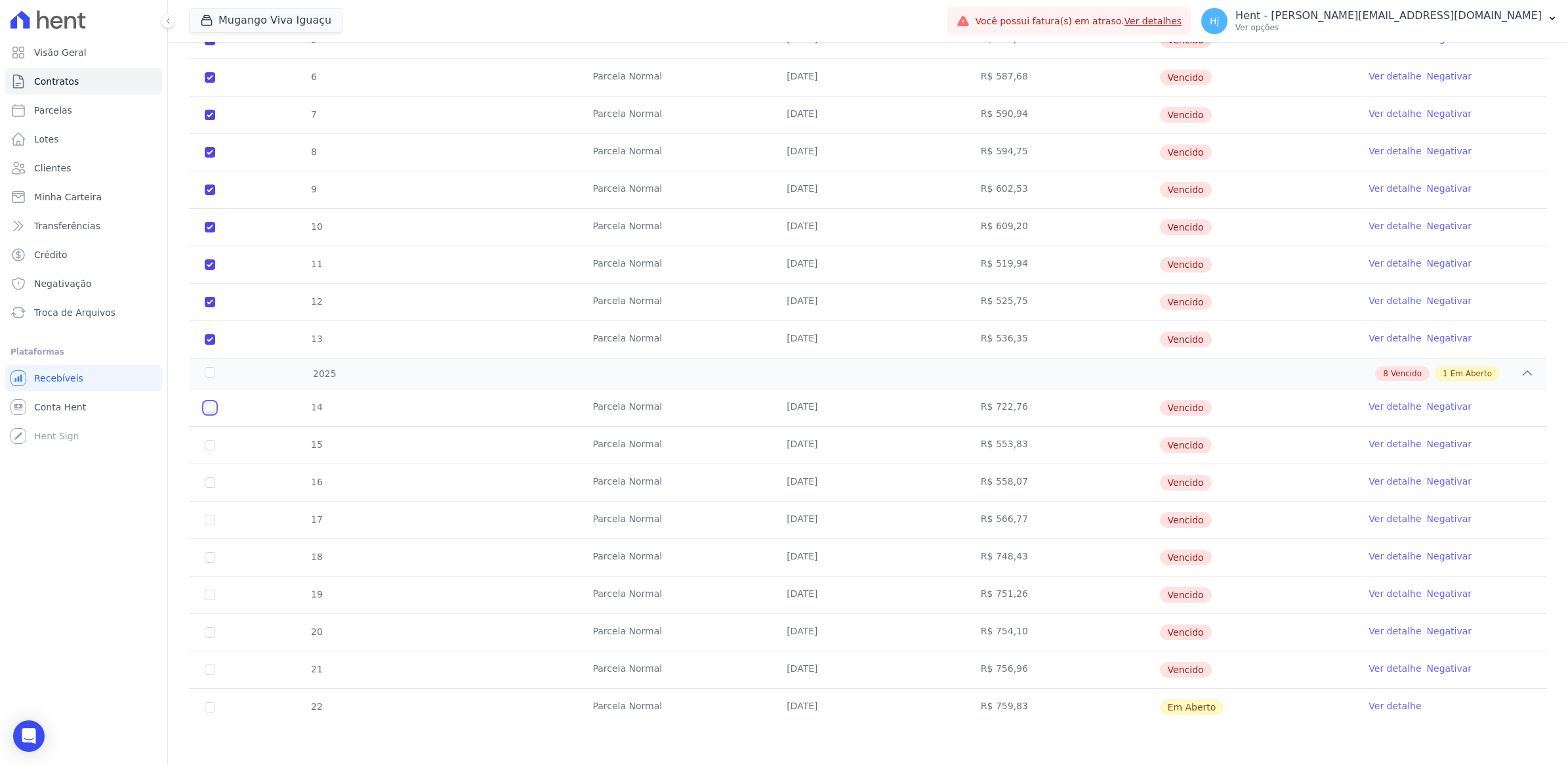
click at [210, 412] on input "checkbox" at bounding box center [210, 408] width 11 height 11
checkbox input "true"
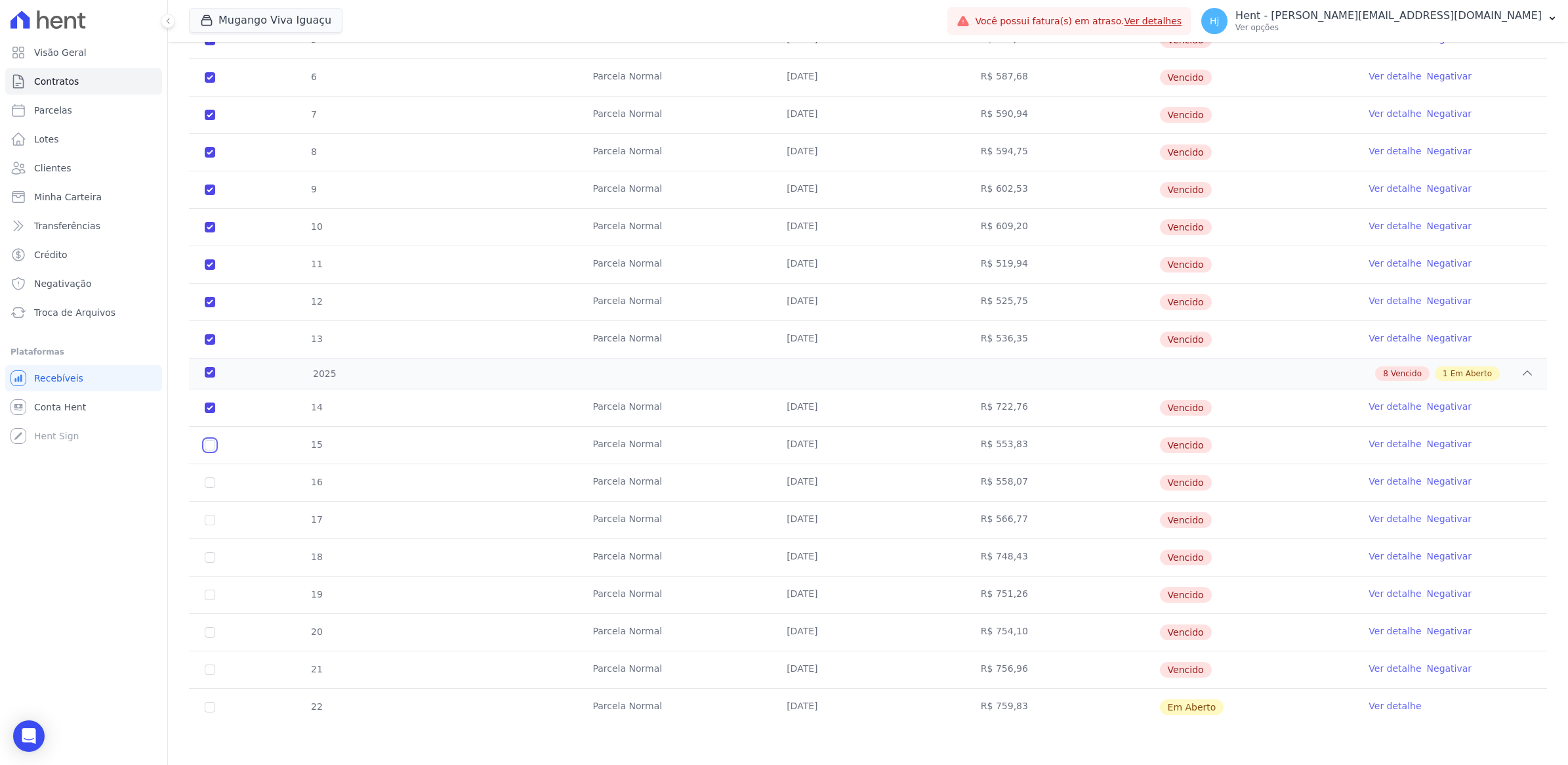
click at [210, 444] on input "checkbox" at bounding box center [210, 444] width 11 height 11
checkbox input "true"
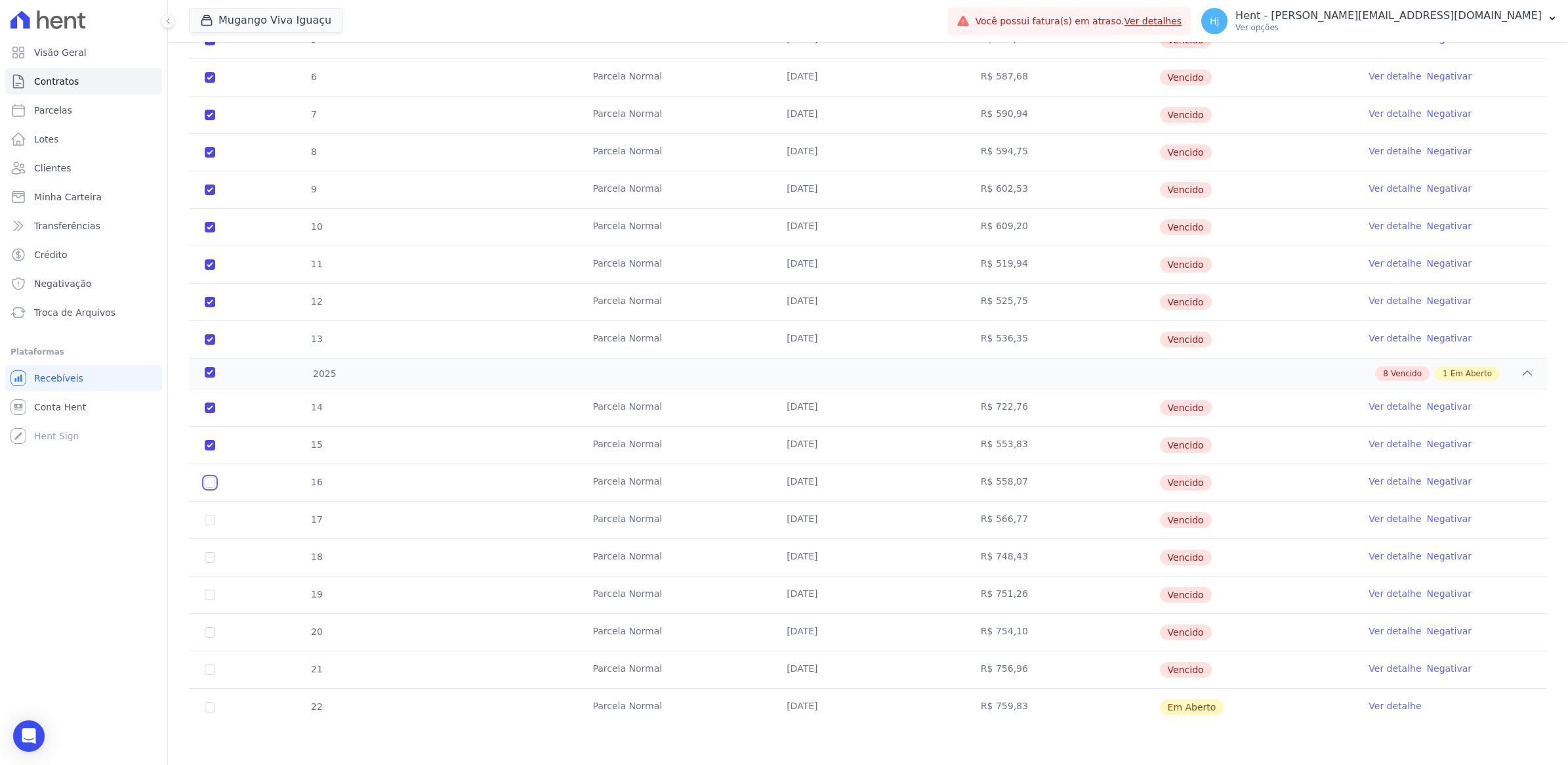
click at [208, 480] on input "checkbox" at bounding box center [210, 482] width 11 height 11
checkbox input "true"
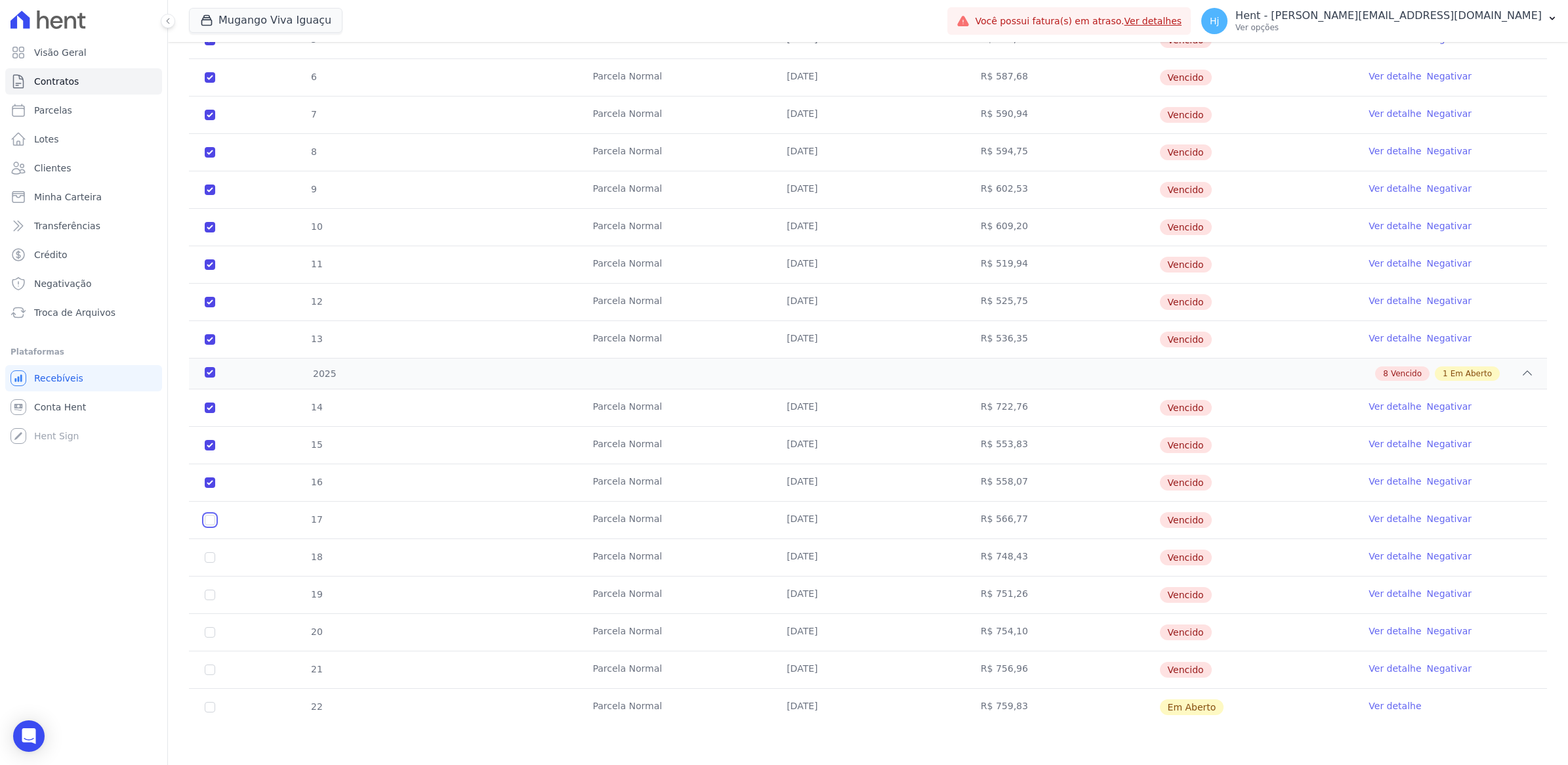
click at [207, 517] on input "checkbox" at bounding box center [210, 520] width 11 height 11
checkbox input "true"
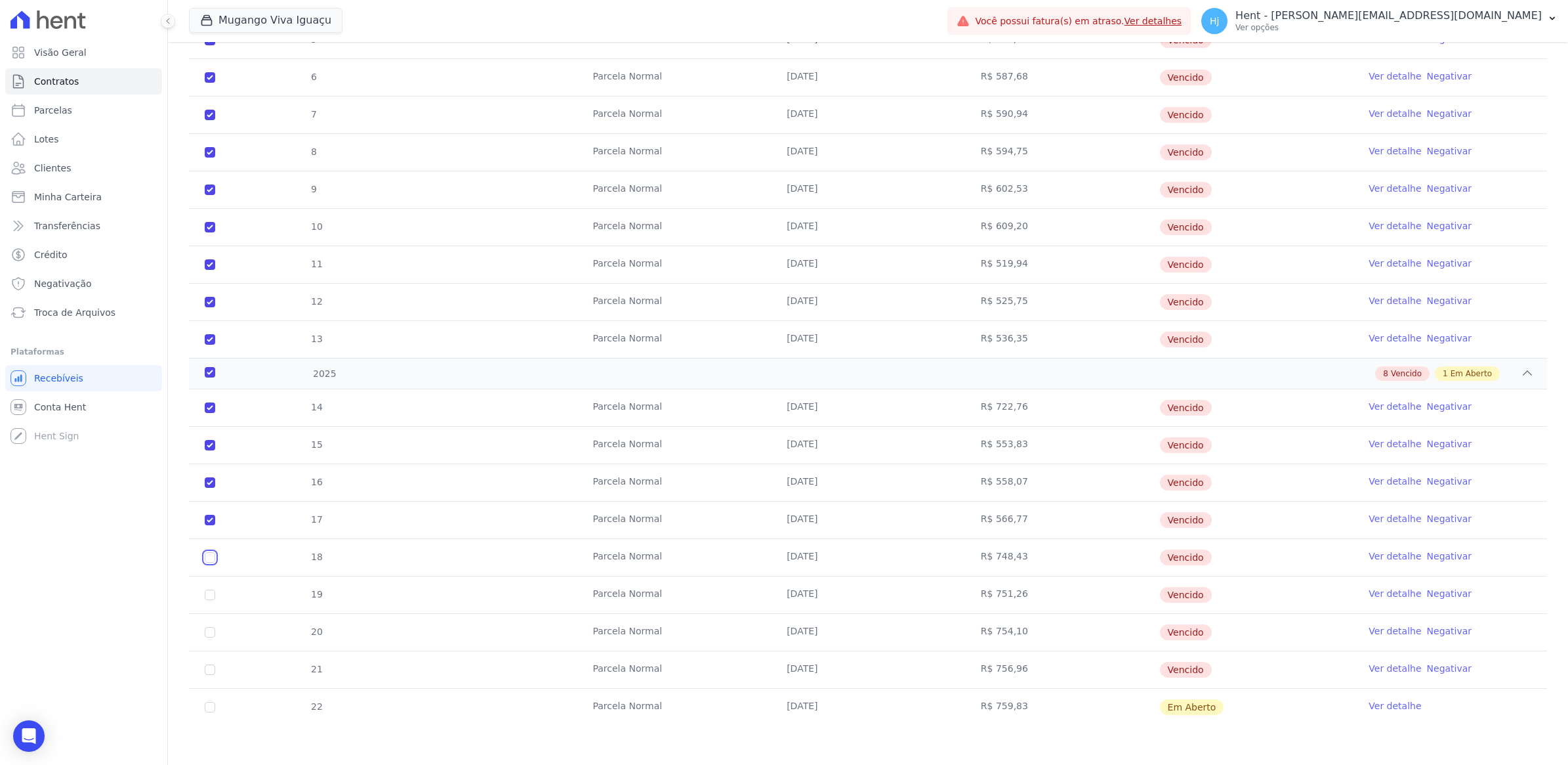
click at [210, 555] on input "checkbox" at bounding box center [210, 557] width 11 height 11
checkbox input "true"
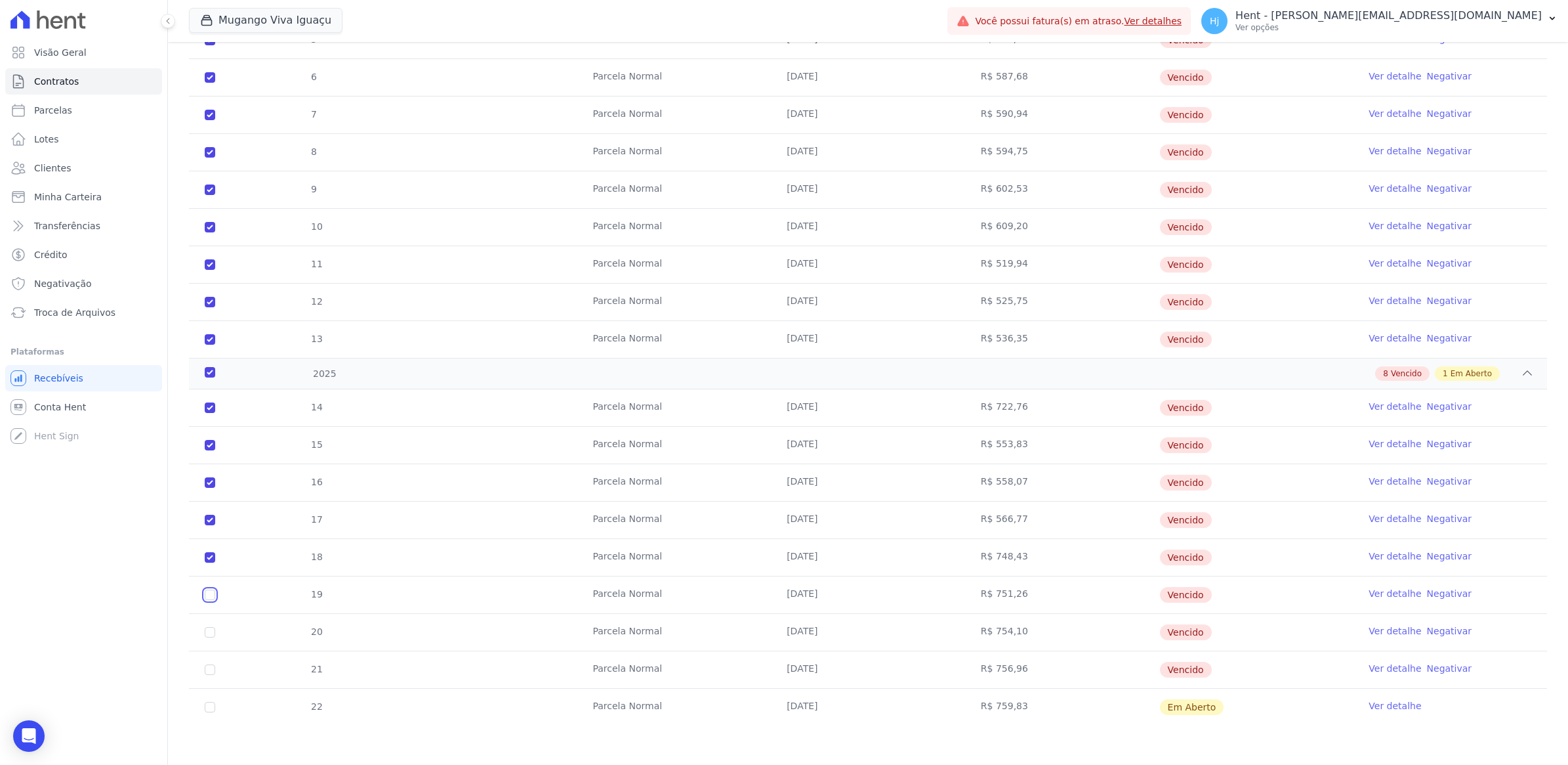
click at [207, 597] on input "checkbox" at bounding box center [210, 594] width 11 height 11
checkbox input "true"
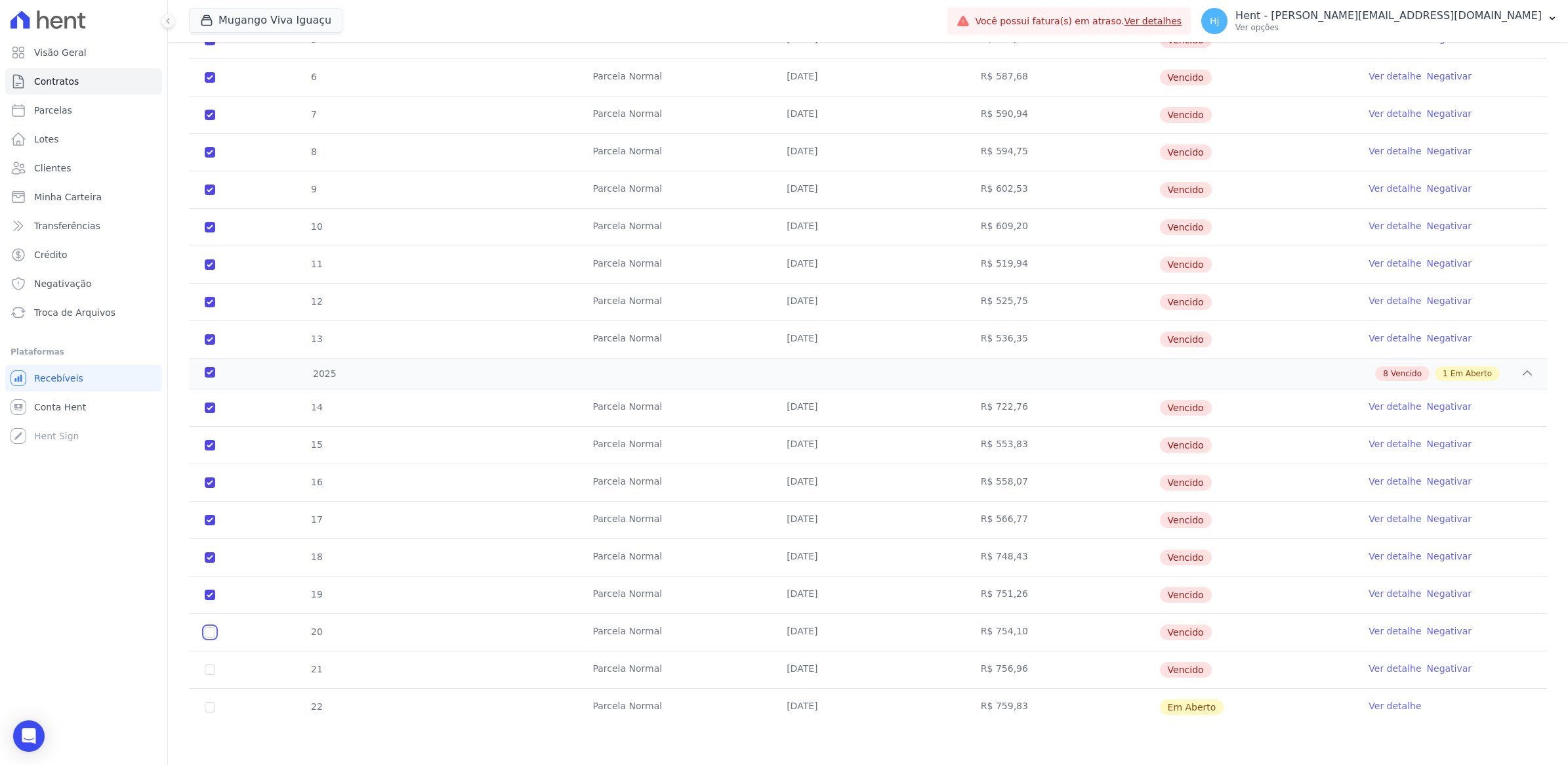
click at [211, 635] on input "checkbox" at bounding box center [210, 632] width 11 height 11
checkbox input "true"
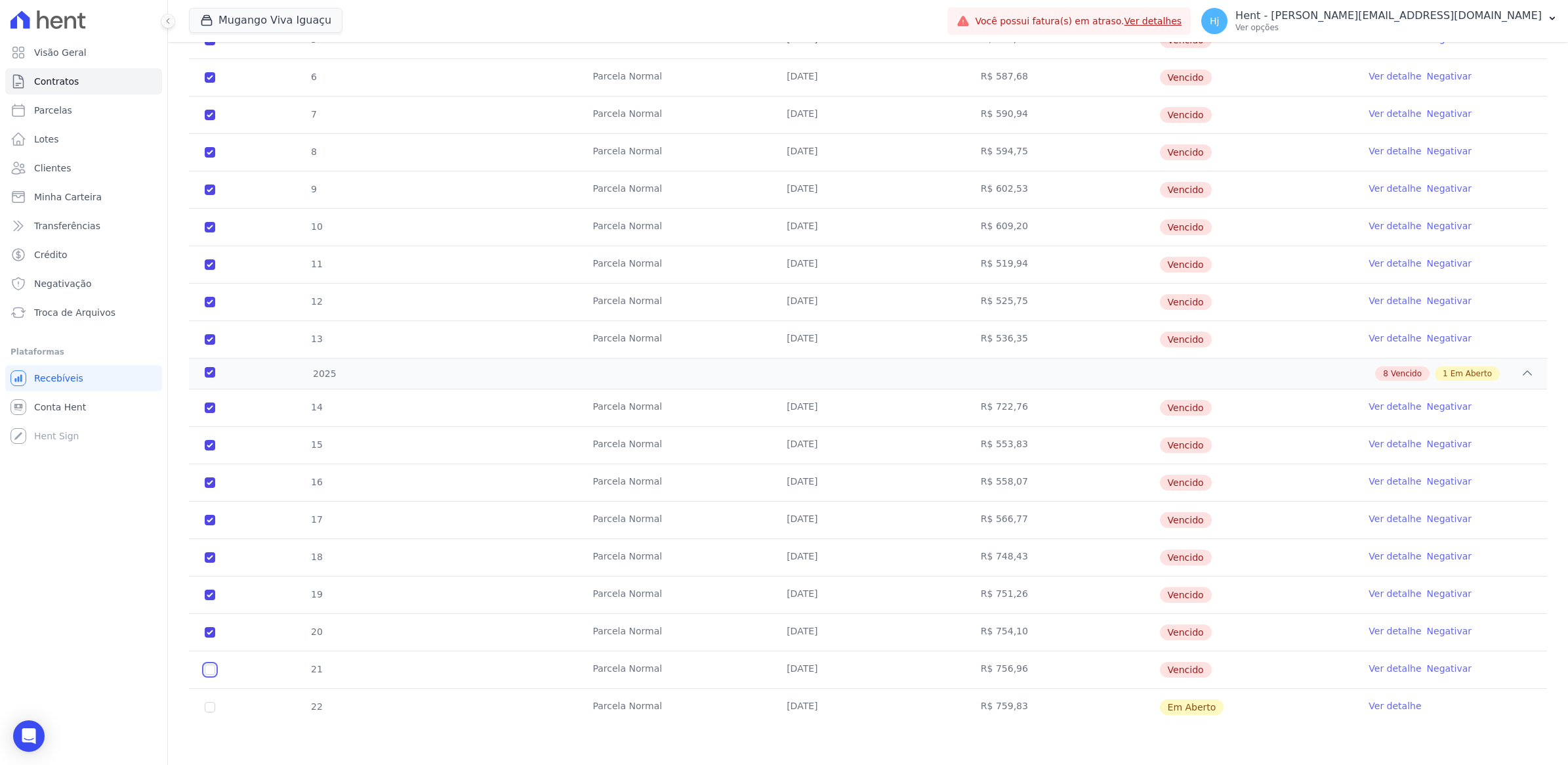
click at [211, 671] on input "checkbox" at bounding box center [210, 669] width 11 height 11
checkbox input "true"
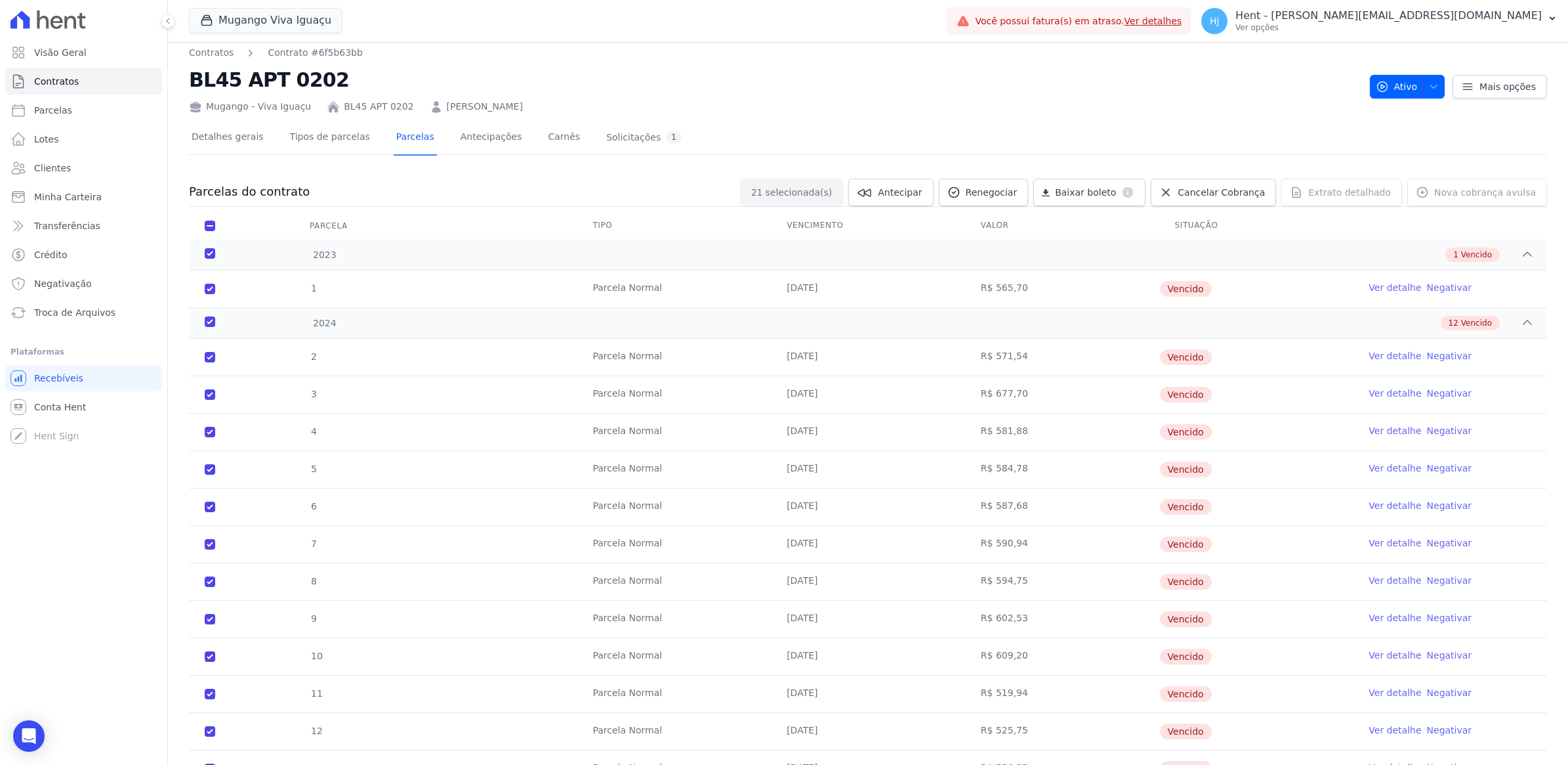
scroll to position [0, 0]
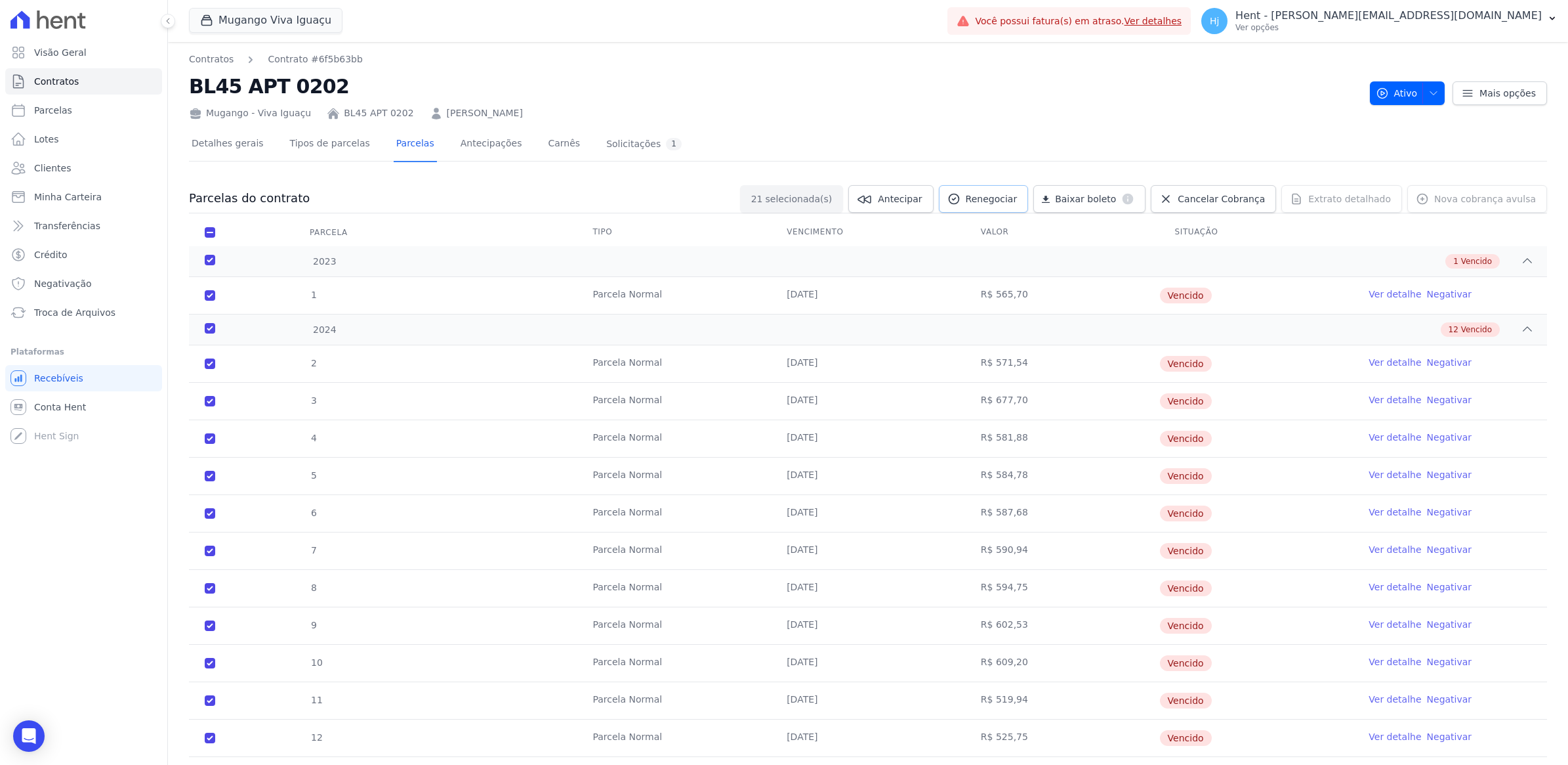
click at [1018, 201] on span "Renegociar" at bounding box center [991, 199] width 52 height 13
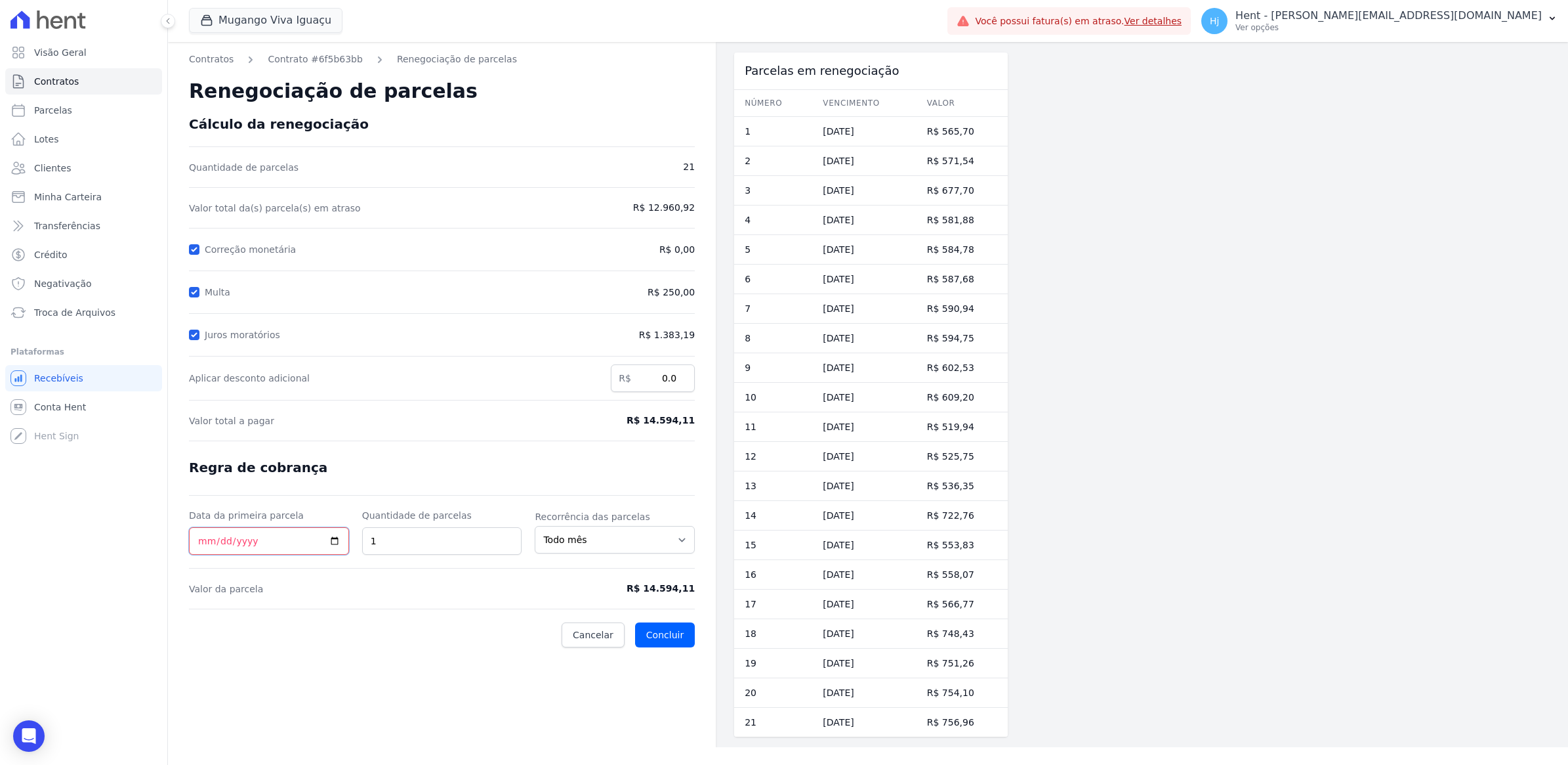
click at [200, 541] on input "Data da primeira parcela" at bounding box center [269, 541] width 160 height 28
type input "[DATE]"
type input "15"
